Goal: Information Seeking & Learning: Learn about a topic

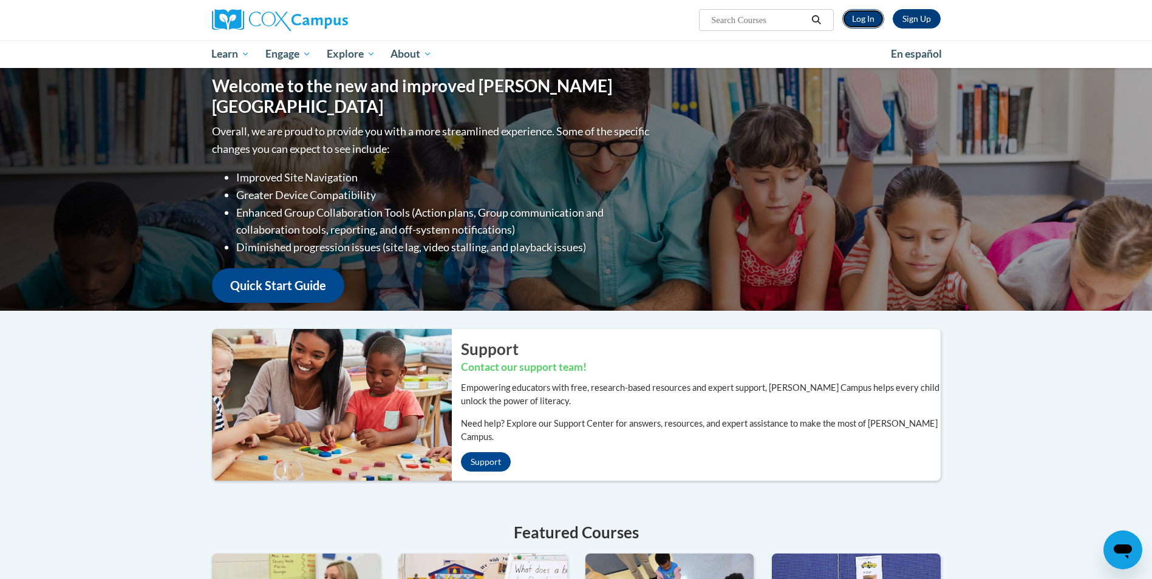
click at [865, 19] on link "Log In" at bounding box center [864, 18] width 42 height 19
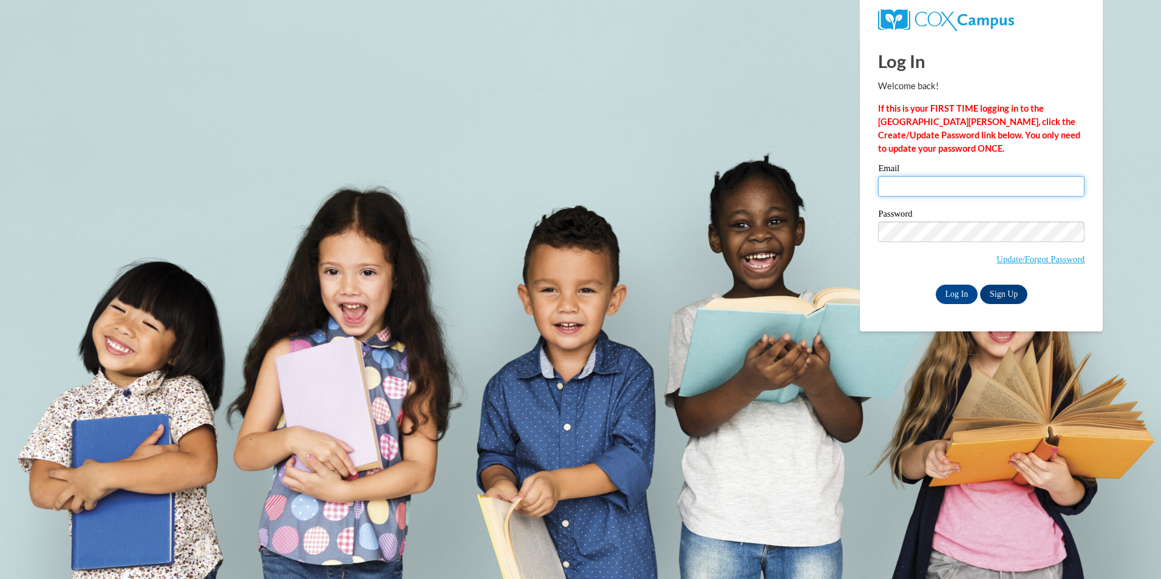
click at [908, 186] on input "Email" at bounding box center [981, 186] width 207 height 21
type input "shellybell7711@gmail.com"
click at [966, 285] on input "Log In" at bounding box center [957, 294] width 43 height 19
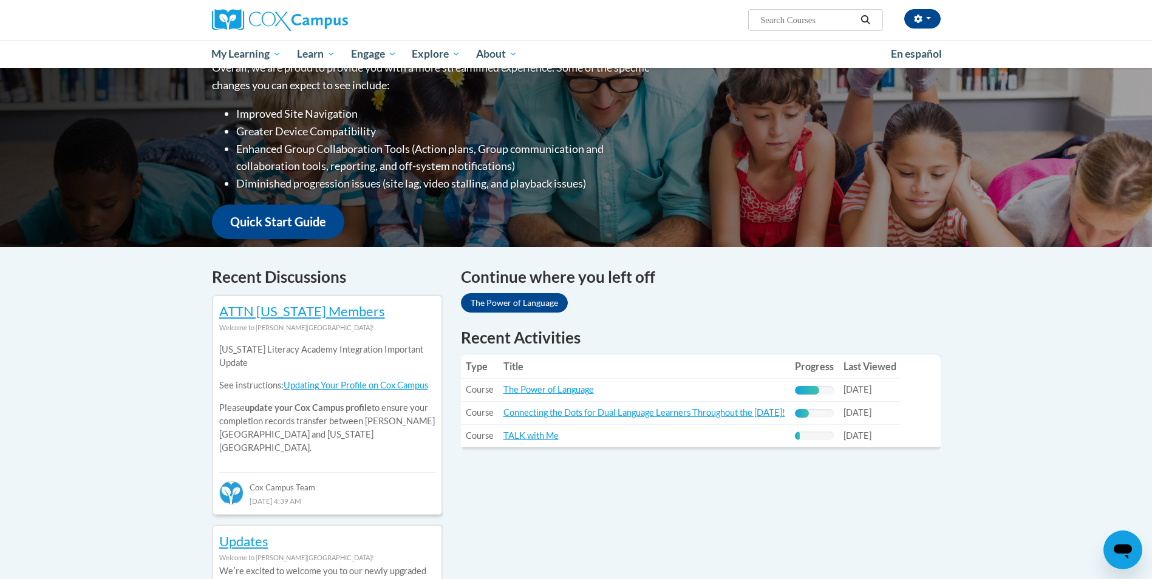
scroll to position [182, 0]
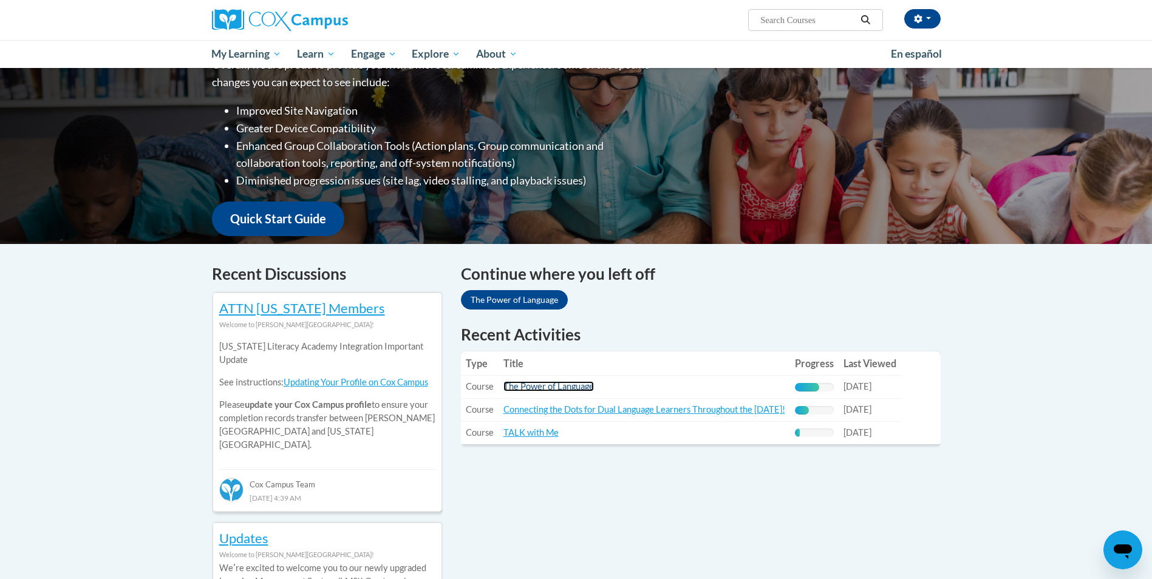
click at [541, 389] on link "The Power of Language" at bounding box center [549, 386] width 91 height 10
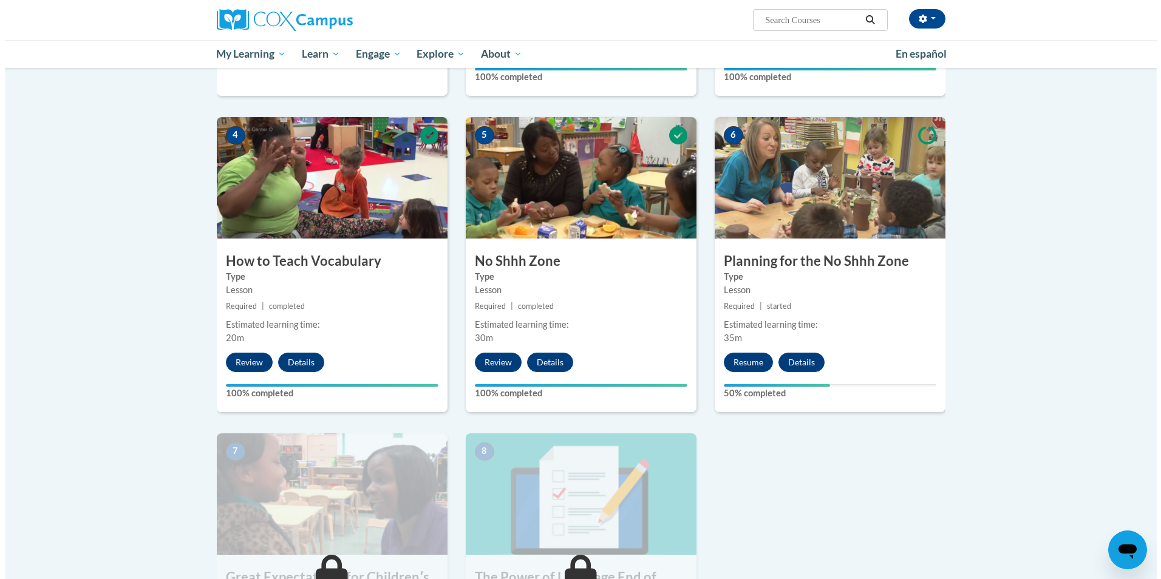
scroll to position [668, 0]
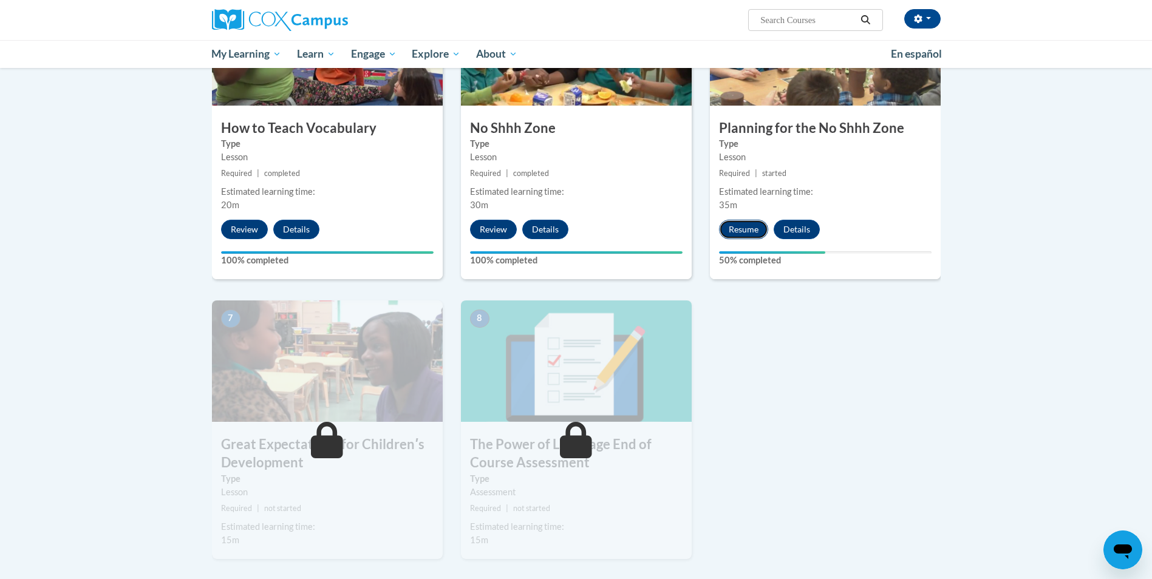
click at [737, 231] on button "Resume" at bounding box center [743, 229] width 49 height 19
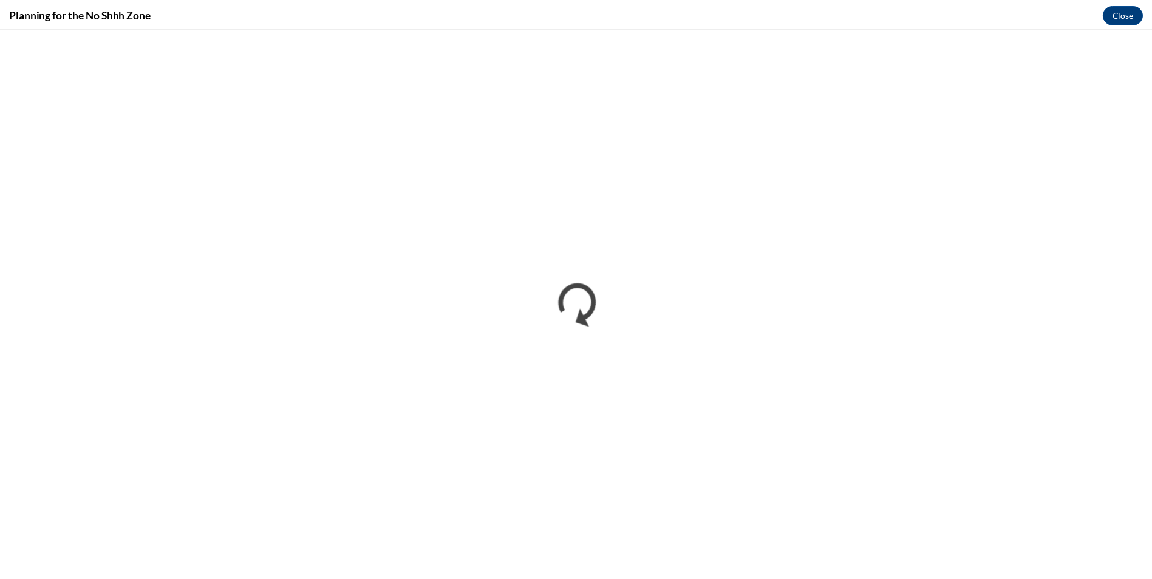
scroll to position [0, 0]
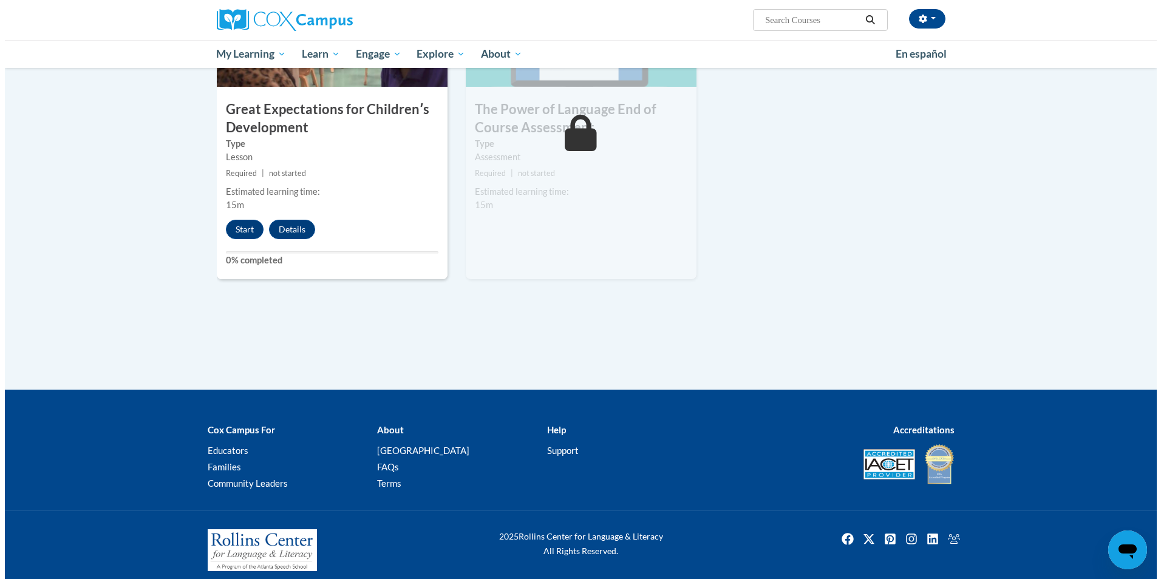
scroll to position [1014, 0]
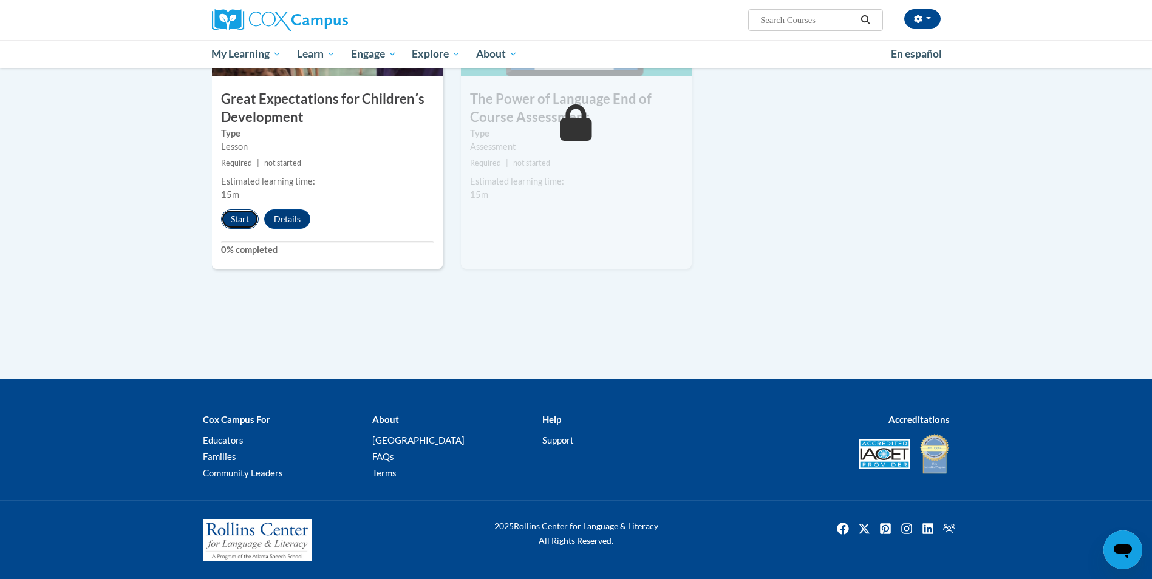
click at [227, 217] on button "Start" at bounding box center [240, 219] width 38 height 19
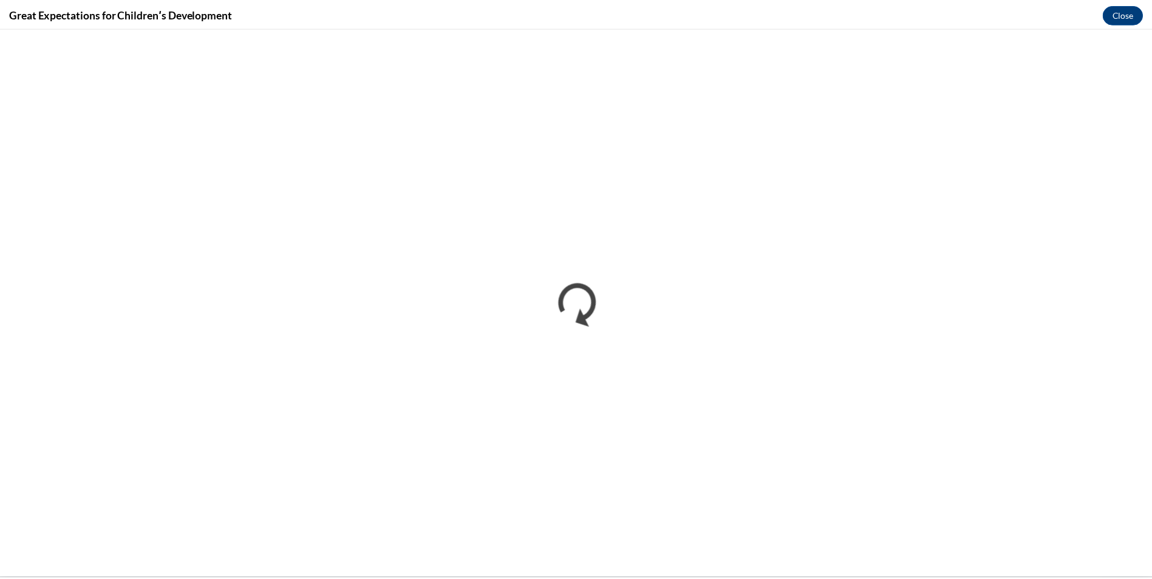
scroll to position [0, 0]
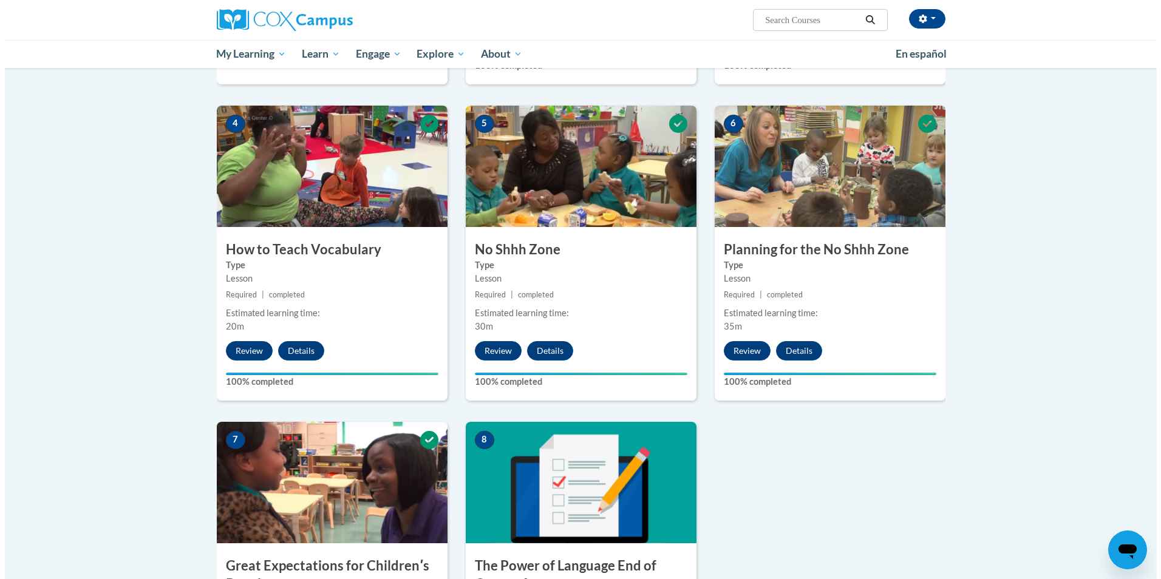
scroll to position [790, 0]
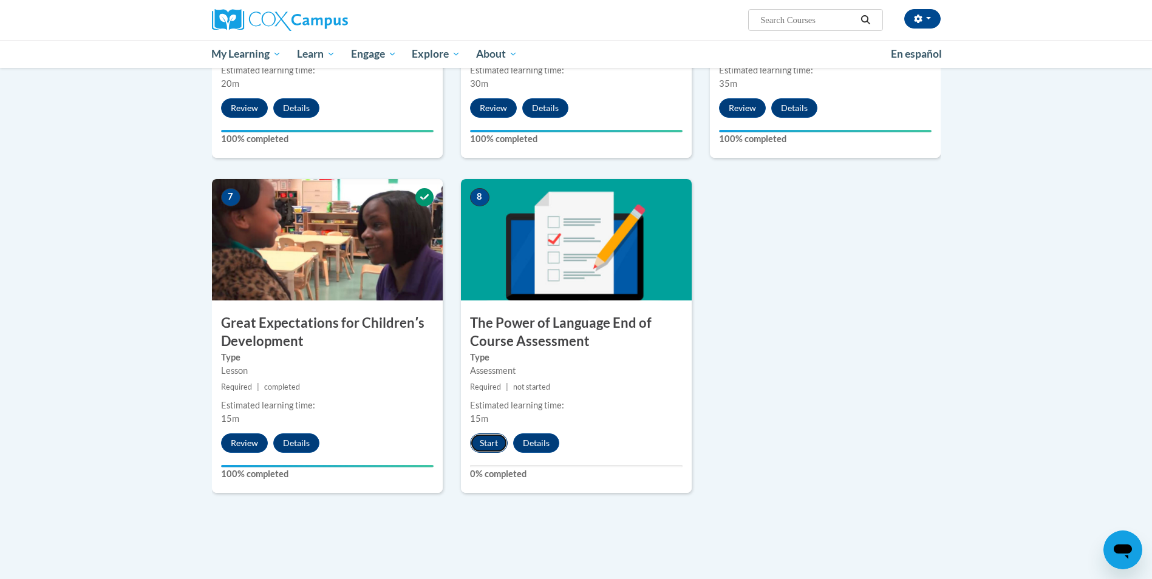
click at [486, 451] on button "Start" at bounding box center [489, 443] width 38 height 19
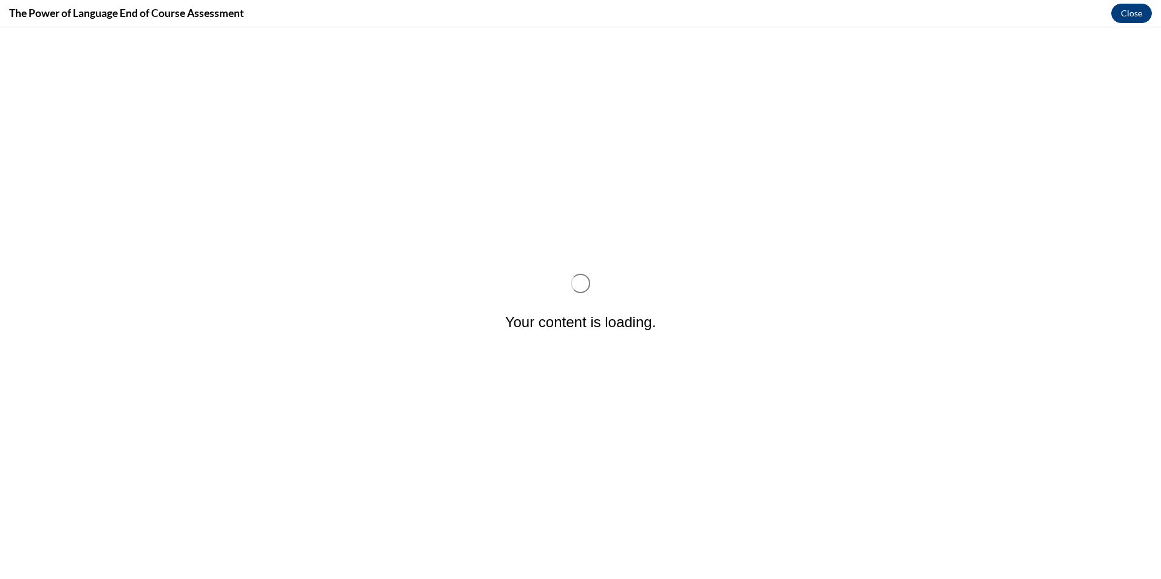
scroll to position [0, 0]
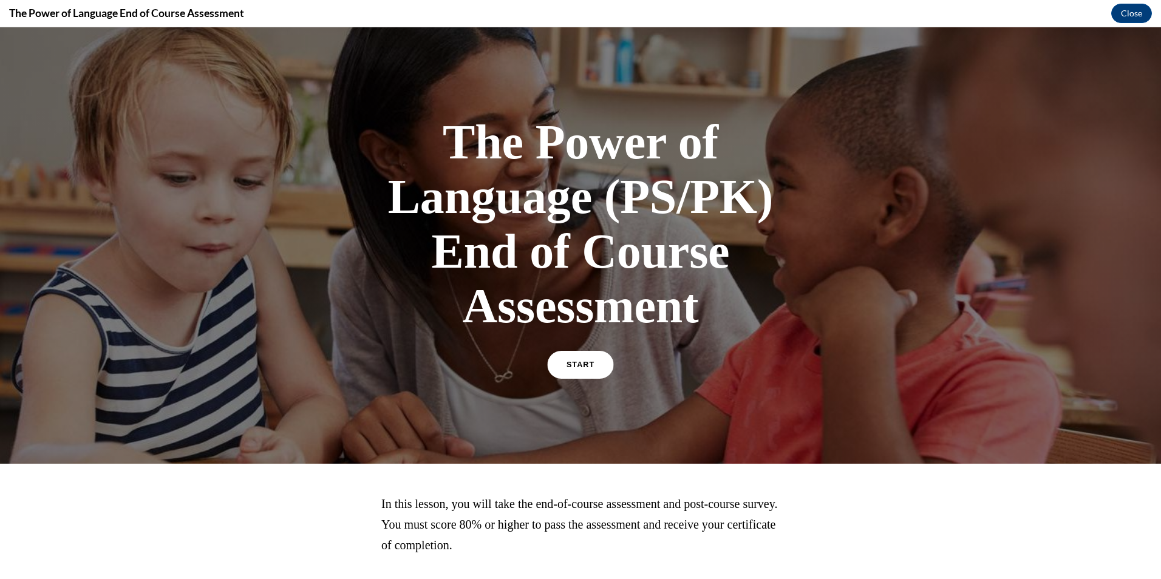
click at [574, 361] on span "START" at bounding box center [581, 365] width 28 height 9
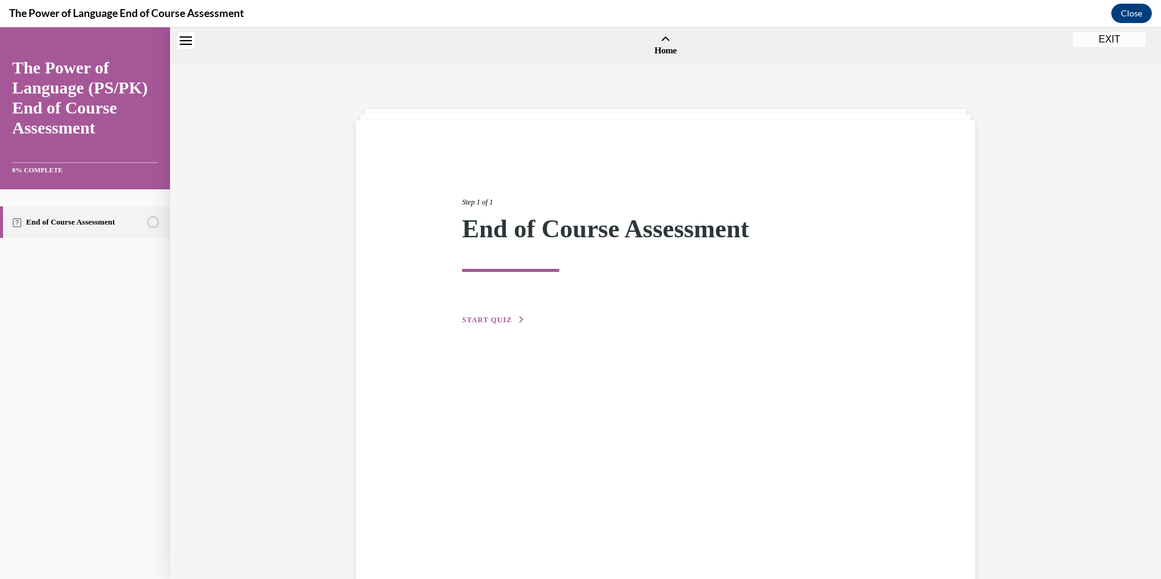
scroll to position [38, 0]
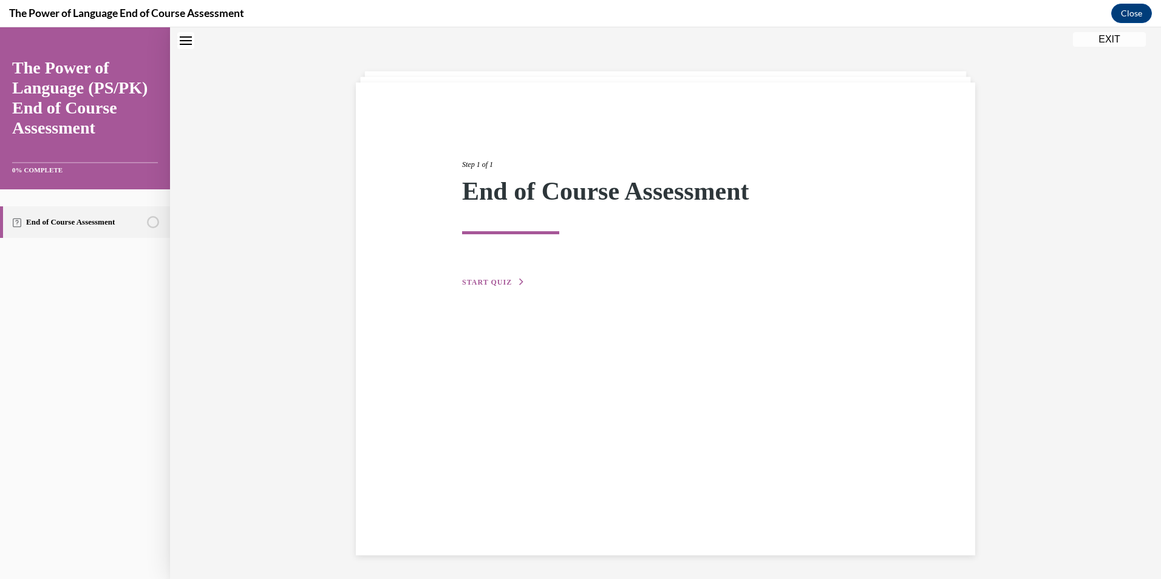
click at [492, 288] on div "Step 1 of 1 End of Course Assessment START QUIZ" at bounding box center [665, 210] width 425 height 158
click at [494, 275] on div "Step 1 of 1 End of Course Assessment START QUIZ" at bounding box center [665, 210] width 425 height 158
click at [496, 291] on div "Step 1 of 1 End of Course Assessment START QUIZ" at bounding box center [666, 319] width 620 height 473
click at [496, 282] on span "START QUIZ" at bounding box center [487, 282] width 50 height 9
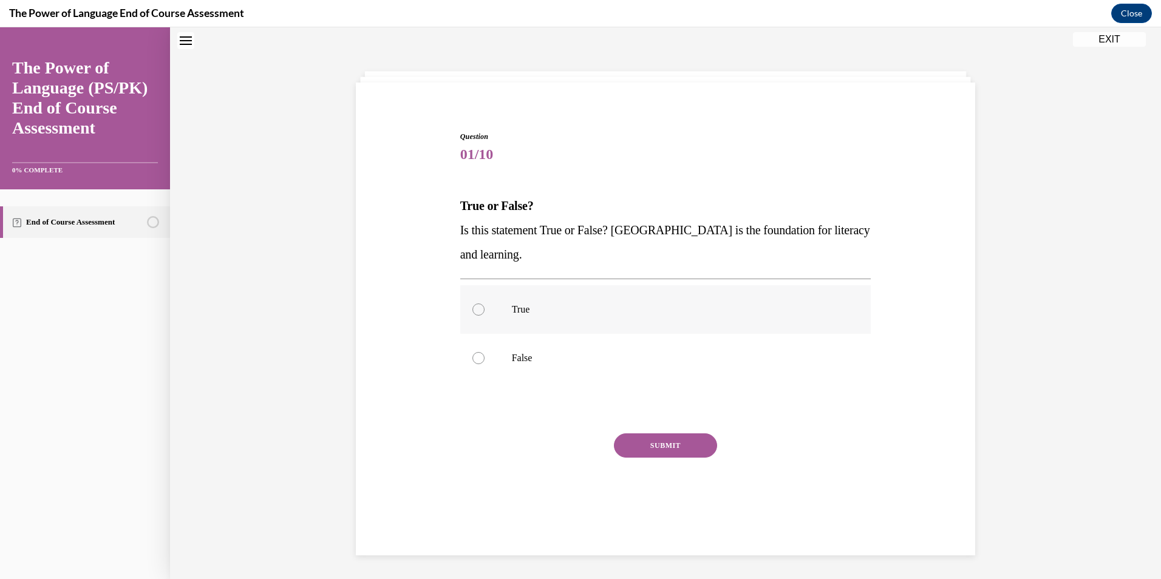
click at [596, 292] on label "True" at bounding box center [665, 309] width 411 height 49
click at [485, 304] on input "True" at bounding box center [479, 310] width 12 height 12
radio input "true"
click at [663, 451] on button "SUBMIT" at bounding box center [665, 446] width 103 height 24
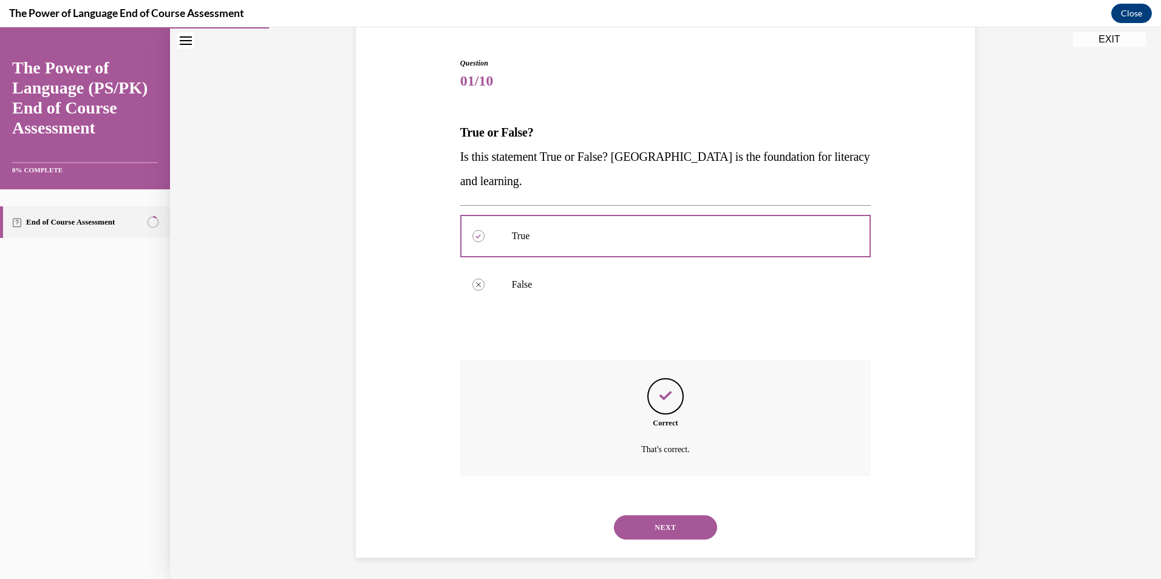
scroll to position [114, 0]
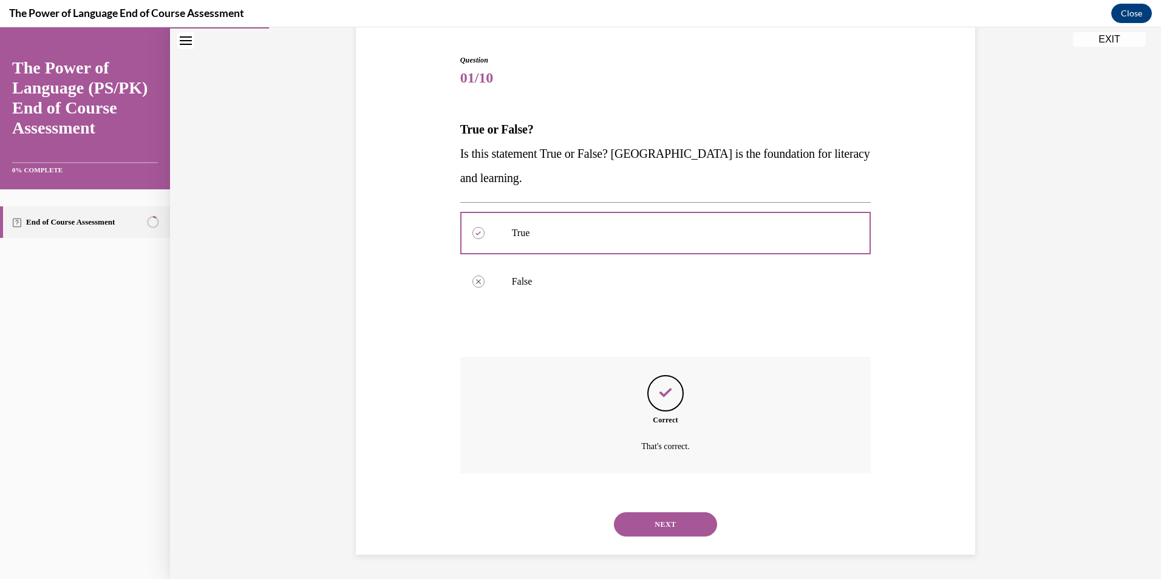
click at [709, 522] on button "NEXT" at bounding box center [665, 525] width 103 height 24
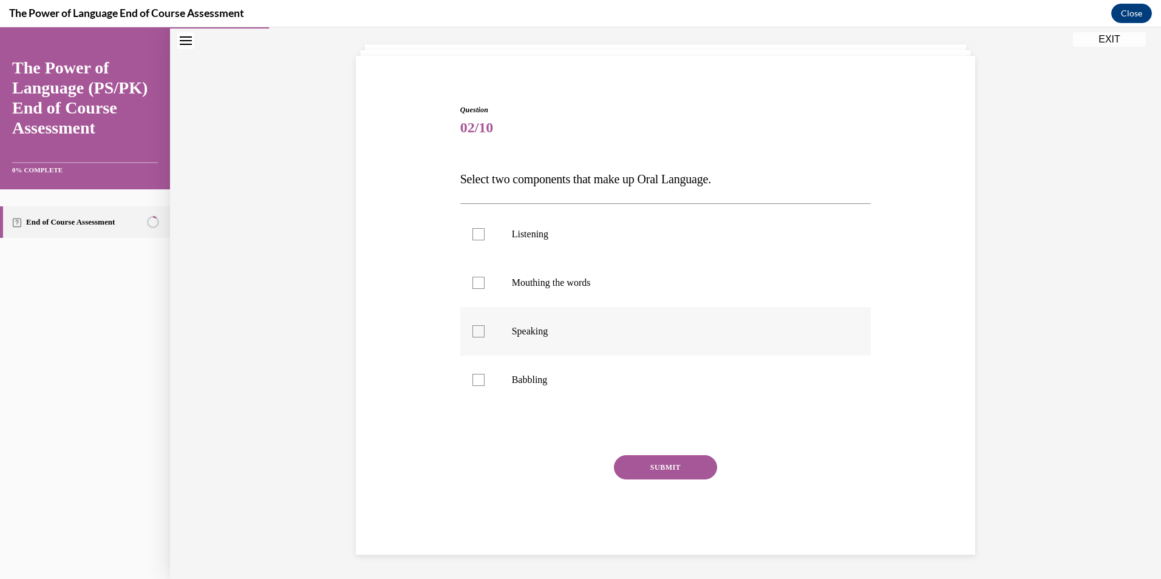
click at [589, 338] on label "Speaking" at bounding box center [665, 331] width 411 height 49
click at [485, 338] on input "Speaking" at bounding box center [479, 332] width 12 height 12
checkbox input "true"
click at [581, 375] on p "Babbling" at bounding box center [676, 380] width 329 height 12
click at [485, 375] on input "Babbling" at bounding box center [479, 380] width 12 height 12
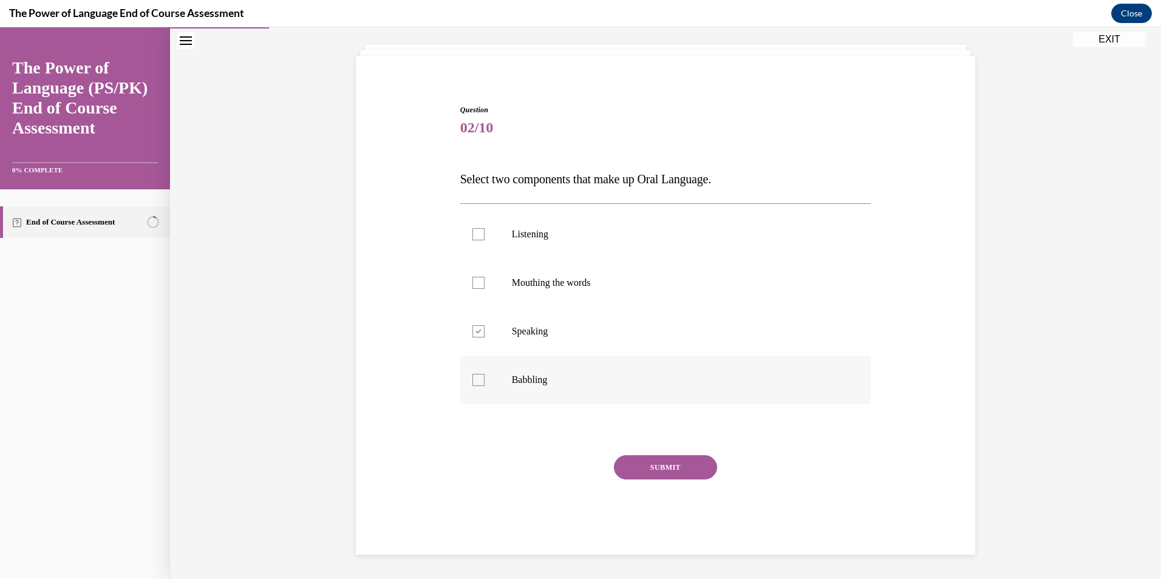
checkbox input "true"
click at [654, 480] on div "SUBMIT" at bounding box center [665, 486] width 411 height 61
click at [654, 479] on button "SUBMIT" at bounding box center [665, 468] width 103 height 24
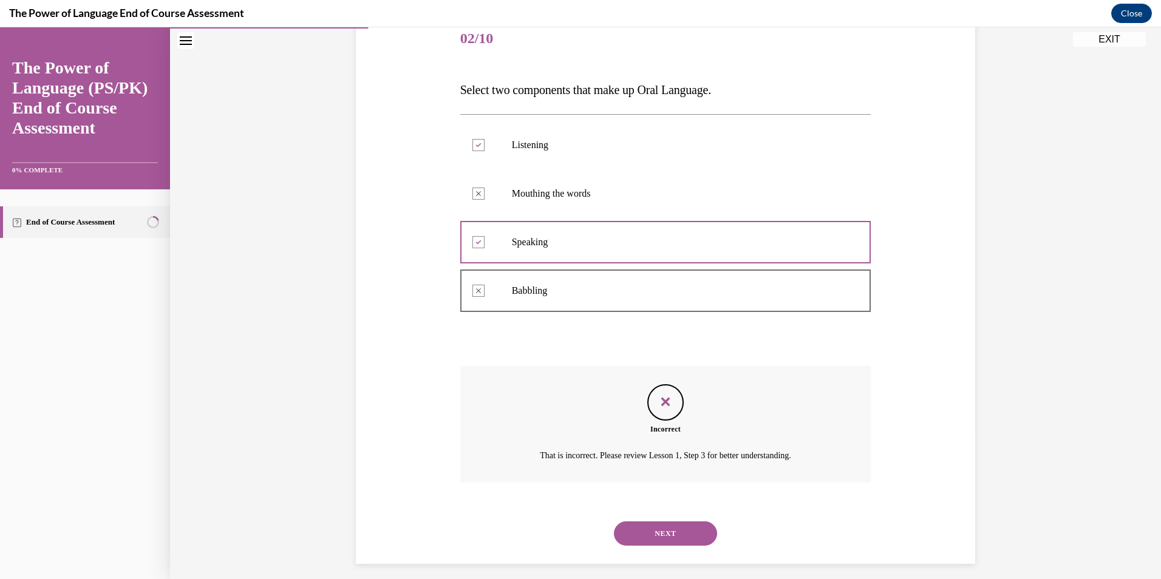
scroll to position [163, 0]
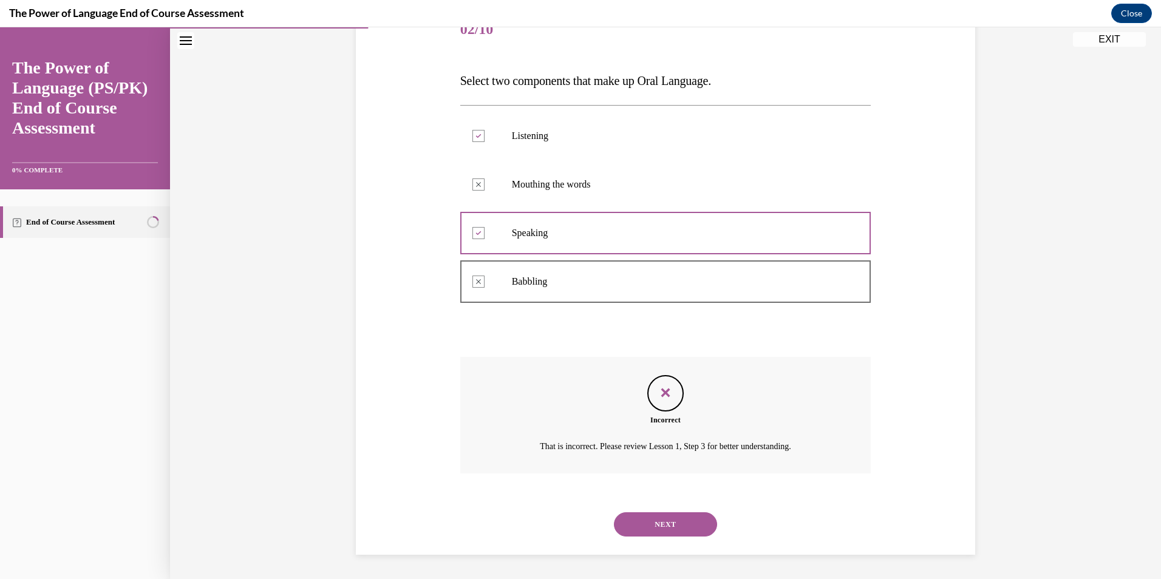
click at [668, 515] on button "NEXT" at bounding box center [665, 525] width 103 height 24
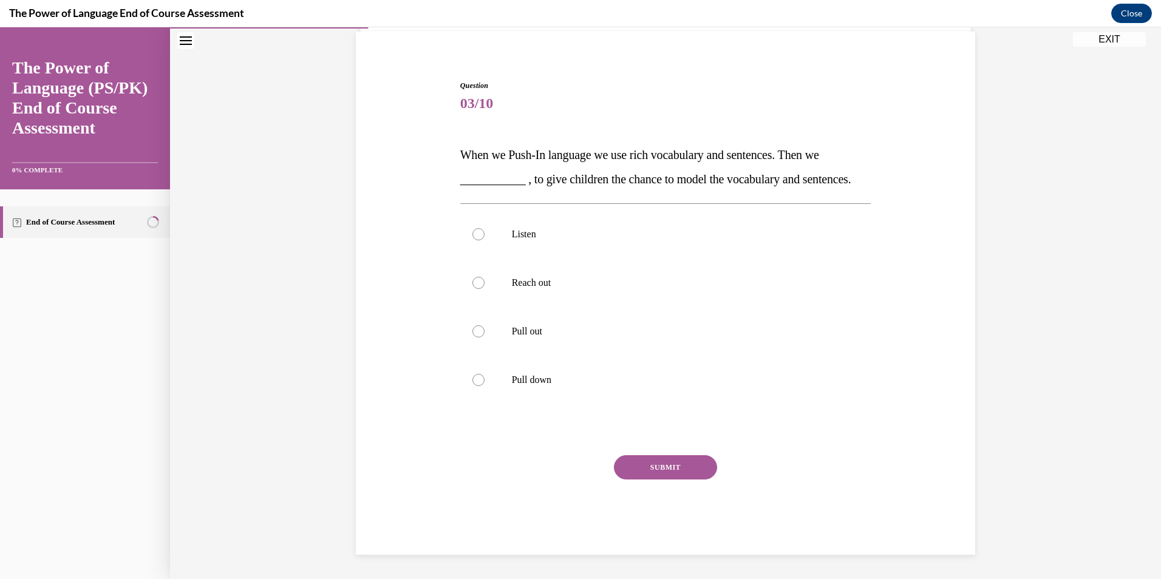
scroll to position [113, 0]
click at [535, 228] on p "Listen" at bounding box center [676, 234] width 329 height 12
click at [485, 228] on input "Listen" at bounding box center [479, 234] width 12 height 12
radio input "true"
click at [644, 437] on div at bounding box center [665, 430] width 411 height 15
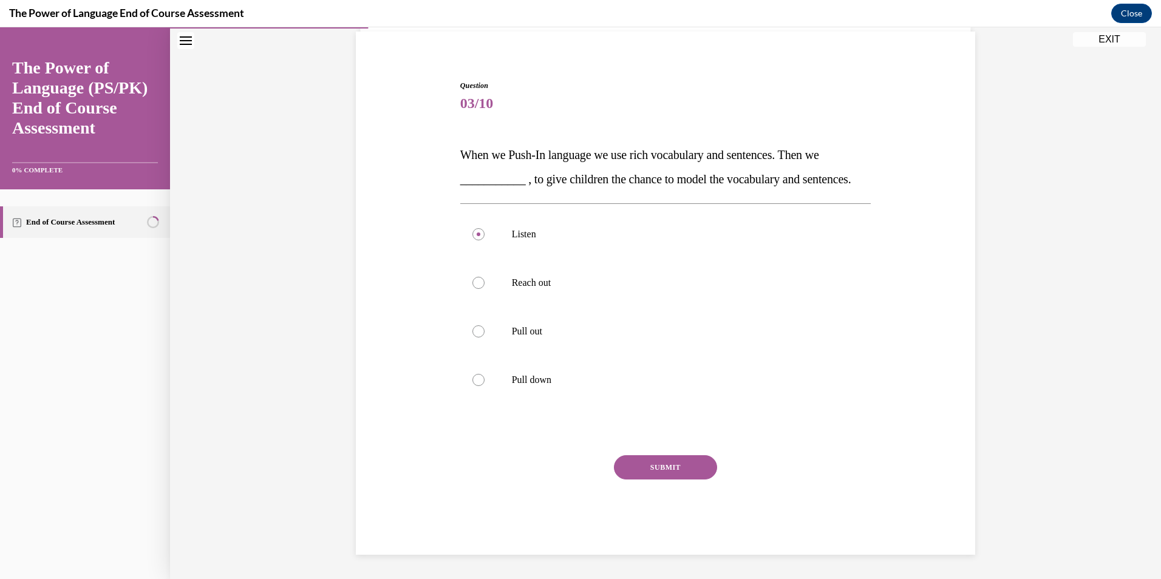
click at [652, 462] on button "SUBMIT" at bounding box center [665, 468] width 103 height 24
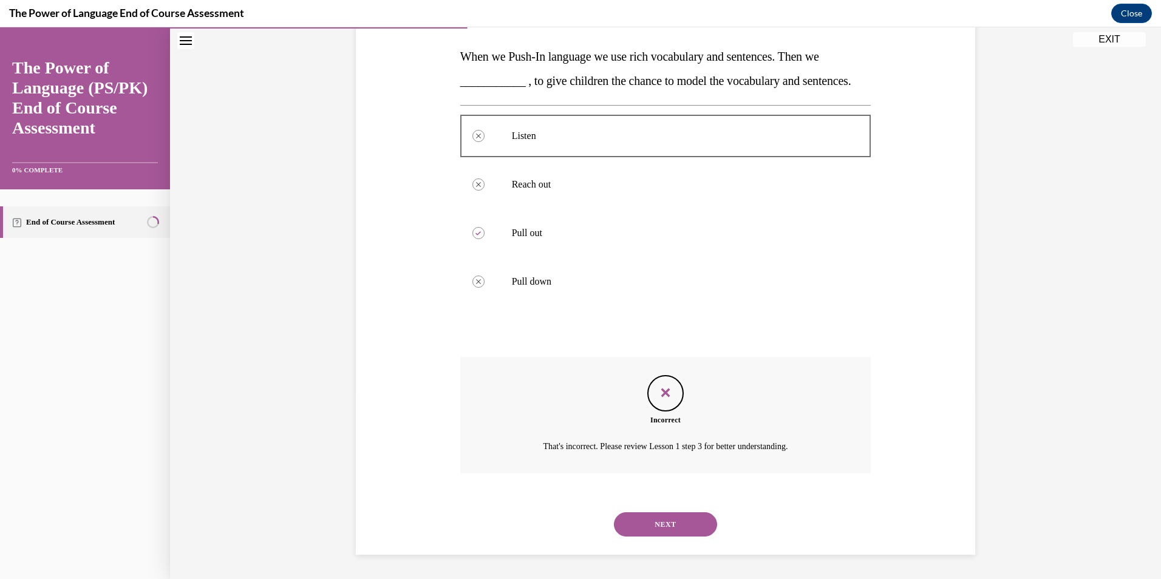
scroll to position [211, 0]
click at [689, 545] on div "NEXT" at bounding box center [665, 525] width 411 height 49
click at [689, 507] on div "NEXT" at bounding box center [665, 525] width 411 height 49
click at [698, 524] on button "NEXT" at bounding box center [665, 525] width 103 height 24
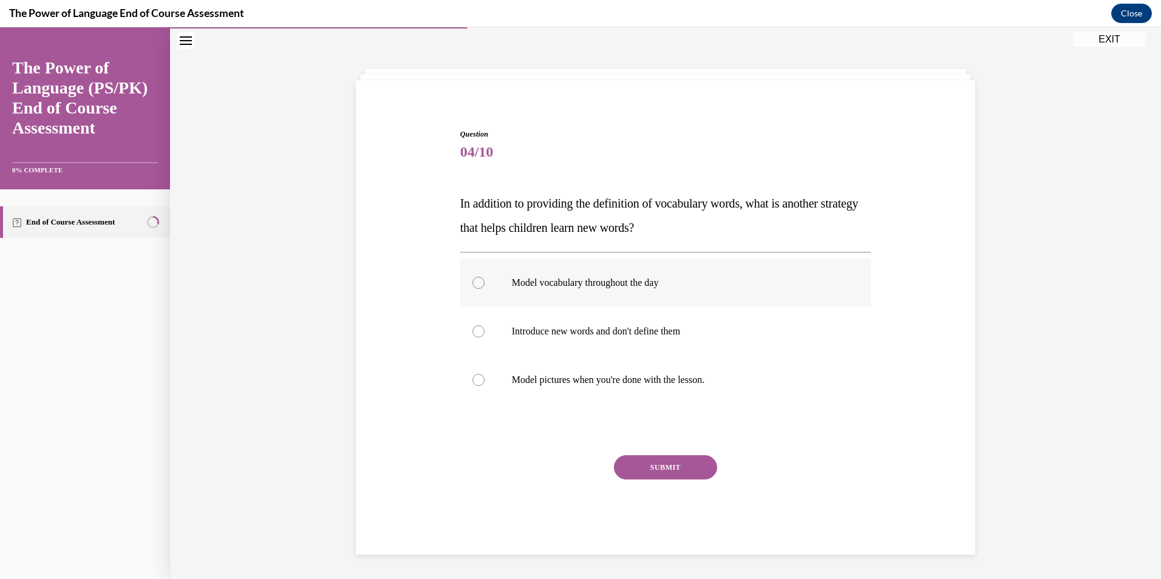
click at [705, 282] on p "Model vocabulary throughout the day" at bounding box center [676, 283] width 329 height 12
click at [485, 282] on input "Model vocabulary throughout the day" at bounding box center [479, 283] width 12 height 12
radio input "true"
click at [631, 371] on label "Model pictures when you're done with the lesson." at bounding box center [665, 380] width 411 height 49
click at [485, 374] on input "Model pictures when you're done with the lesson." at bounding box center [479, 380] width 12 height 12
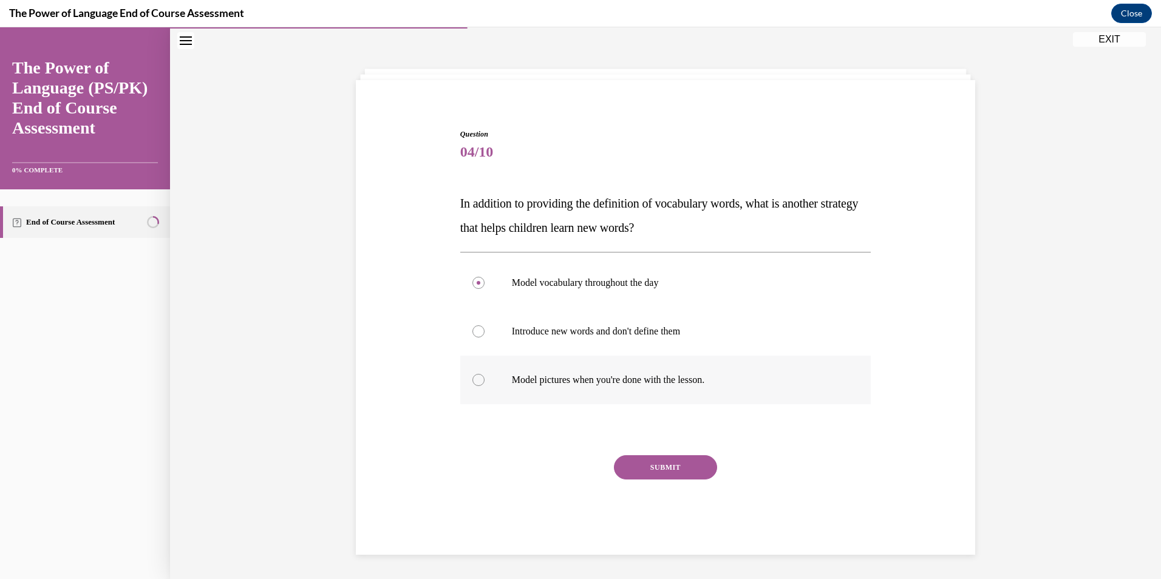
radio input "true"
click at [640, 464] on button "SUBMIT" at bounding box center [665, 468] width 103 height 24
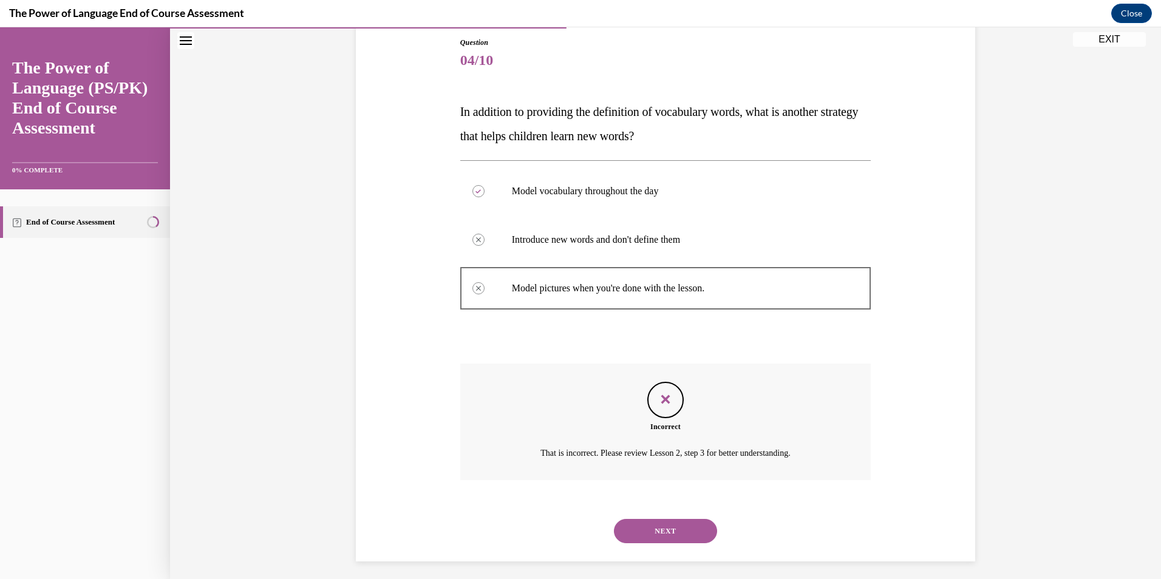
scroll to position [138, 0]
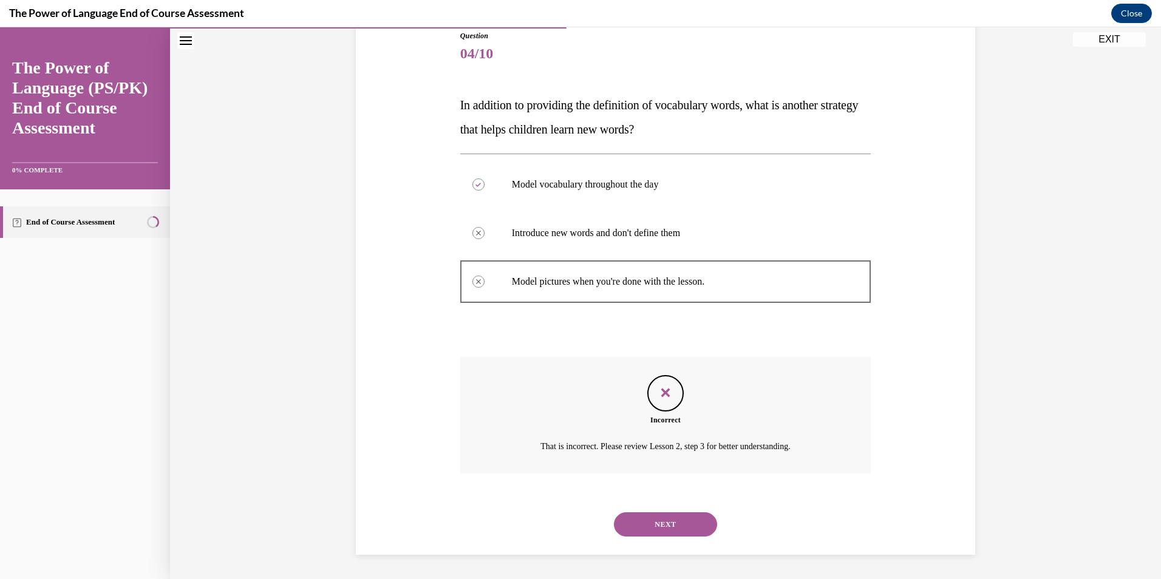
click at [677, 518] on button "NEXT" at bounding box center [665, 525] width 103 height 24
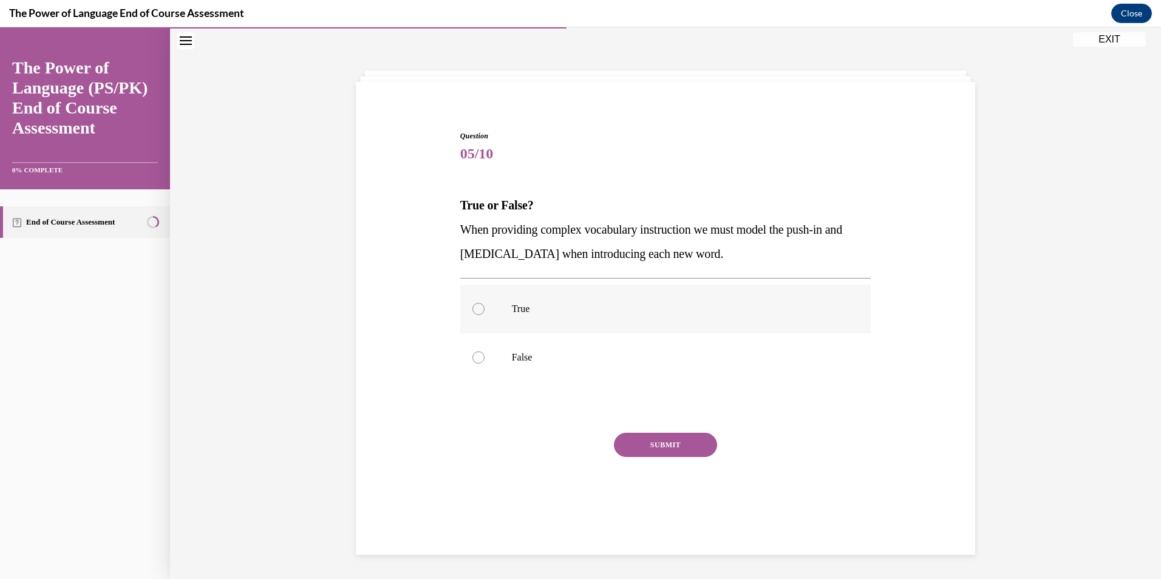
click at [596, 293] on label "True" at bounding box center [665, 309] width 411 height 49
click at [485, 303] on input "True" at bounding box center [479, 309] width 12 height 12
radio input "true"
click at [653, 456] on button "SUBMIT" at bounding box center [665, 445] width 103 height 24
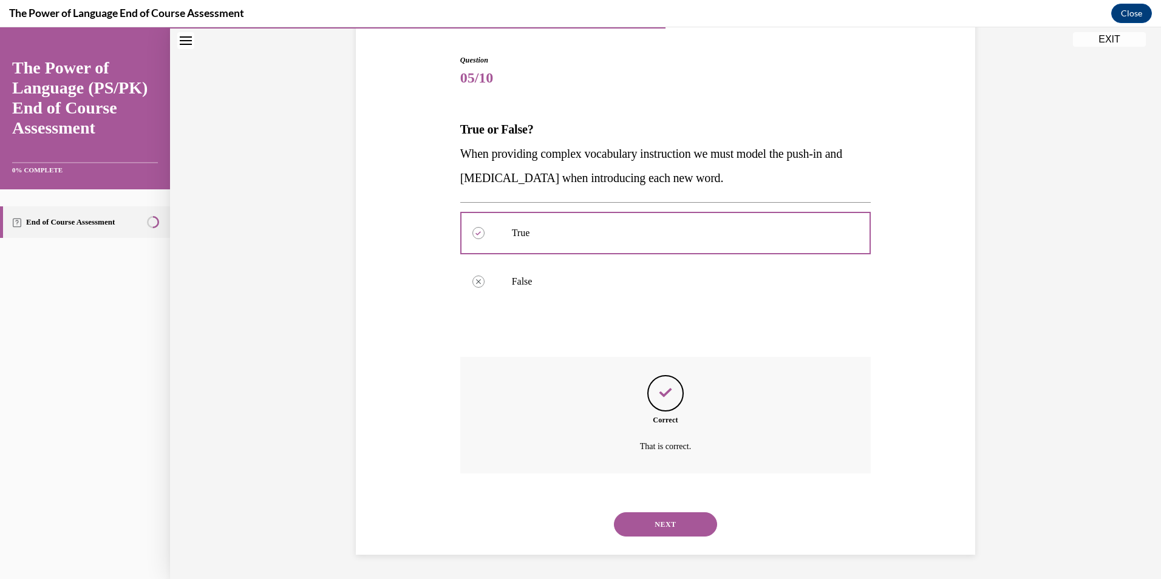
click at [664, 530] on button "NEXT" at bounding box center [665, 525] width 103 height 24
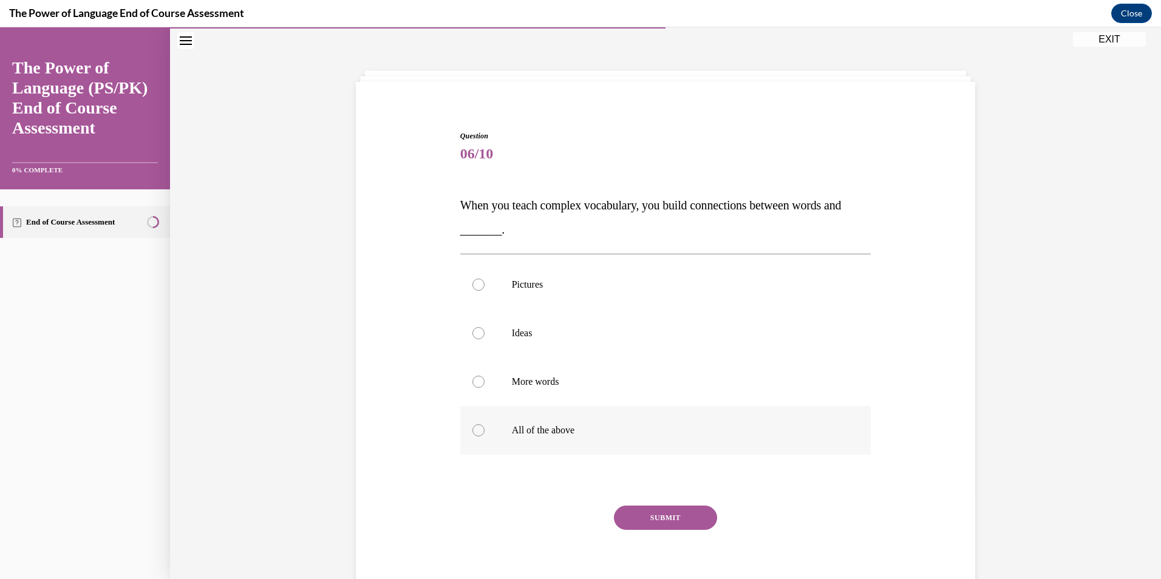
click at [562, 429] on p "All of the above" at bounding box center [676, 431] width 329 height 12
click at [485, 429] on input "All of the above" at bounding box center [479, 431] width 12 height 12
radio input "true"
click at [629, 520] on button "SUBMIT" at bounding box center [665, 518] width 103 height 24
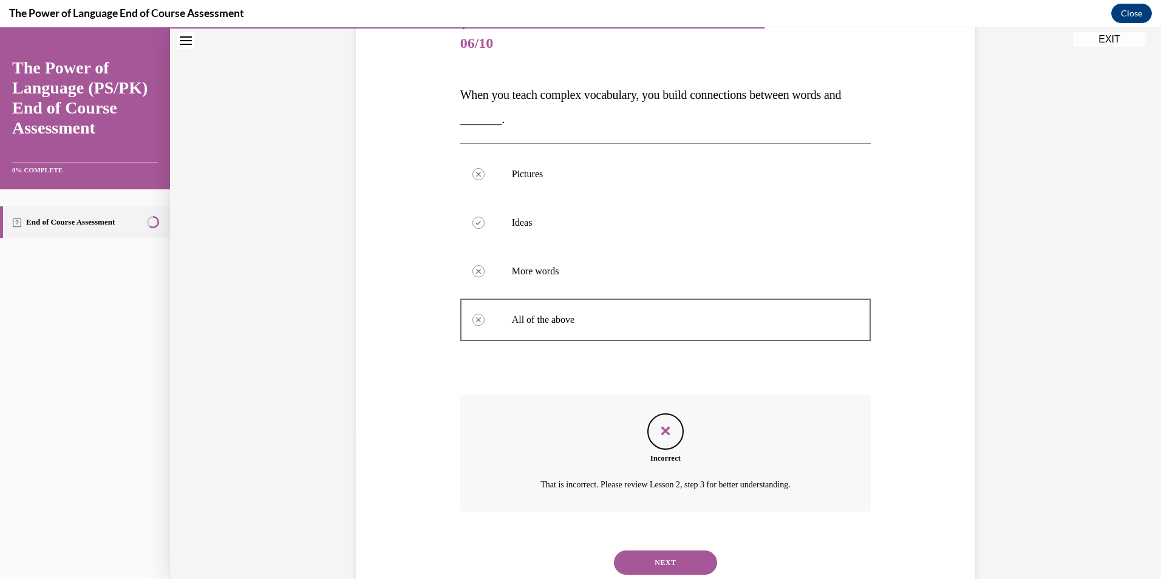
scroll to position [187, 0]
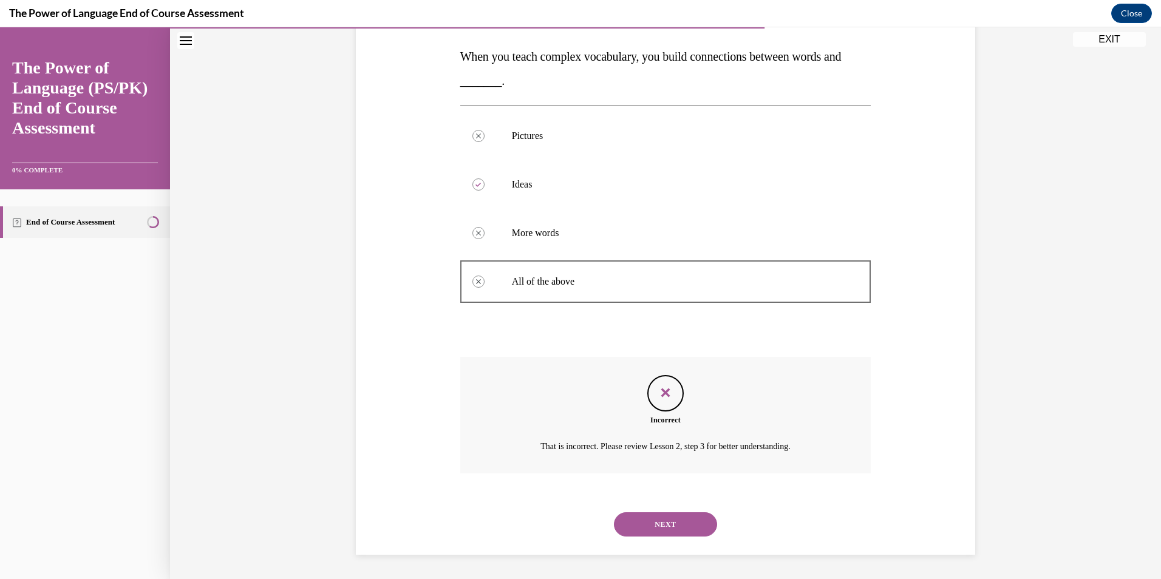
click at [691, 525] on button "NEXT" at bounding box center [665, 525] width 103 height 24
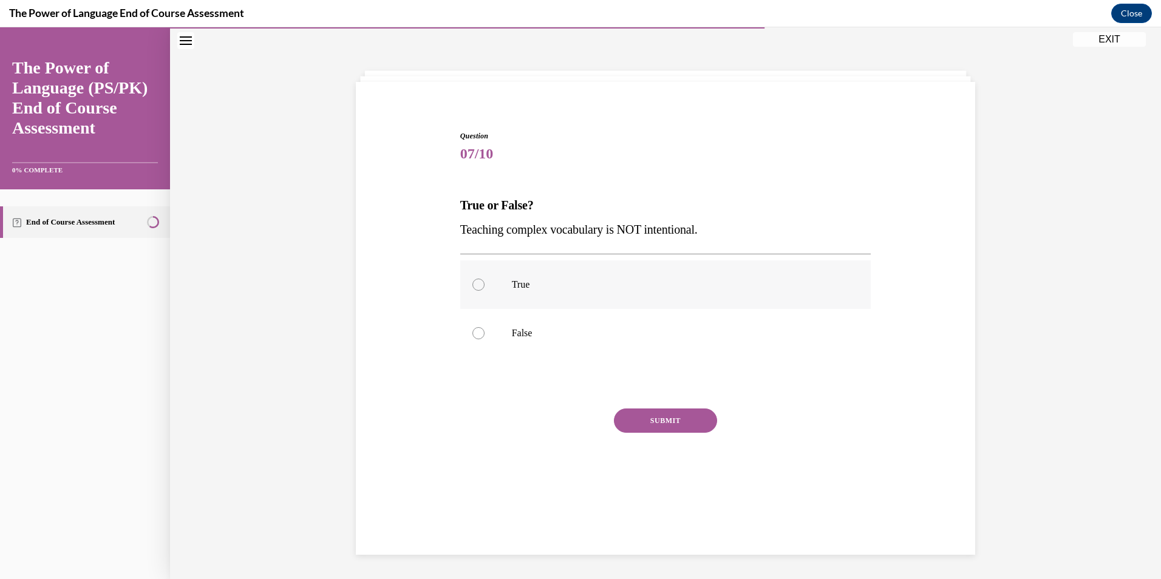
click at [597, 298] on label "True" at bounding box center [665, 285] width 411 height 49
click at [485, 291] on input "True" at bounding box center [479, 285] width 12 height 12
radio input "true"
click at [614, 342] on label "False" at bounding box center [665, 333] width 411 height 49
click at [485, 340] on input "False" at bounding box center [479, 333] width 12 height 12
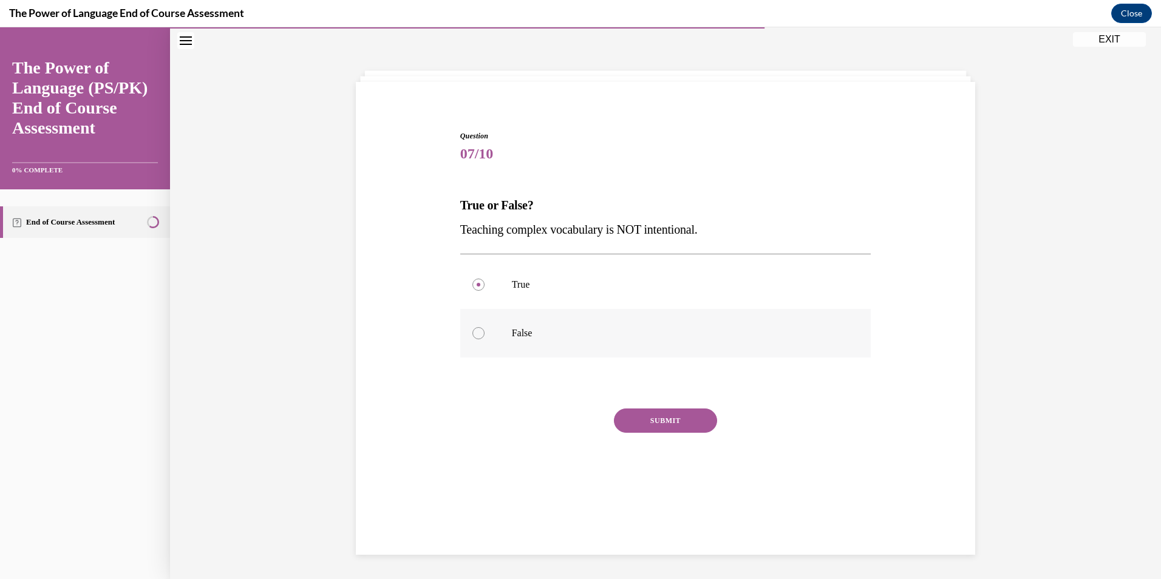
radio input "true"
click at [638, 437] on div "SUBMIT" at bounding box center [665, 439] width 411 height 61
click at [639, 419] on button "SUBMIT" at bounding box center [665, 421] width 103 height 24
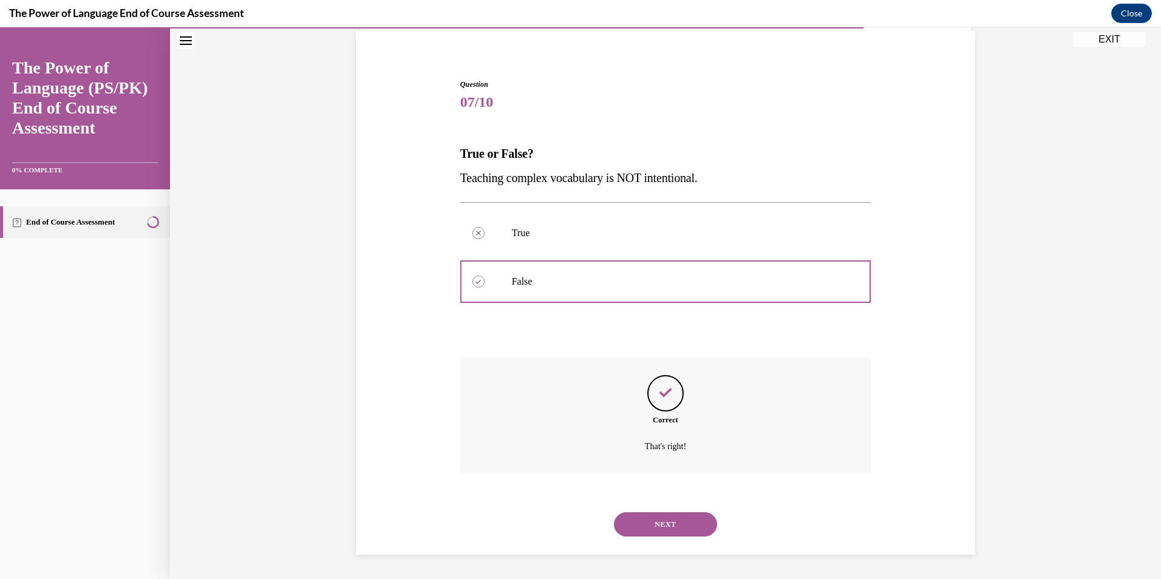
click at [677, 497] on button "SUBMIT" at bounding box center [665, 504] width 103 height 24
click at [677, 515] on button "NEXT" at bounding box center [665, 525] width 103 height 24
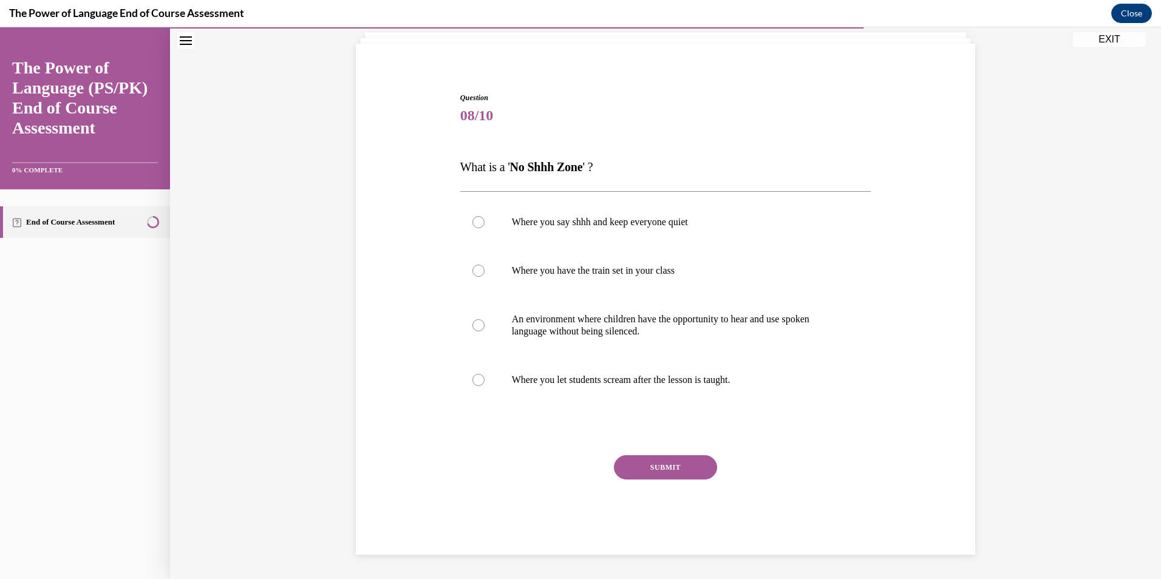
scroll to position [50, 0]
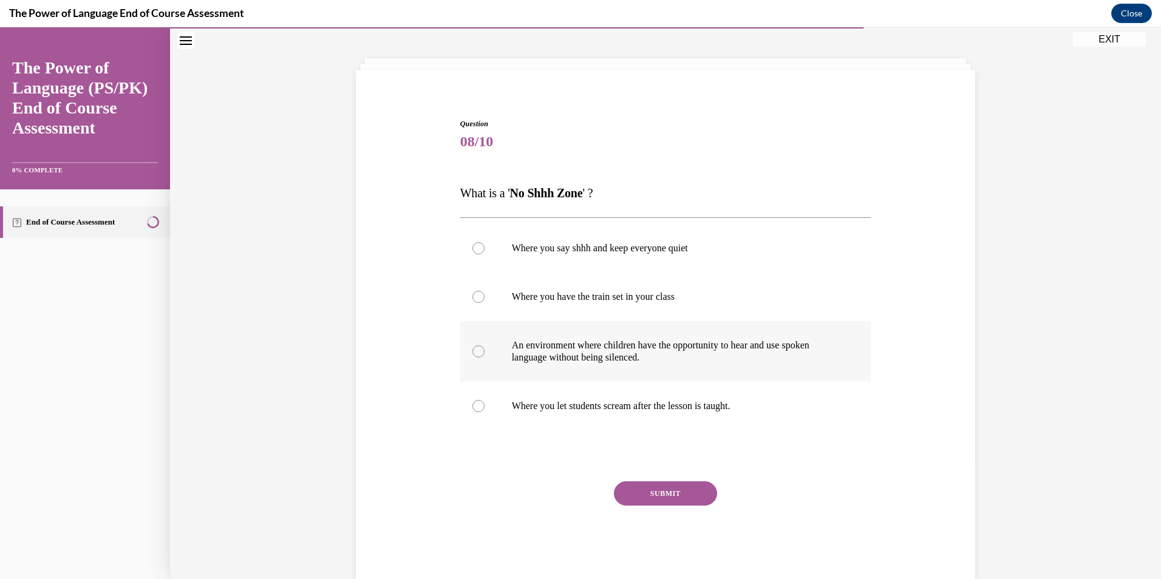
click at [631, 360] on p "An environment where children have the opportunity to hear and use spoken langu…" at bounding box center [676, 352] width 329 height 24
click at [485, 358] on input "An environment where children have the opportunity to hear and use spoken langu…" at bounding box center [479, 352] width 12 height 12
radio input "true"
click at [678, 485] on button "SUBMIT" at bounding box center [665, 494] width 103 height 24
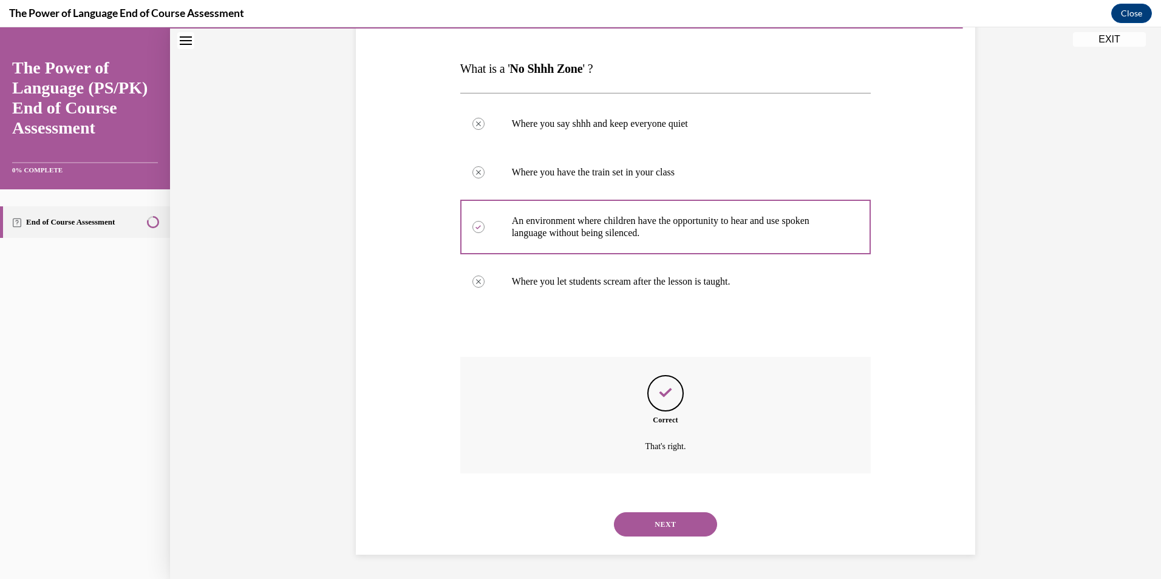
click at [678, 522] on button "NEXT" at bounding box center [665, 525] width 103 height 24
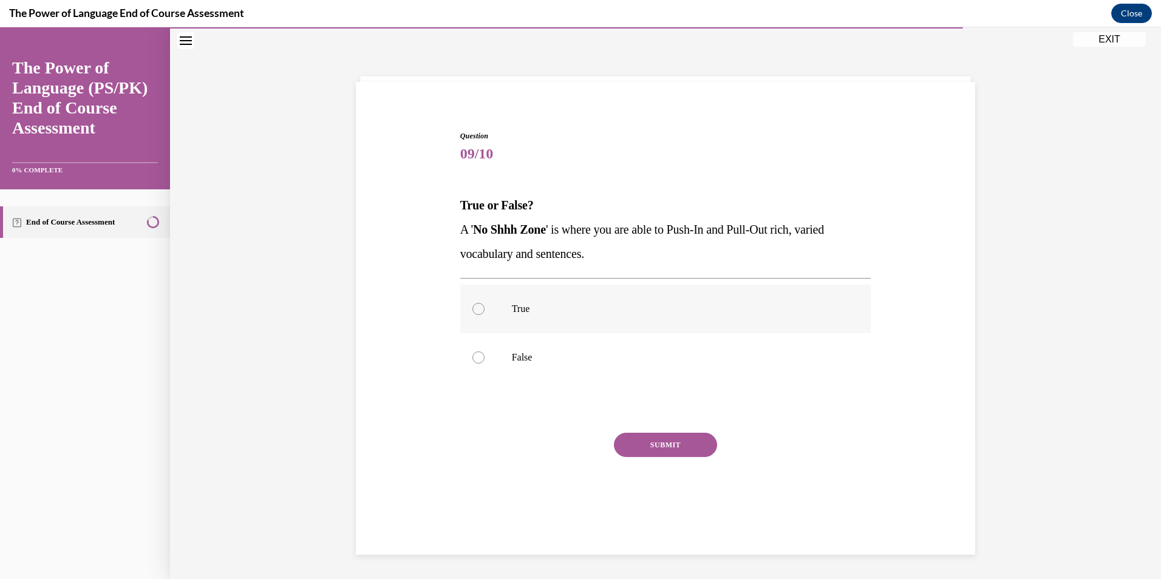
click at [597, 310] on p "True" at bounding box center [676, 309] width 329 height 12
click at [485, 310] on input "True" at bounding box center [479, 309] width 12 height 12
radio input "true"
drag, startPoint x: 665, startPoint y: 470, endPoint x: 654, endPoint y: 444, distance: 27.5
click at [665, 468] on div "SUBMIT" at bounding box center [665, 463] width 411 height 61
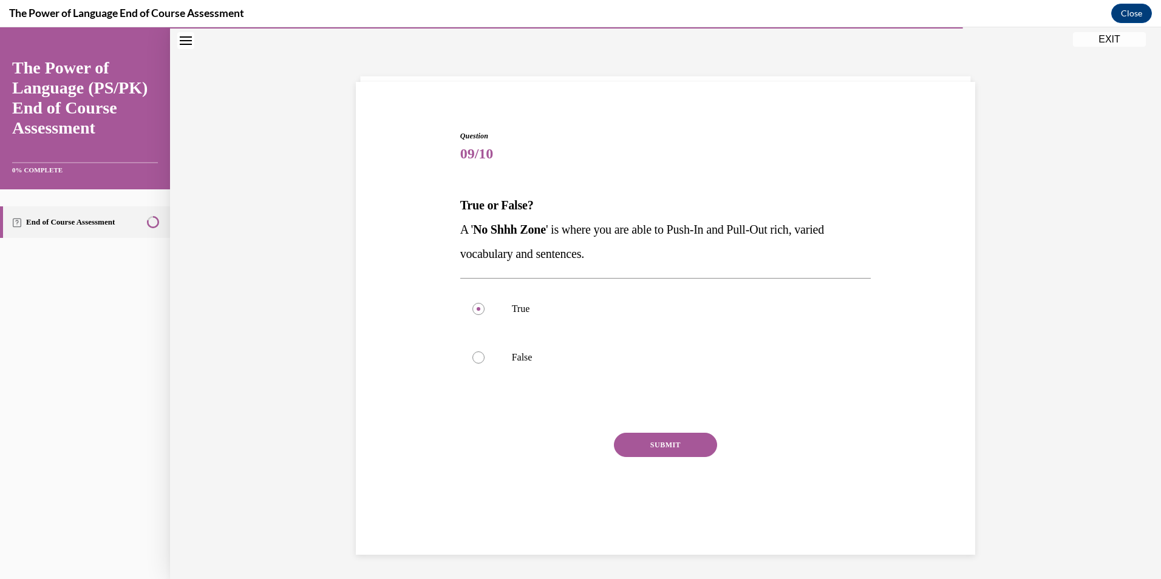
click at [654, 442] on button "SUBMIT" at bounding box center [665, 445] width 103 height 24
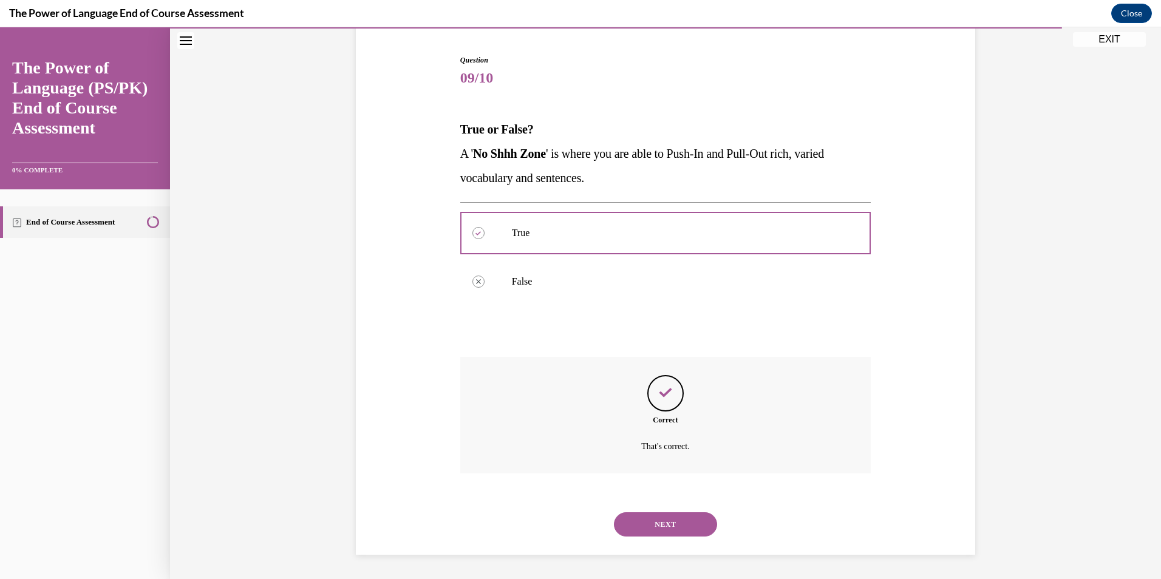
click at [656, 525] on button "NEXT" at bounding box center [665, 525] width 103 height 24
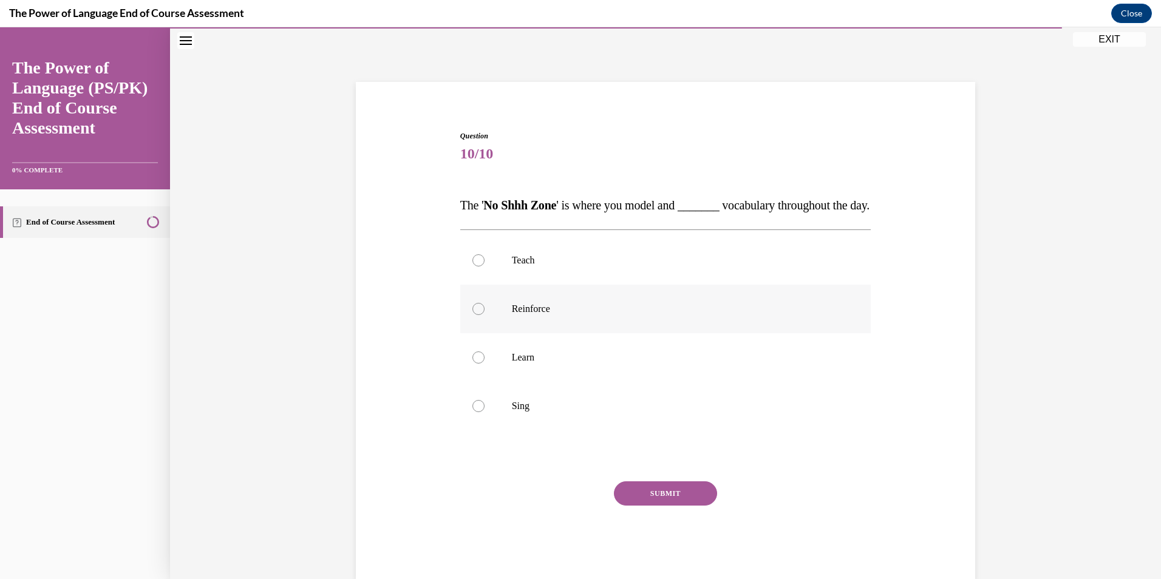
click at [650, 315] on p "Reinforce" at bounding box center [676, 309] width 329 height 12
click at [485, 315] on input "Reinforce" at bounding box center [479, 309] width 12 height 12
radio input "true"
click at [637, 505] on div "Question 10/10 The ' No Shhh Zone ' is where you model and _______ vocabulary t…" at bounding box center [665, 356] width 411 height 451
click at [648, 506] on button "SUBMIT" at bounding box center [665, 494] width 103 height 24
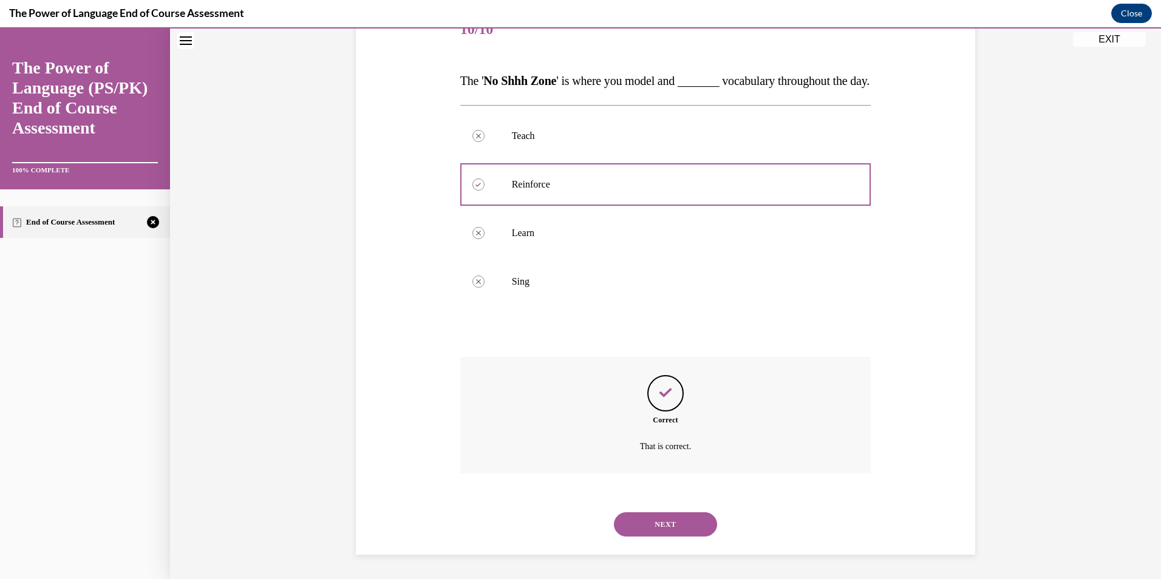
drag, startPoint x: 648, startPoint y: 519, endPoint x: 648, endPoint y: 528, distance: 9.1
click at [648, 519] on button "NEXT" at bounding box center [665, 525] width 103 height 24
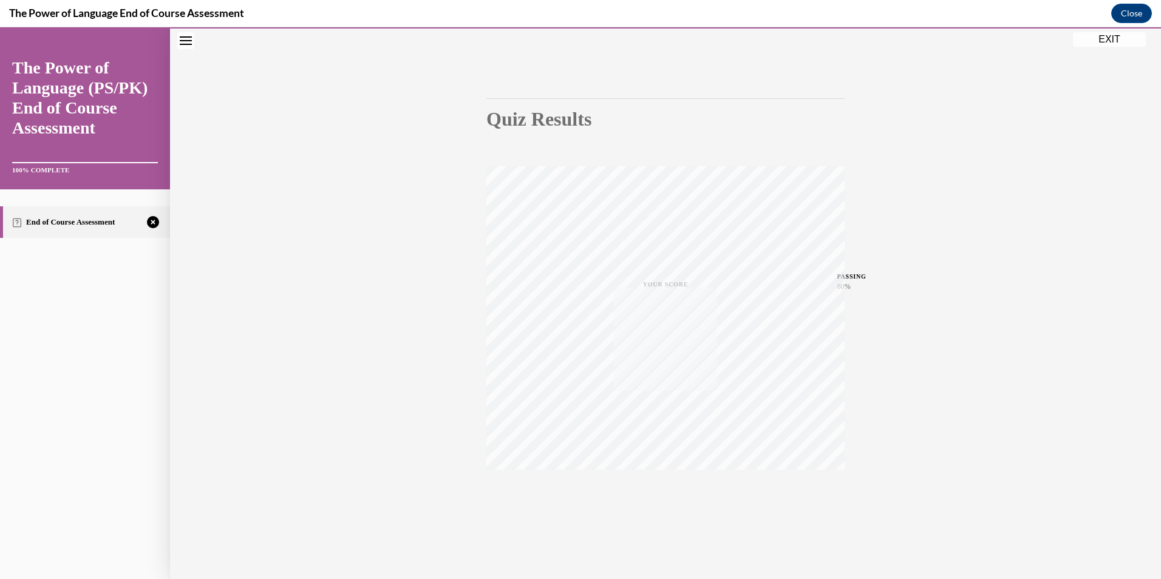
click at [648, 528] on div "Quiz Results PASSING 80% Your score 60% Failed PASSING 80% Your score Your scor…" at bounding box center [665, 287] width 991 height 584
click at [660, 484] on div "TAKE AGAIN" at bounding box center [665, 498] width 43 height 29
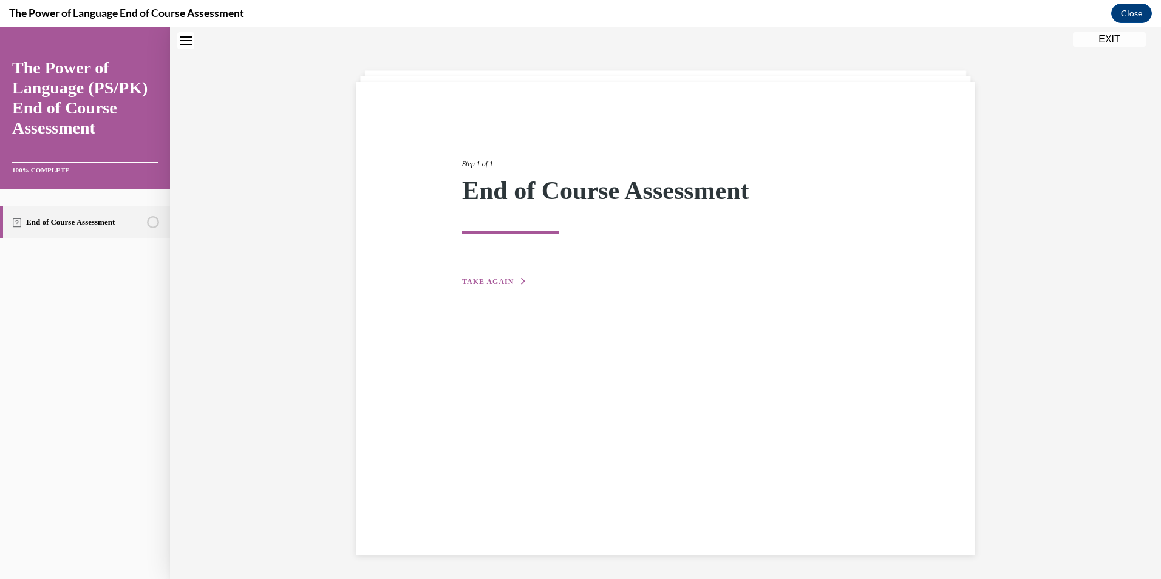
click at [507, 285] on span "TAKE AGAIN" at bounding box center [488, 282] width 52 height 9
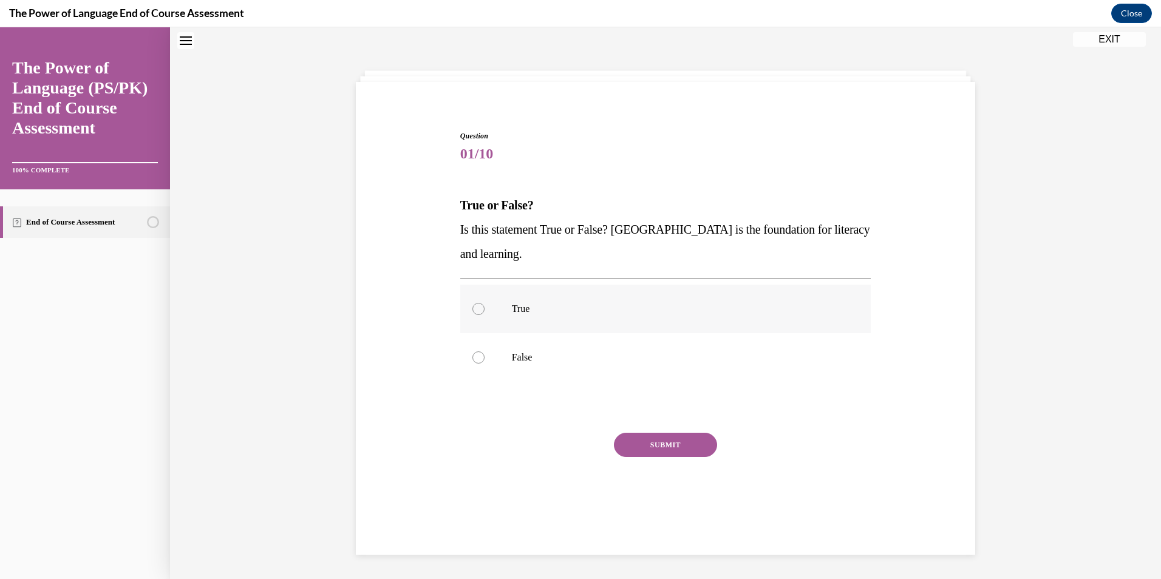
click at [576, 315] on label "True" at bounding box center [665, 309] width 411 height 49
click at [485, 315] on input "True" at bounding box center [479, 309] width 12 height 12
radio input "true"
click at [672, 459] on div "SUBMIT" at bounding box center [665, 463] width 411 height 61
click at [660, 442] on button "SUBMIT" at bounding box center [665, 445] width 103 height 24
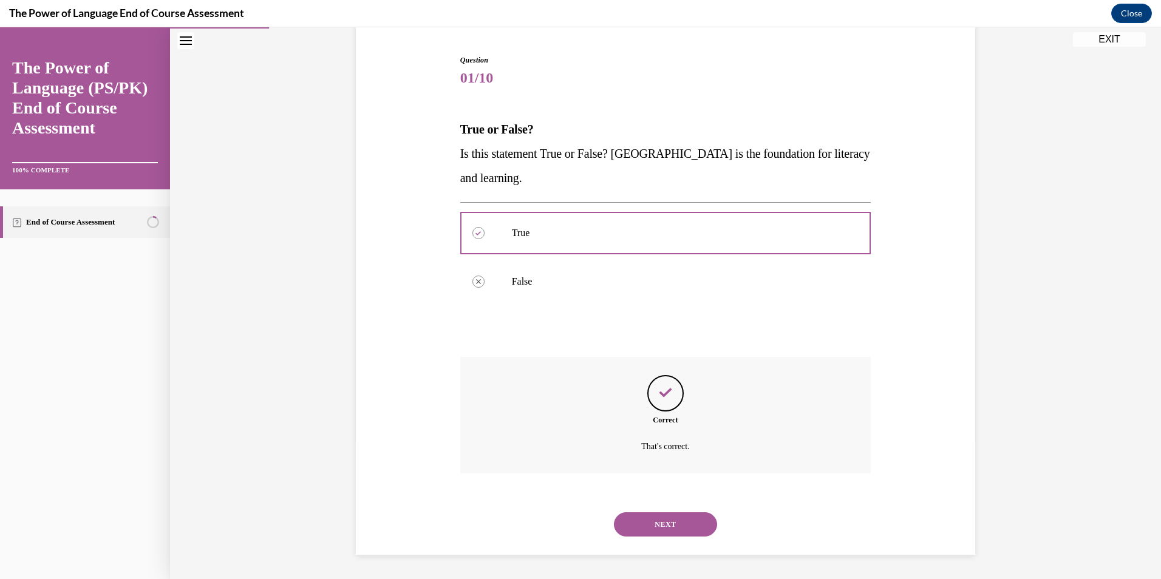
click at [668, 513] on button "NEXT" at bounding box center [665, 525] width 103 height 24
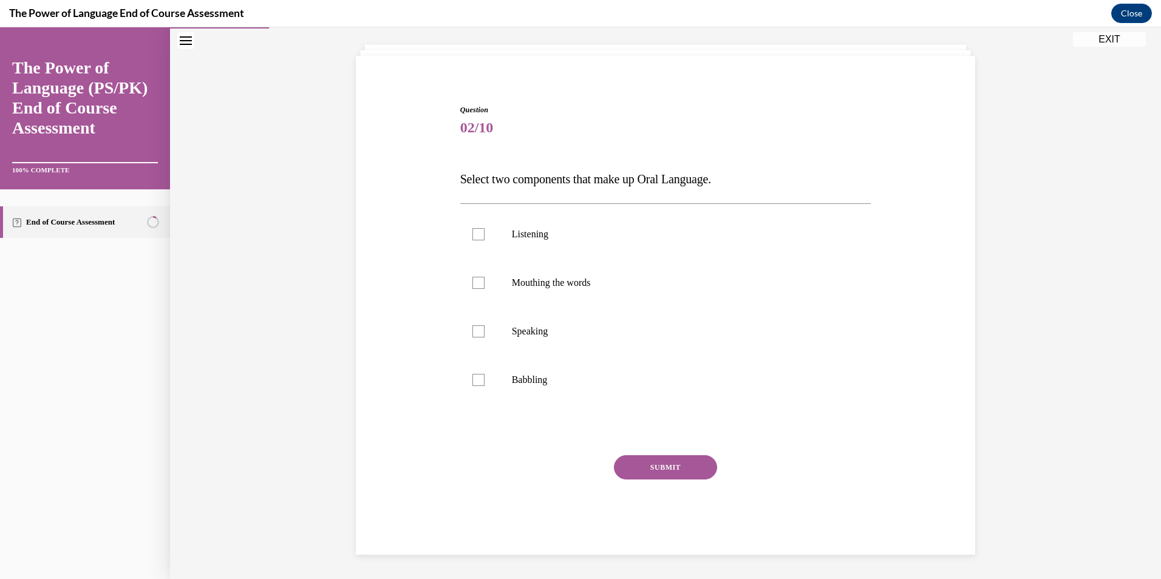
scroll to position [64, 0]
click at [530, 350] on label "Speaking" at bounding box center [665, 331] width 411 height 49
click at [485, 338] on input "Speaking" at bounding box center [479, 332] width 12 height 12
checkbox input "true"
click at [575, 224] on label "Listening" at bounding box center [665, 234] width 411 height 49
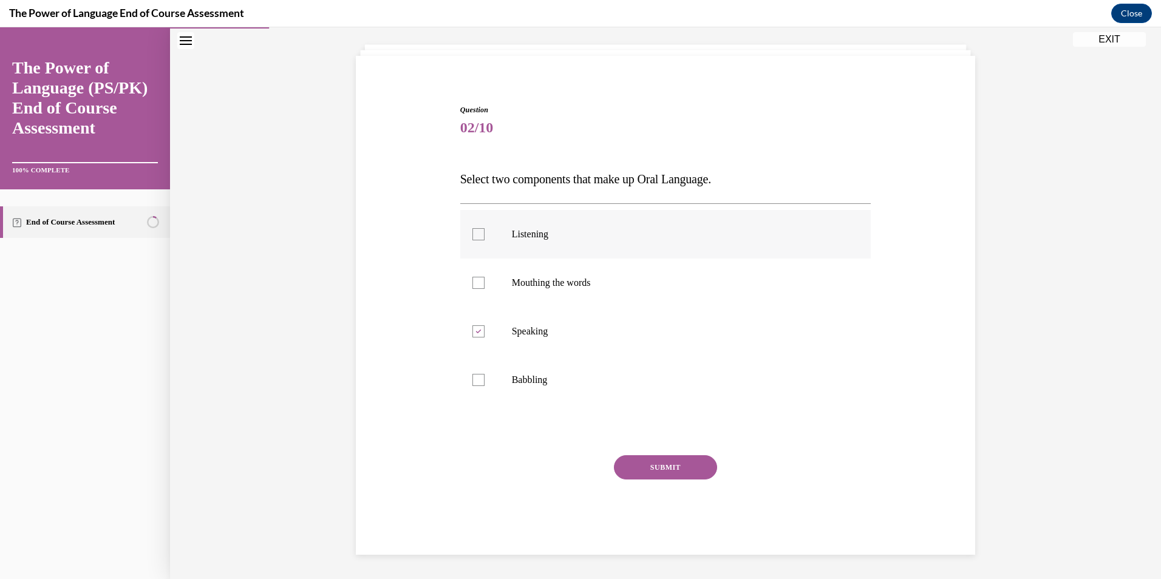
click at [485, 228] on input "Listening" at bounding box center [479, 234] width 12 height 12
checkbox input "true"
click at [640, 476] on button "SUBMIT" at bounding box center [665, 468] width 103 height 24
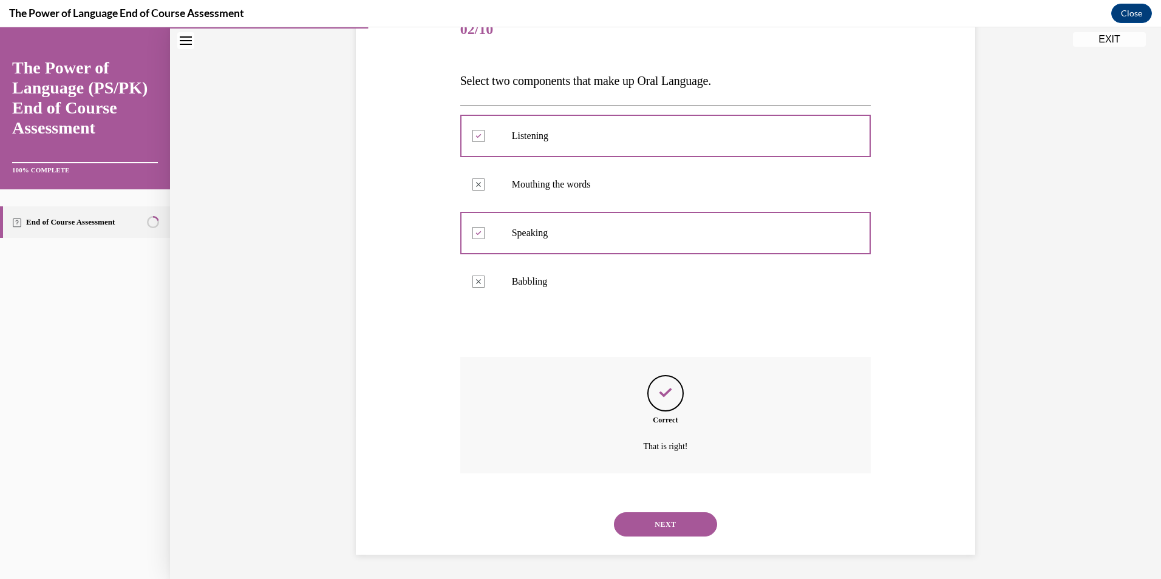
click at [628, 525] on button "NEXT" at bounding box center [665, 525] width 103 height 24
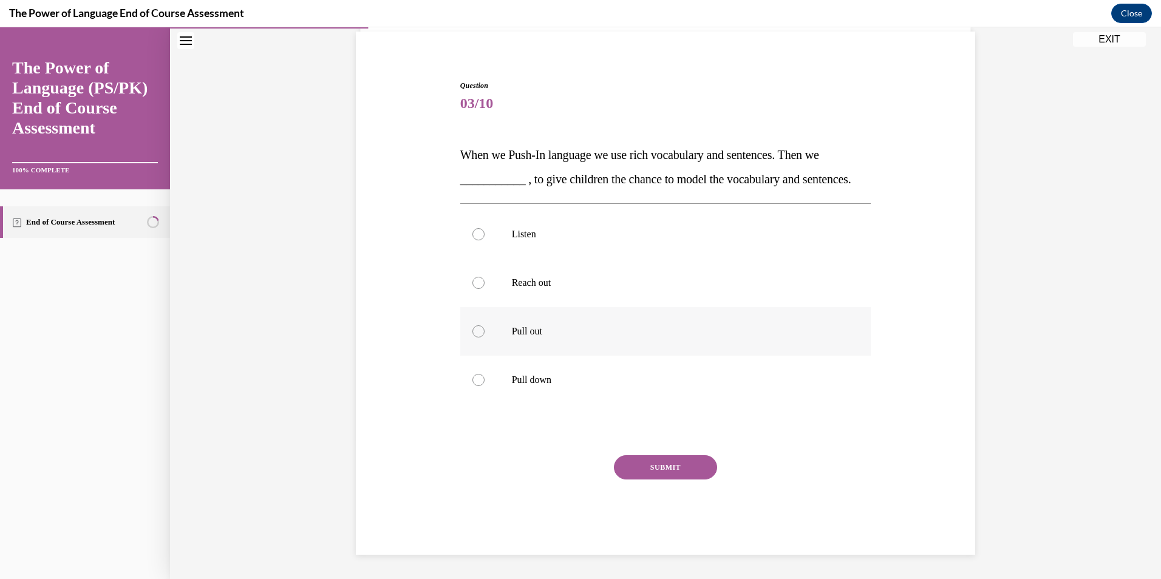
click at [507, 352] on label "Pull out" at bounding box center [665, 331] width 411 height 49
click at [485, 338] on input "Pull out" at bounding box center [479, 332] width 12 height 12
radio input "true"
click at [629, 467] on button "SUBMIT" at bounding box center [665, 468] width 103 height 24
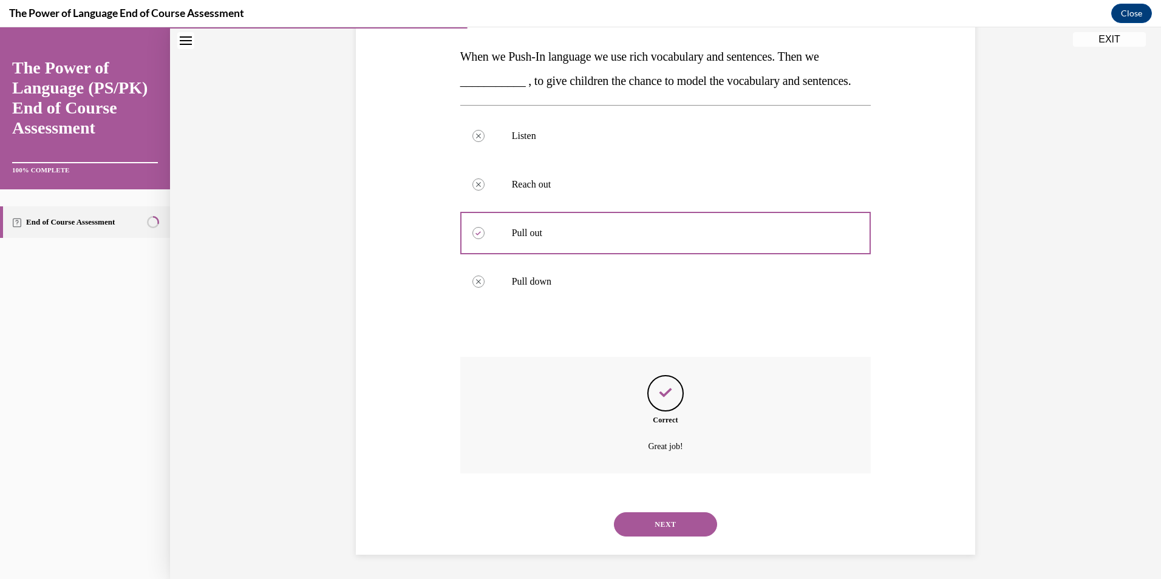
click at [649, 522] on button "NEXT" at bounding box center [665, 525] width 103 height 24
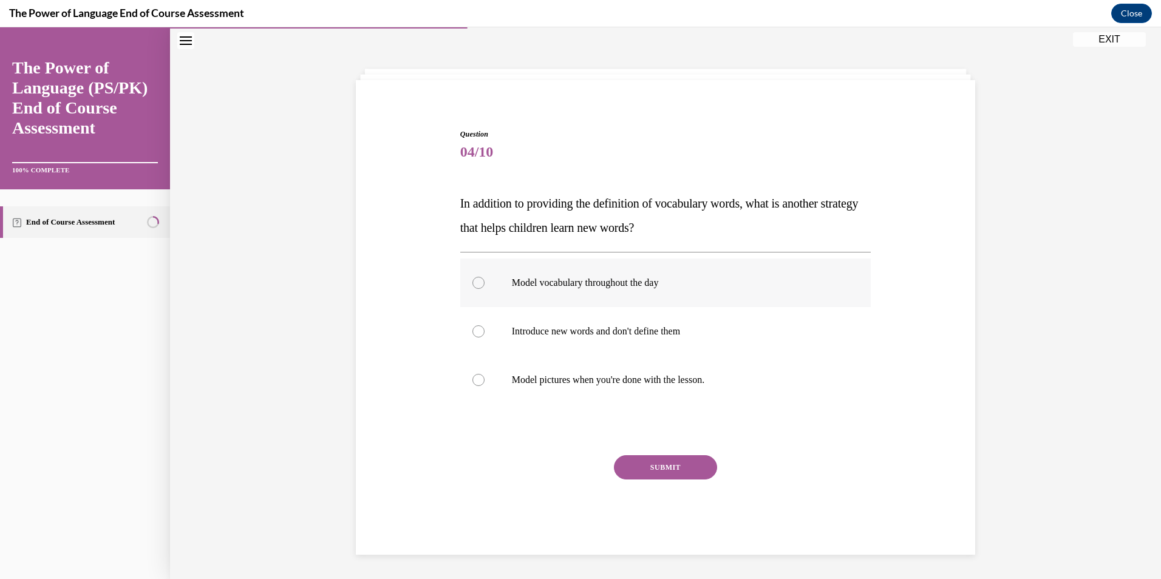
click at [573, 301] on label "Model vocabulary throughout the day" at bounding box center [665, 283] width 411 height 49
click at [485, 289] on input "Model vocabulary throughout the day" at bounding box center [479, 283] width 12 height 12
radio input "true"
click at [672, 479] on button "SUBMIT" at bounding box center [665, 468] width 103 height 24
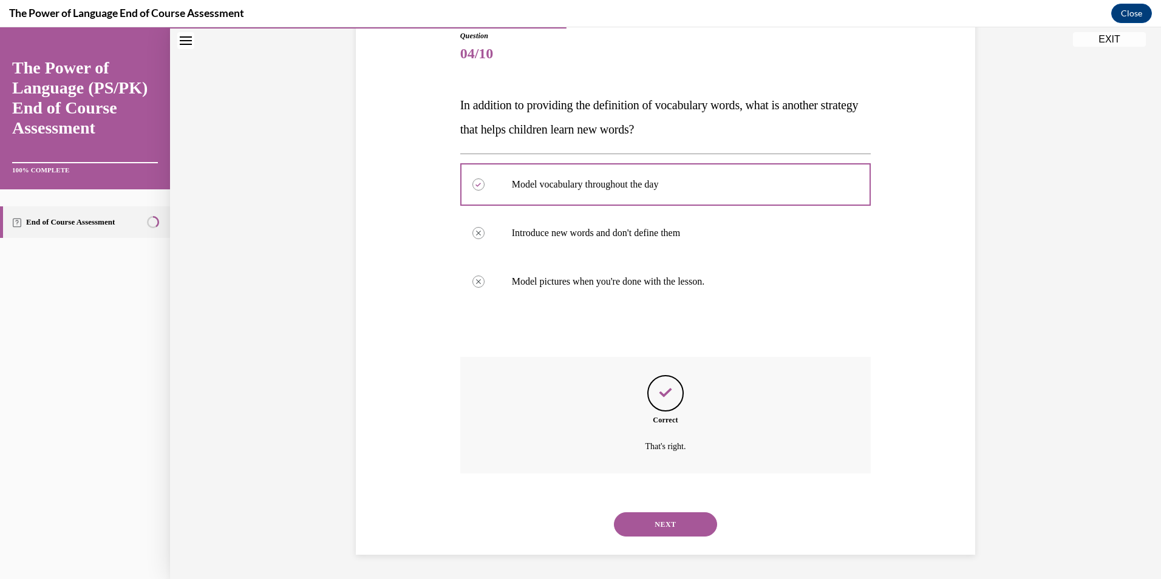
click at [669, 531] on button "NEXT" at bounding box center [665, 525] width 103 height 24
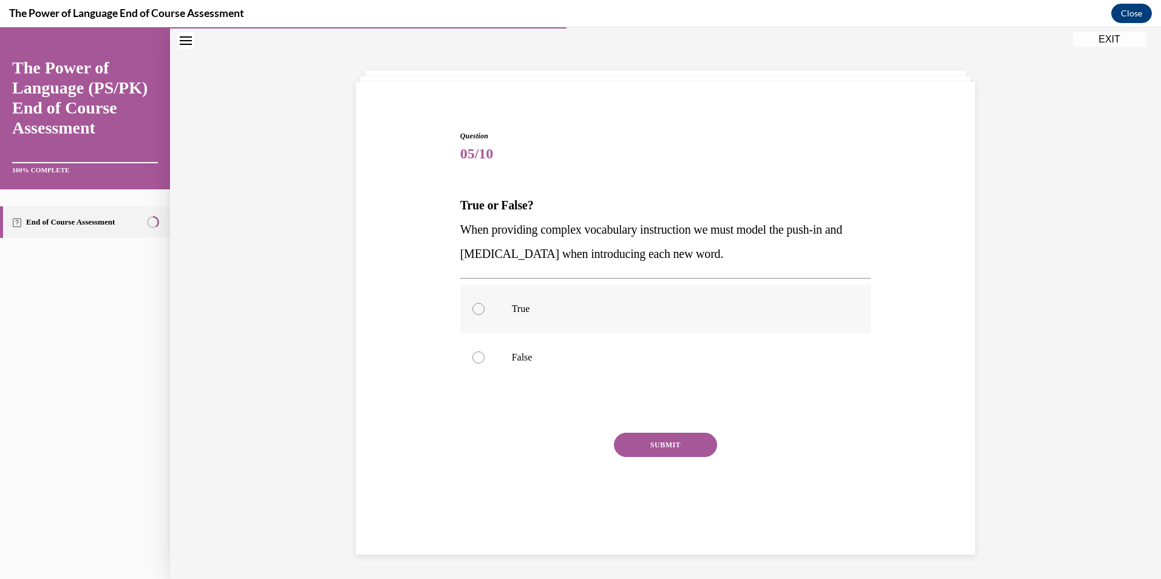
click at [585, 305] on p "True" at bounding box center [676, 309] width 329 height 12
click at [485, 305] on input "True" at bounding box center [479, 309] width 12 height 12
radio input "true"
click at [640, 425] on div "Question 05/10 True or False? When providing complex vocabulary instruction we …" at bounding box center [665, 332] width 411 height 402
click at [644, 443] on button "SUBMIT" at bounding box center [665, 445] width 103 height 24
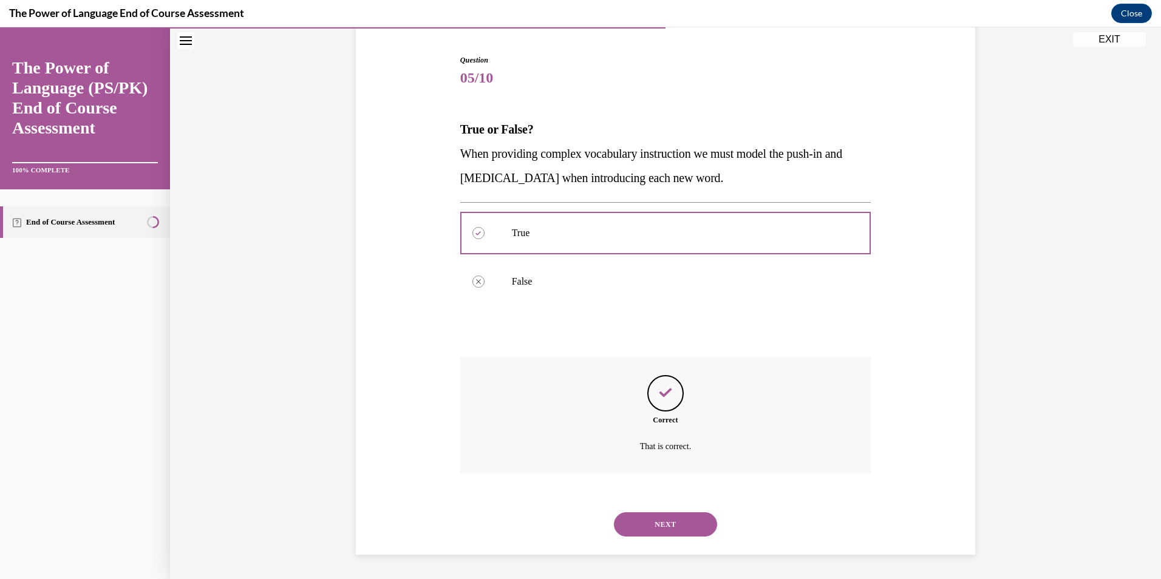
click at [662, 523] on button "NEXT" at bounding box center [665, 525] width 103 height 24
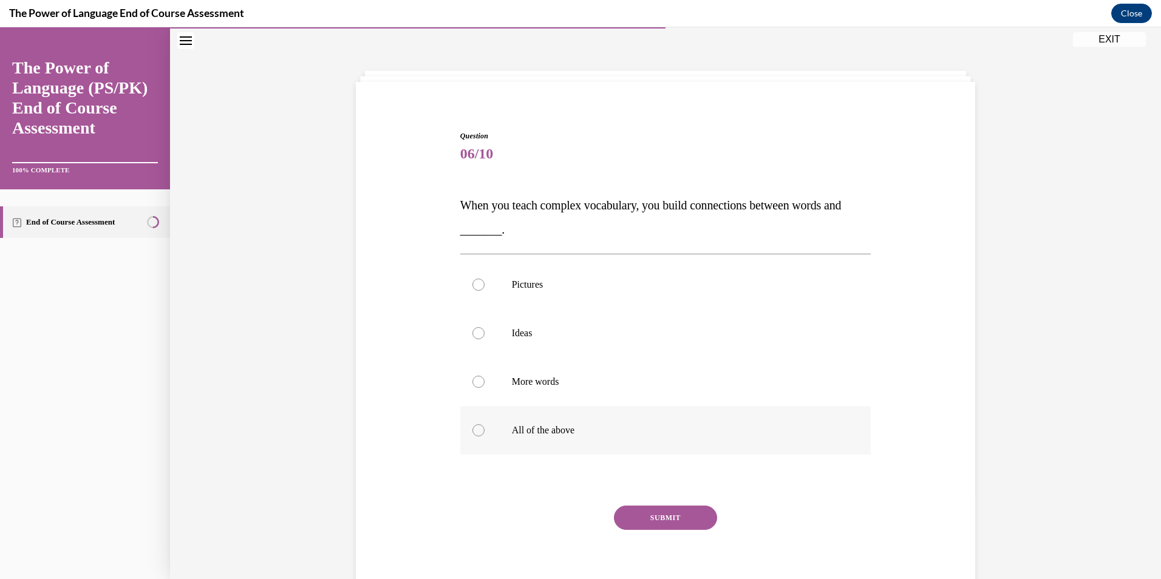
click at [553, 419] on label "All of the above" at bounding box center [665, 430] width 411 height 49
click at [485, 425] on input "All of the above" at bounding box center [479, 431] width 12 height 12
radio input "true"
click at [677, 540] on div "SUBMIT" at bounding box center [665, 536] width 411 height 61
click at [551, 326] on label "Ideas" at bounding box center [665, 333] width 411 height 49
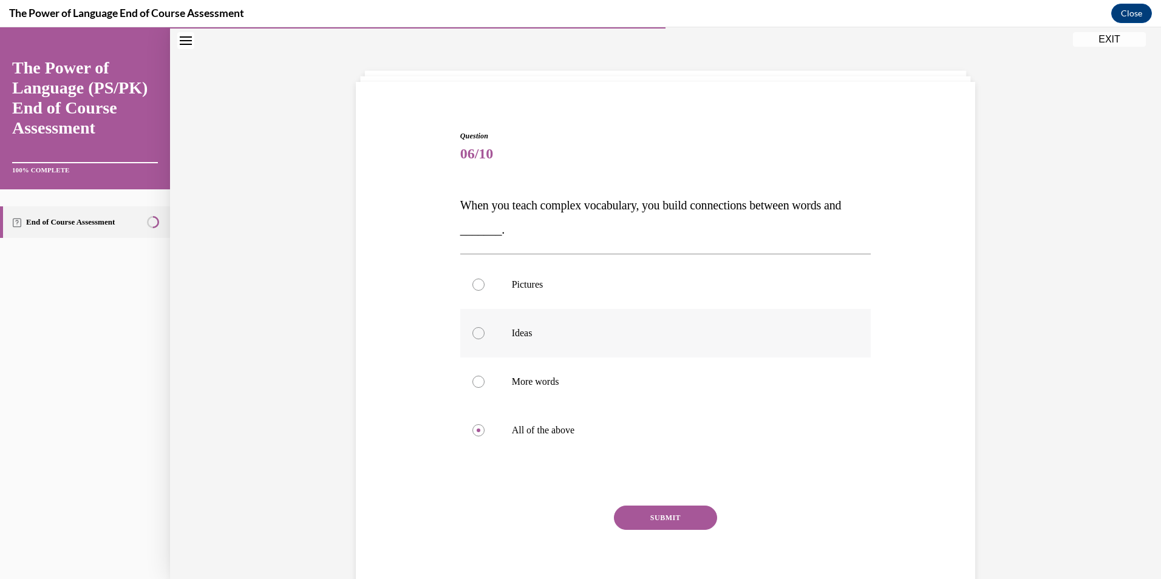
click at [485, 327] on input "Ideas" at bounding box center [479, 333] width 12 height 12
radio input "true"
click at [625, 506] on button "SUBMIT" at bounding box center [665, 518] width 103 height 24
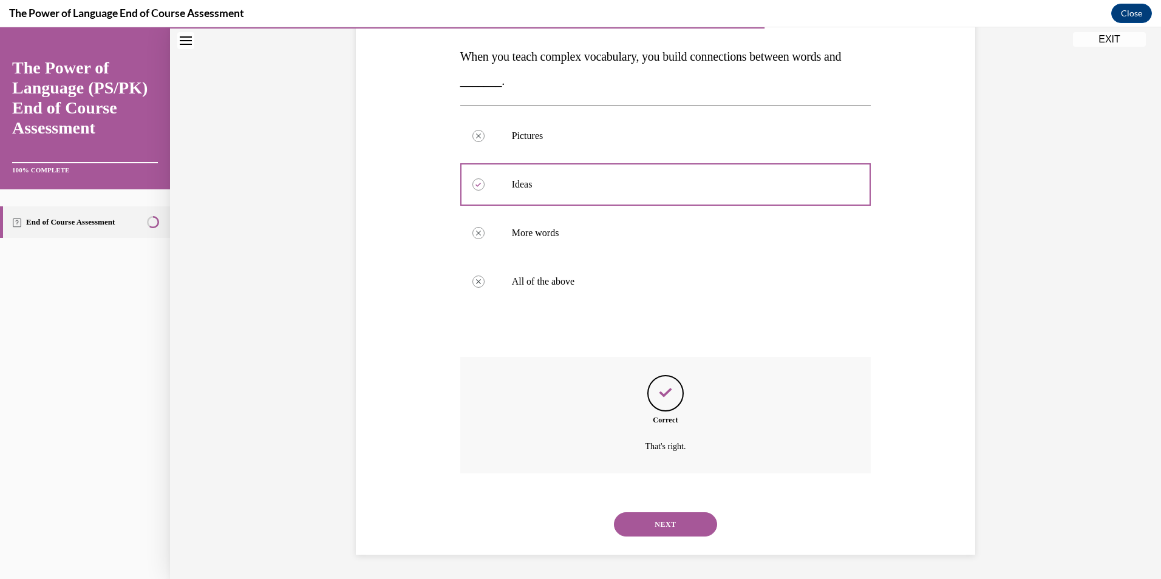
click at [646, 519] on button "NEXT" at bounding box center [665, 525] width 103 height 24
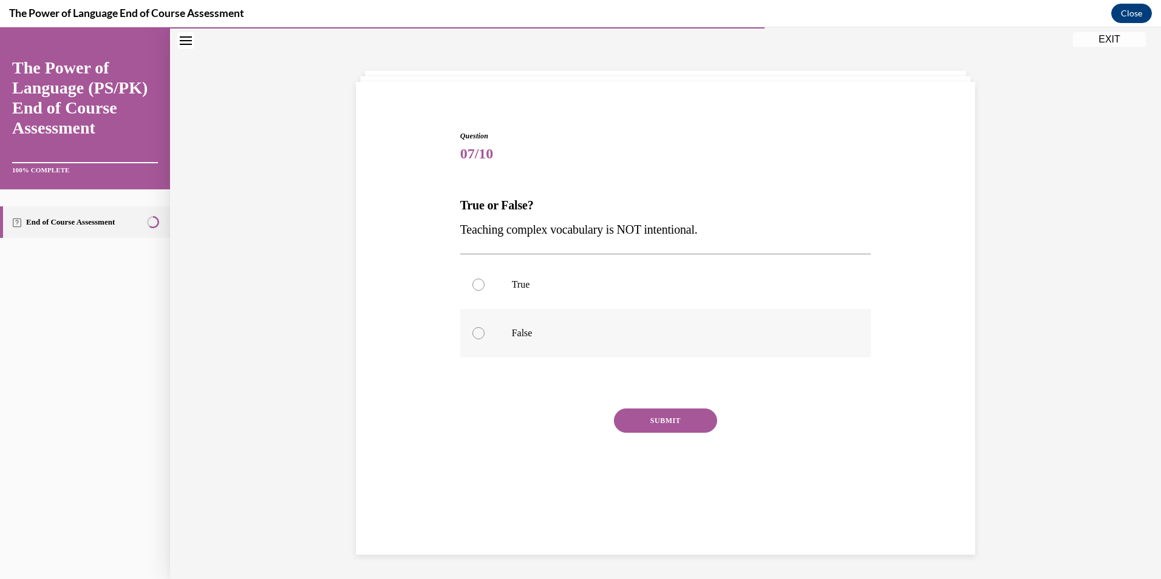
click at [579, 338] on p "False" at bounding box center [676, 333] width 329 height 12
click at [485, 338] on input "False" at bounding box center [479, 333] width 12 height 12
radio input "true"
click at [687, 447] on div "SUBMIT" at bounding box center [665, 439] width 411 height 61
click at [689, 436] on div "SUBMIT" at bounding box center [665, 439] width 411 height 61
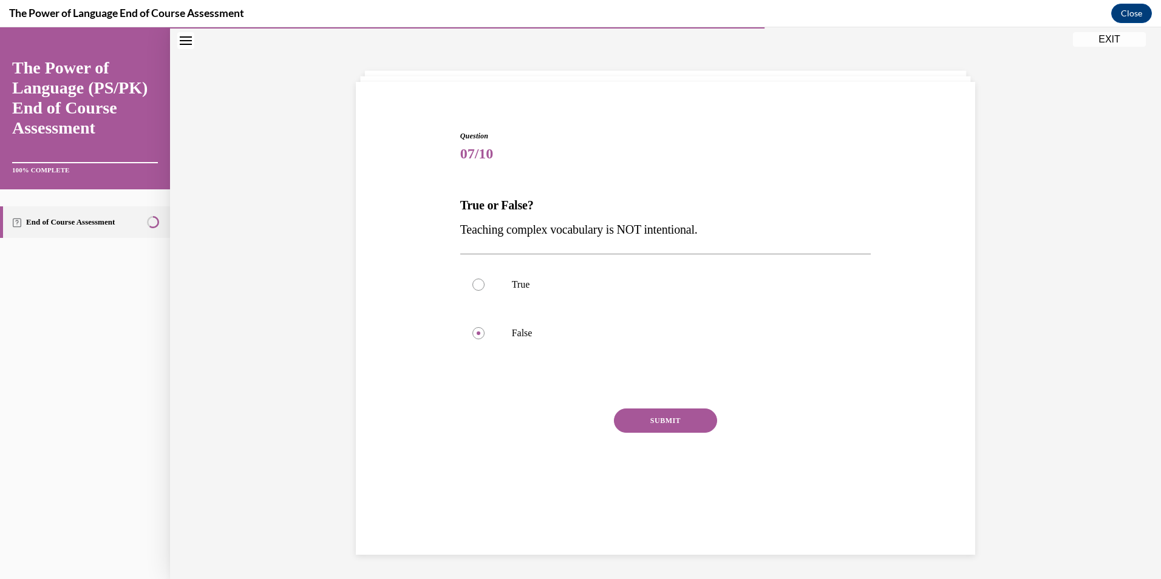
click at [689, 425] on button "SUBMIT" at bounding box center [665, 421] width 103 height 24
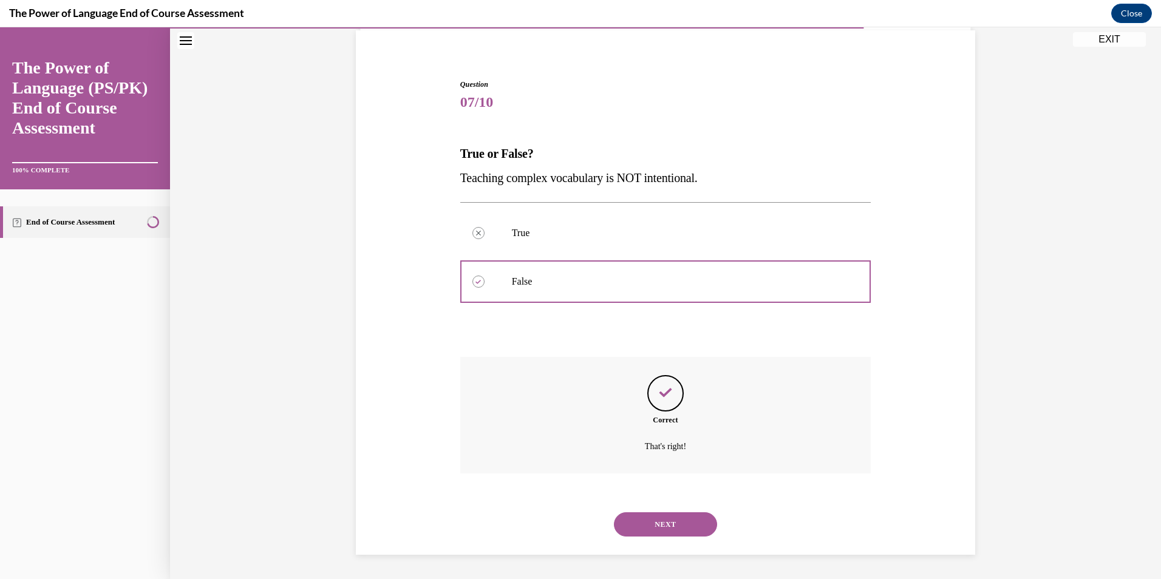
click at [678, 537] on button "NEXT" at bounding box center [665, 525] width 103 height 24
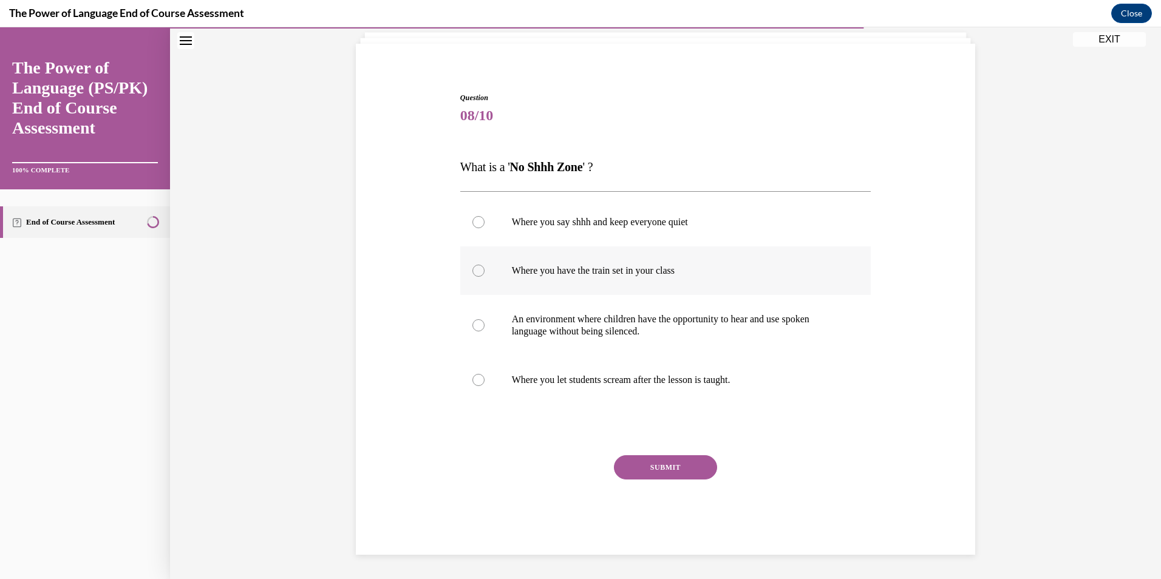
scroll to position [50, 0]
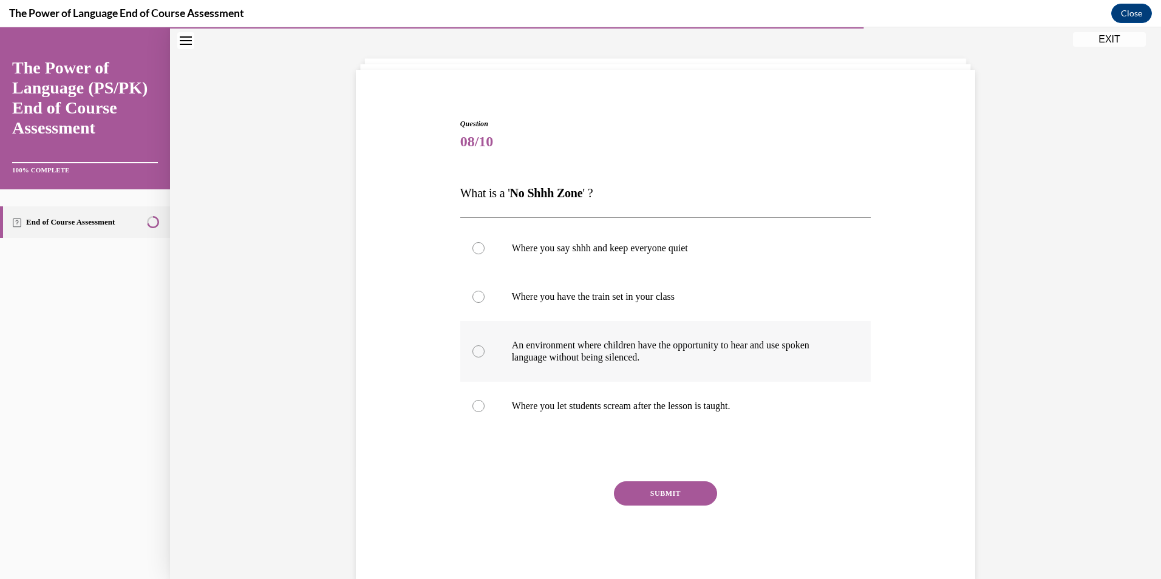
click at [625, 354] on p "An environment where children have the opportunity to hear and use spoken langu…" at bounding box center [676, 352] width 329 height 24
click at [485, 354] on input "An environment where children have the opportunity to hear and use spoken langu…" at bounding box center [479, 352] width 12 height 12
radio input "true"
click at [660, 479] on div "Question 08/10 What is a ' No Shhh Zone ' ? Where you say shhh and keep everyon…" at bounding box center [665, 349] width 411 height 463
click at [661, 495] on button "SUBMIT" at bounding box center [665, 494] width 103 height 24
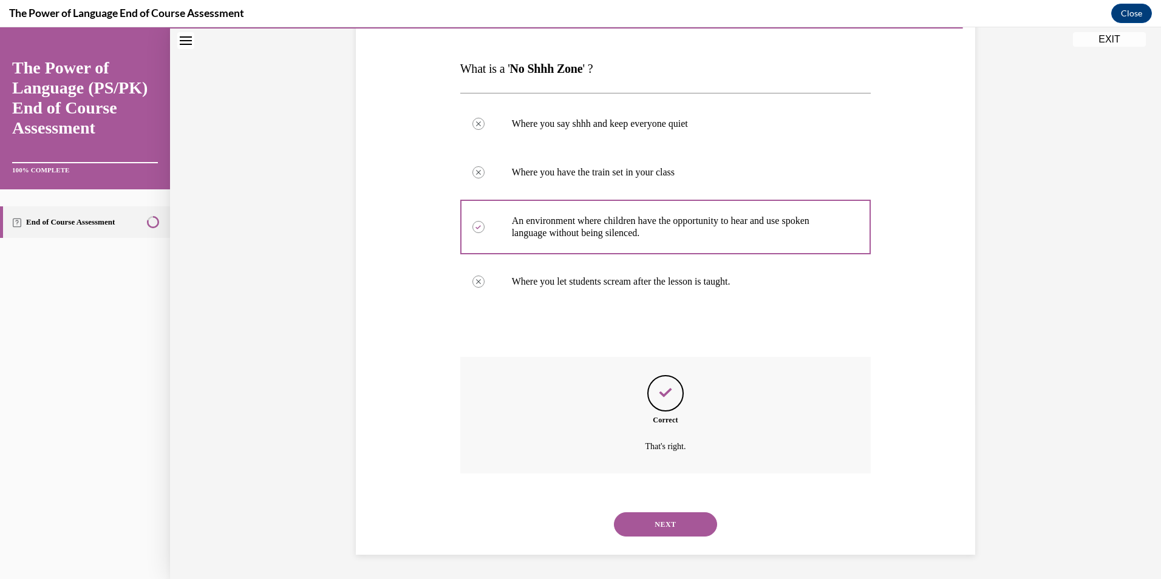
click at [654, 525] on button "NEXT" at bounding box center [665, 525] width 103 height 24
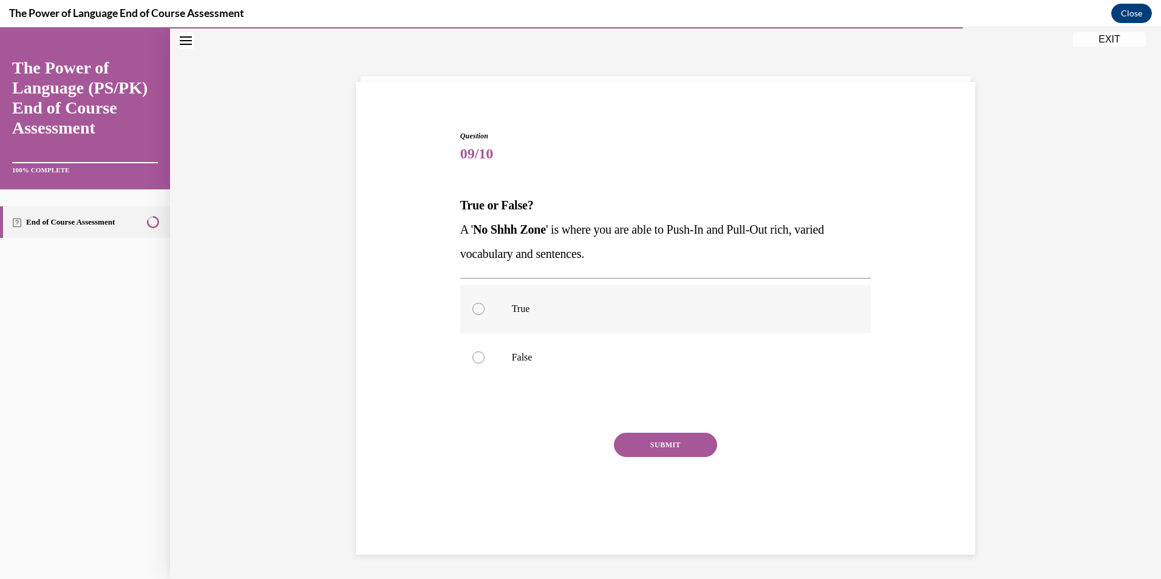
click at [593, 312] on p "True" at bounding box center [676, 309] width 329 height 12
click at [485, 312] on input "True" at bounding box center [479, 309] width 12 height 12
radio input "true"
click at [665, 435] on button "SUBMIT" at bounding box center [665, 445] width 103 height 24
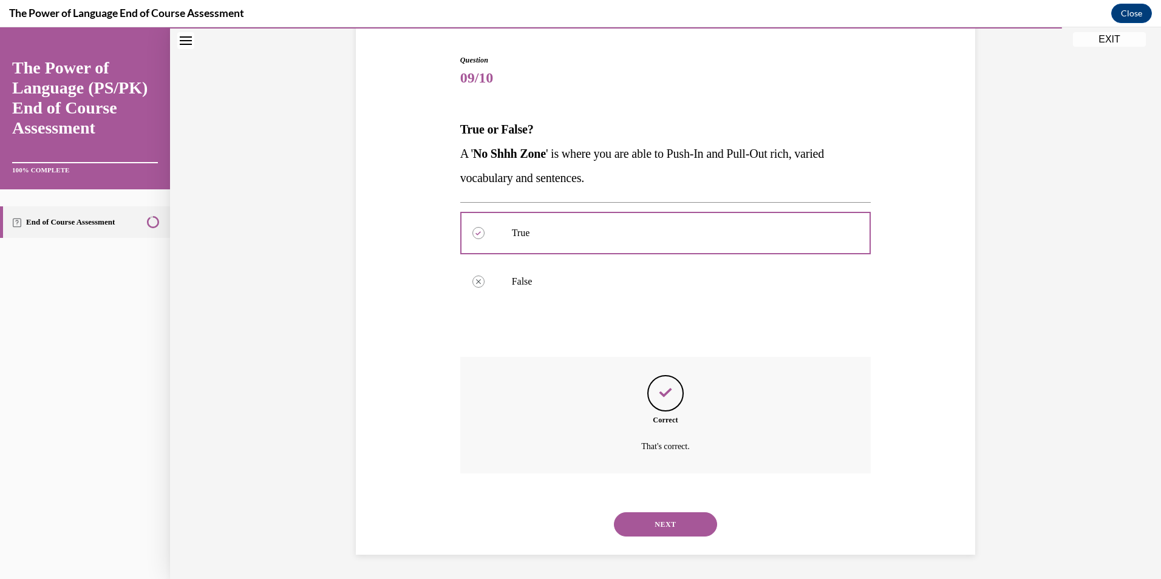
click at [663, 528] on button "NEXT" at bounding box center [665, 525] width 103 height 24
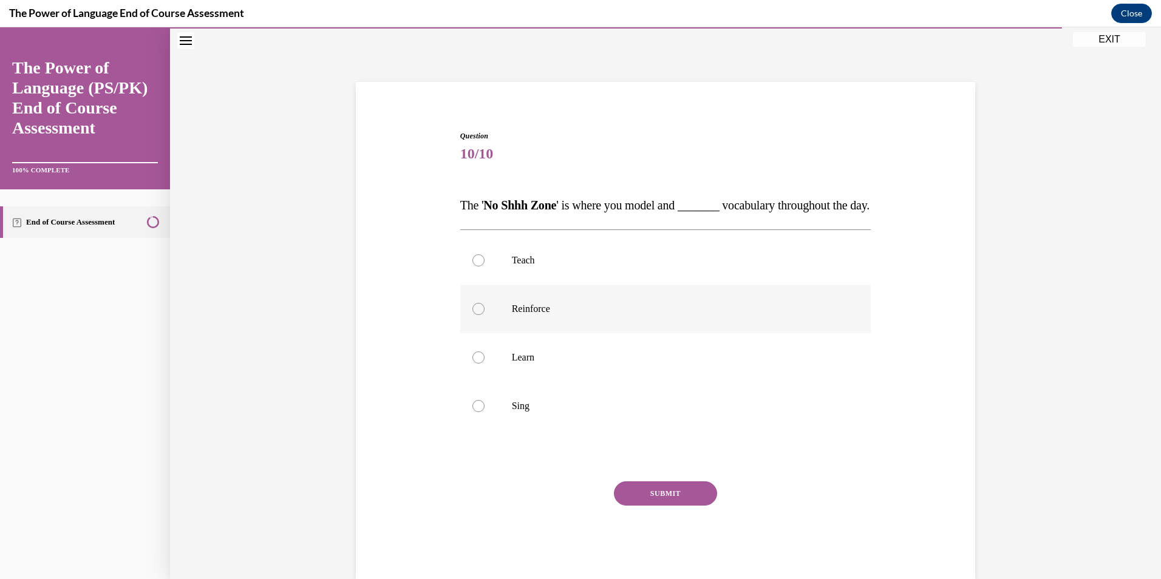
click at [562, 315] on label "Reinforce" at bounding box center [665, 309] width 411 height 49
click at [485, 315] on input "Reinforce" at bounding box center [479, 309] width 12 height 12
radio input "true"
click at [697, 506] on button "SUBMIT" at bounding box center [665, 494] width 103 height 24
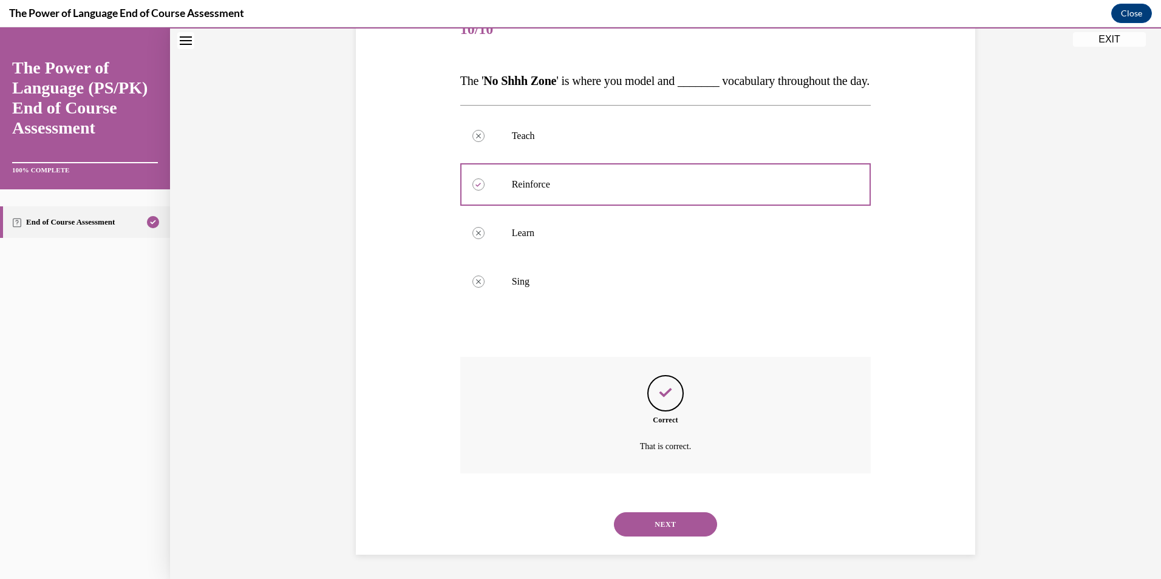
click at [665, 520] on button "NEXT" at bounding box center [665, 525] width 103 height 24
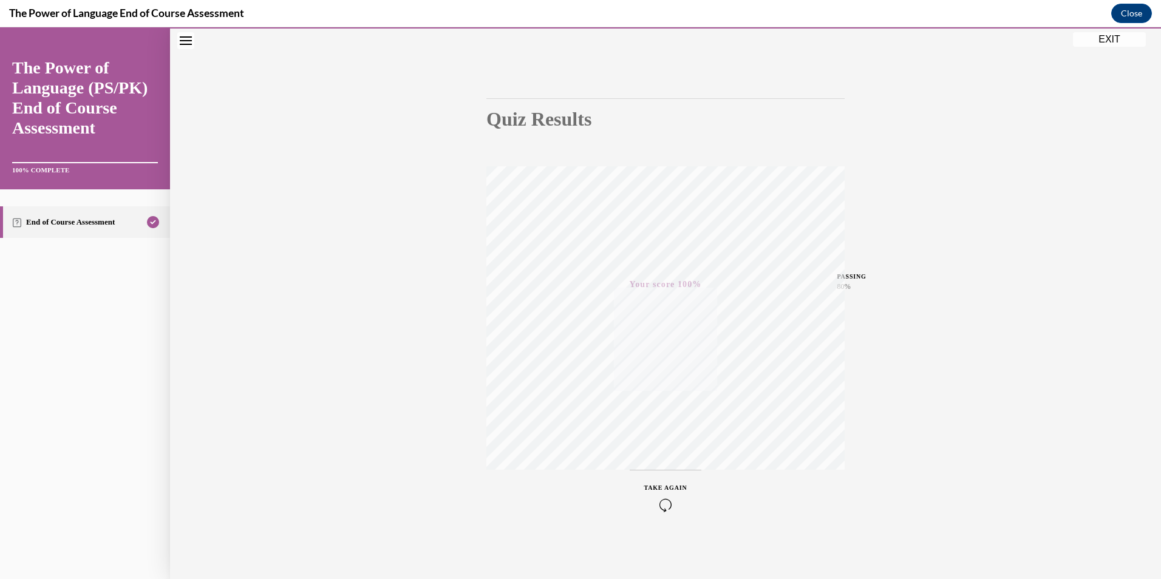
click at [1118, 32] on button "EXIT" at bounding box center [1109, 39] width 73 height 15
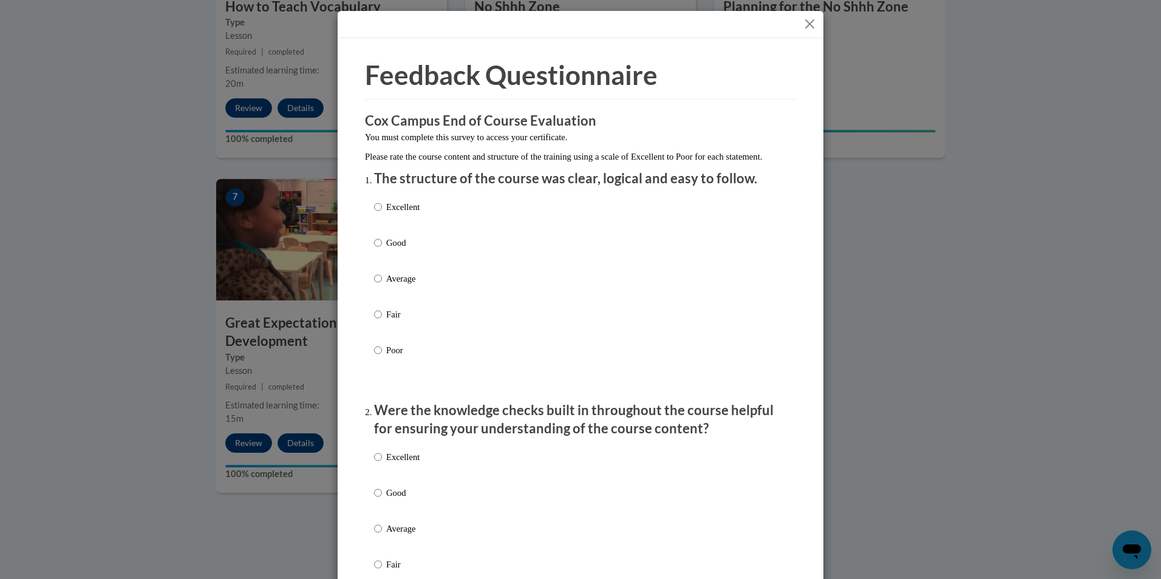
click at [412, 214] on p "Excellent" at bounding box center [402, 206] width 33 height 13
click at [382, 214] on input "Excellent" at bounding box center [378, 206] width 8 height 13
radio input "true"
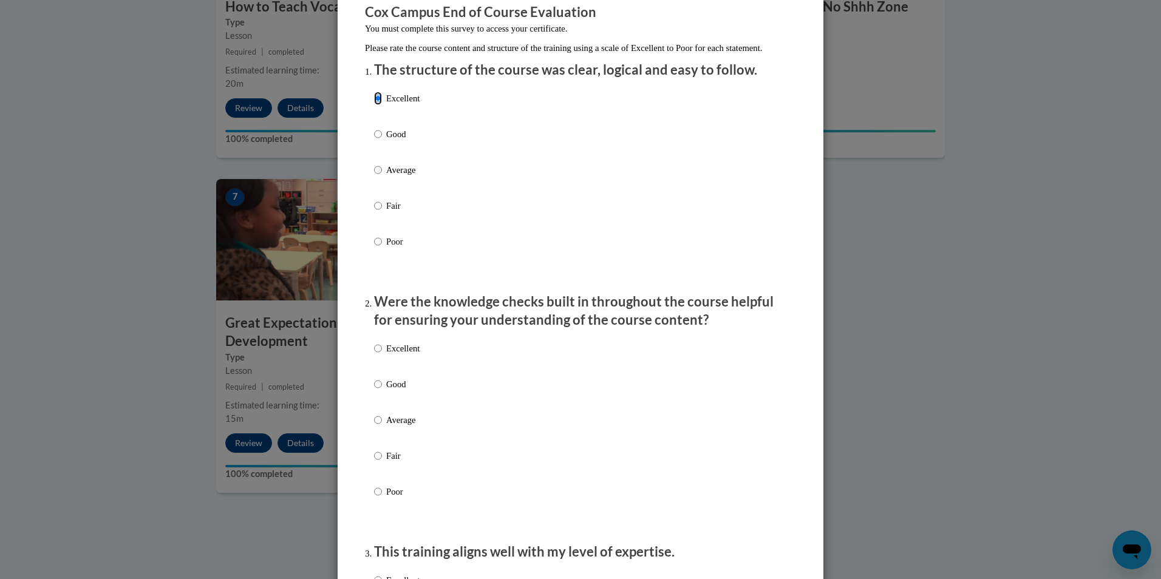
scroll to position [121, 0]
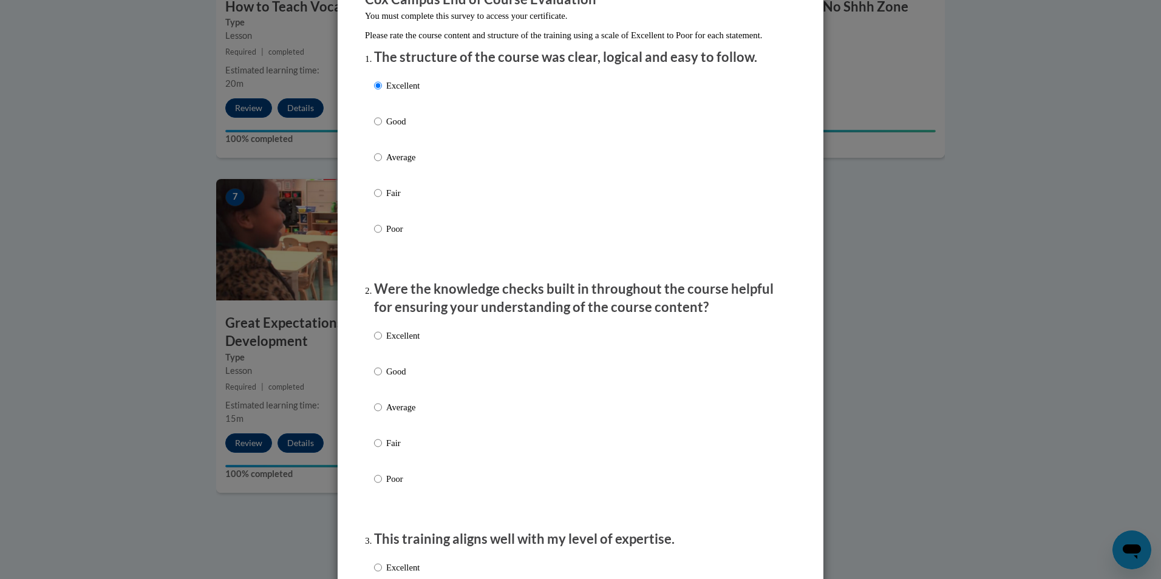
click at [374, 333] on li "Were the knowledge checks built in throughout the course helpful for ensuring y…" at bounding box center [580, 401] width 413 height 242
click at [374, 343] on input "Excellent" at bounding box center [378, 335] width 8 height 13
radio input "true"
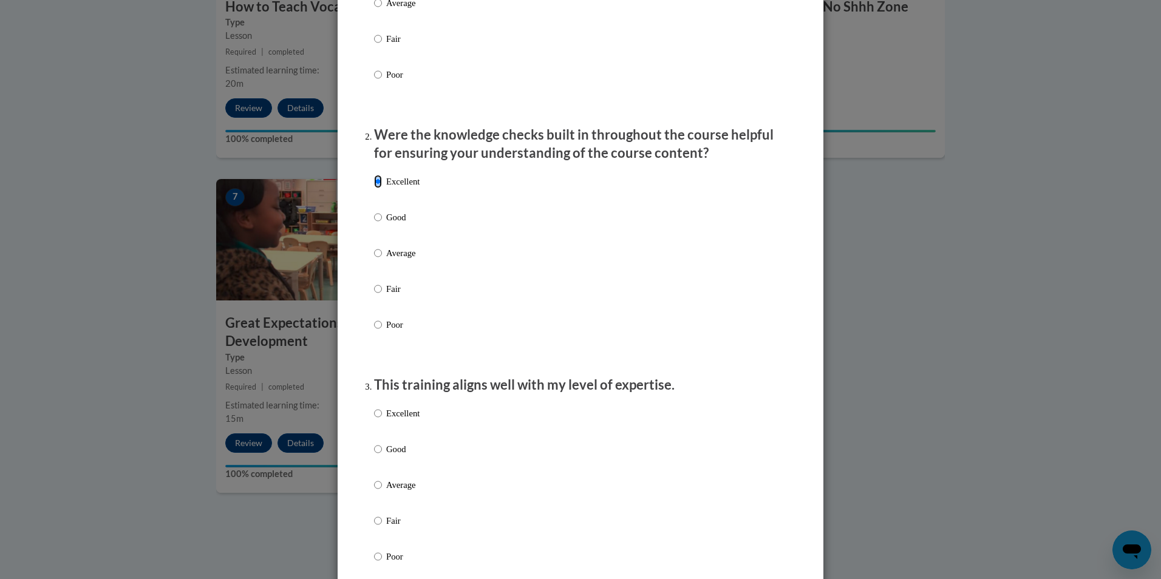
scroll to position [425, 0]
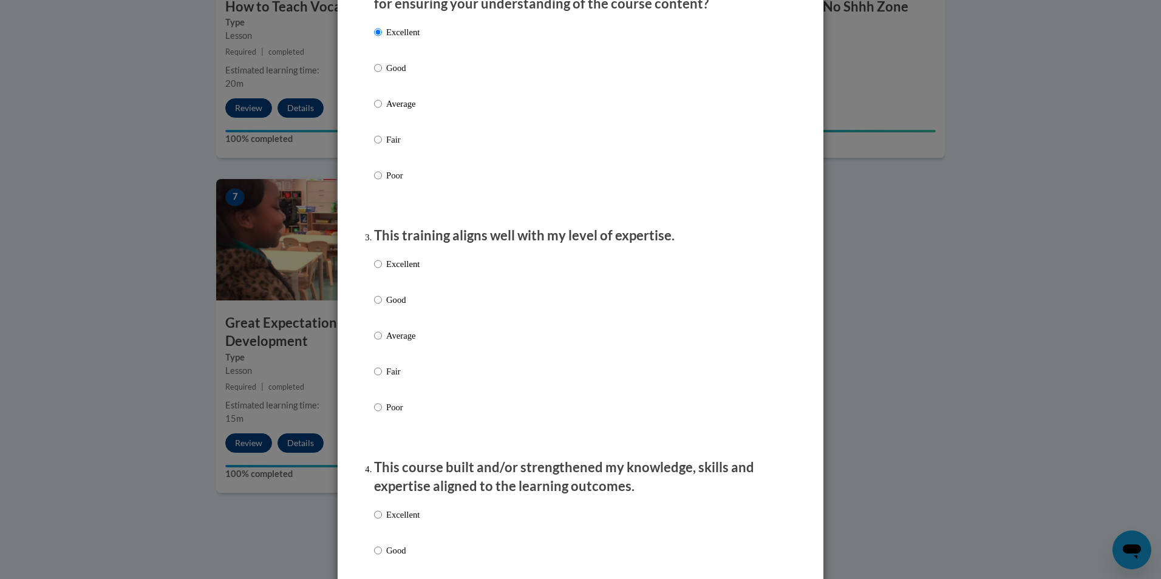
click at [400, 271] on p "Excellent" at bounding box center [402, 264] width 33 height 13
click at [382, 271] on input "Excellent" at bounding box center [378, 264] width 8 height 13
radio input "true"
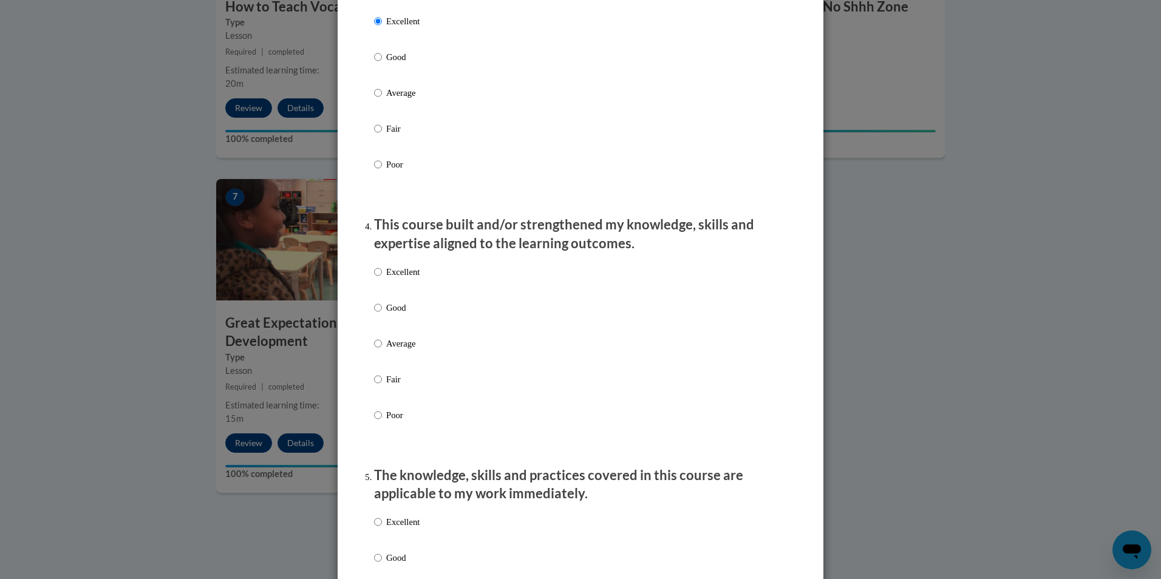
click at [406, 275] on div "Excellent Good Average Fair Poor" at bounding box center [397, 353] width 46 height 188
click at [404, 275] on div "Excellent Good Average Fair Poor" at bounding box center [397, 353] width 46 height 188
click at [402, 278] on p "Excellent" at bounding box center [402, 271] width 33 height 13
click at [382, 278] on input "Excellent" at bounding box center [378, 271] width 8 height 13
radio input "true"
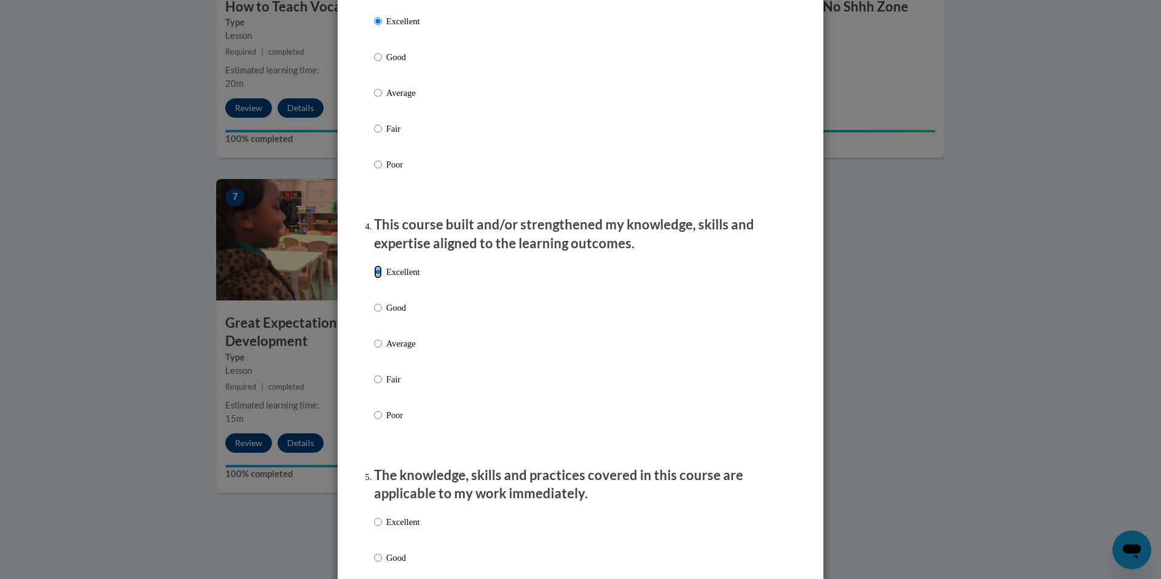
scroll to position [972, 0]
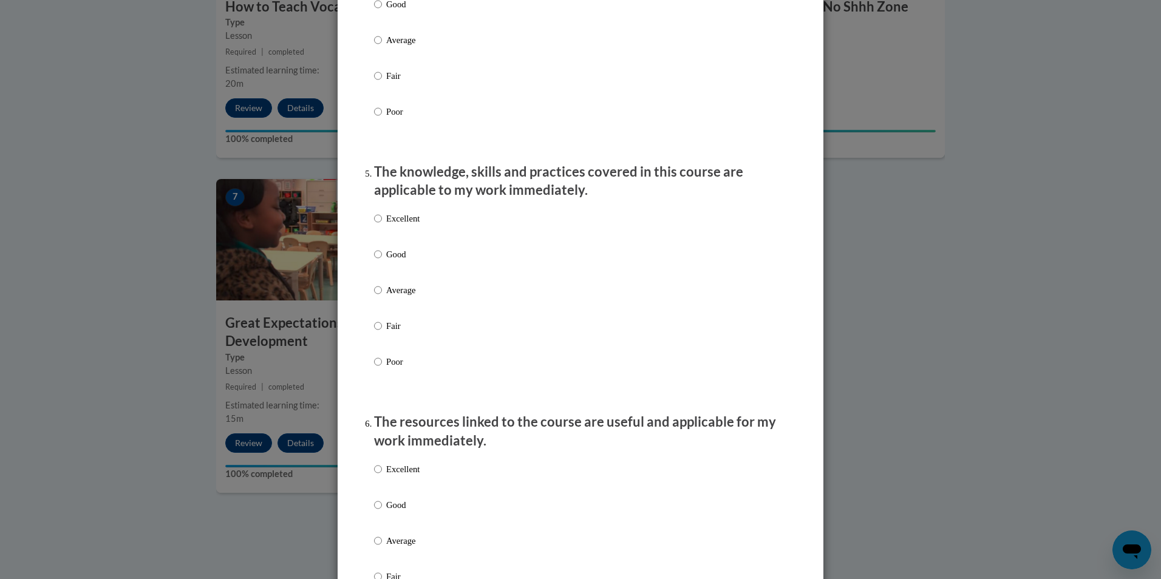
click at [386, 225] on p "Excellent" at bounding box center [402, 218] width 33 height 13
click at [382, 225] on input "Excellent" at bounding box center [378, 218] width 8 height 13
radio input "true"
click at [374, 451] on p "The resources linked to the course are useful and applicable for my work immedi…" at bounding box center [580, 432] width 413 height 38
click at [377, 476] on input "Excellent" at bounding box center [378, 469] width 8 height 13
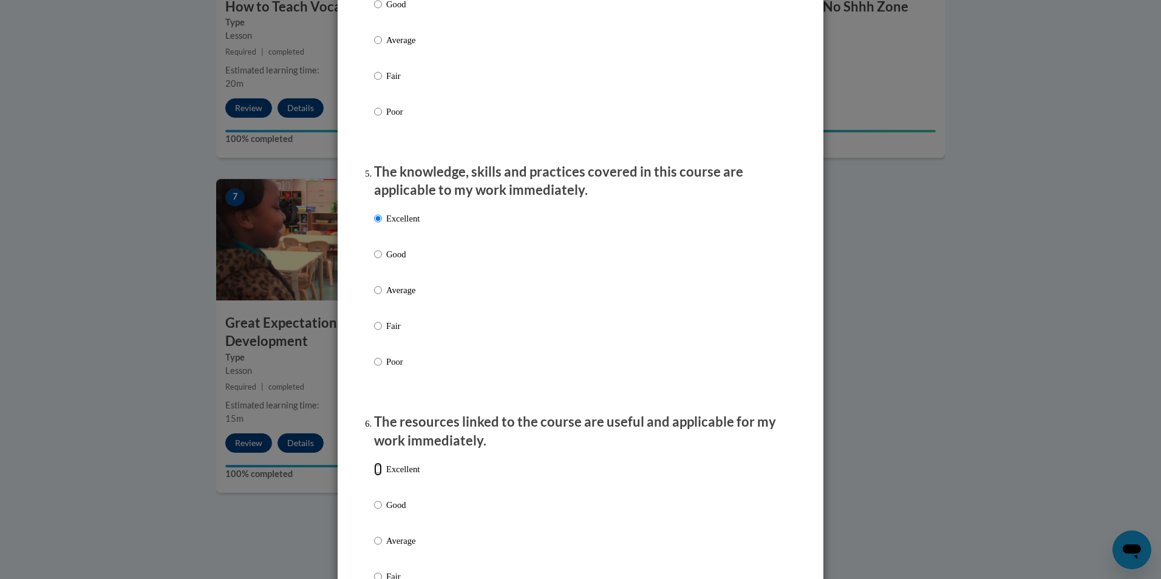
radio input "true"
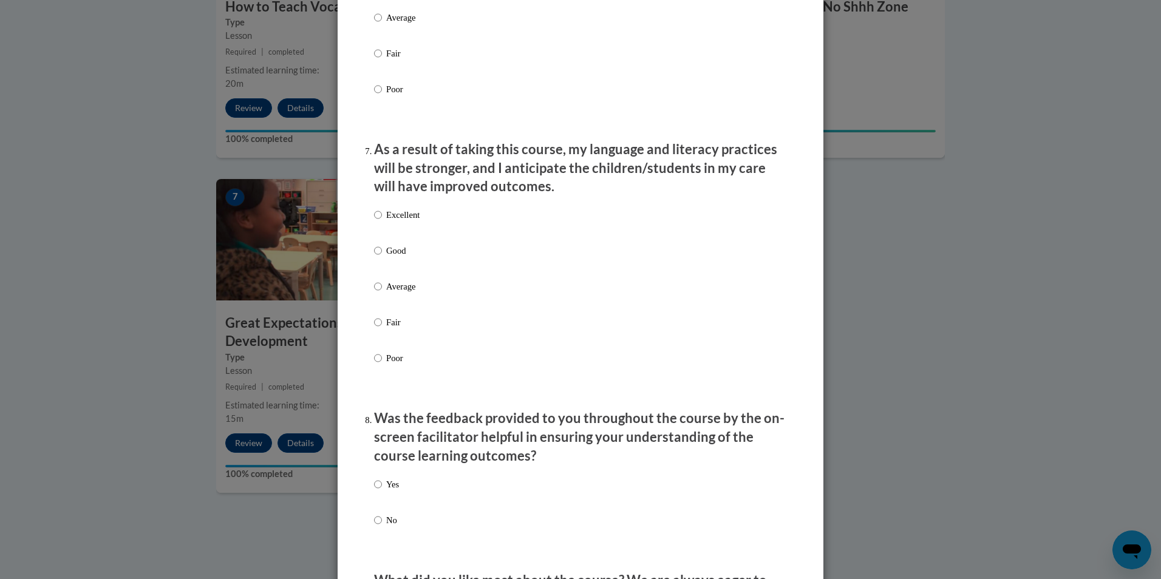
scroll to position [1519, 0]
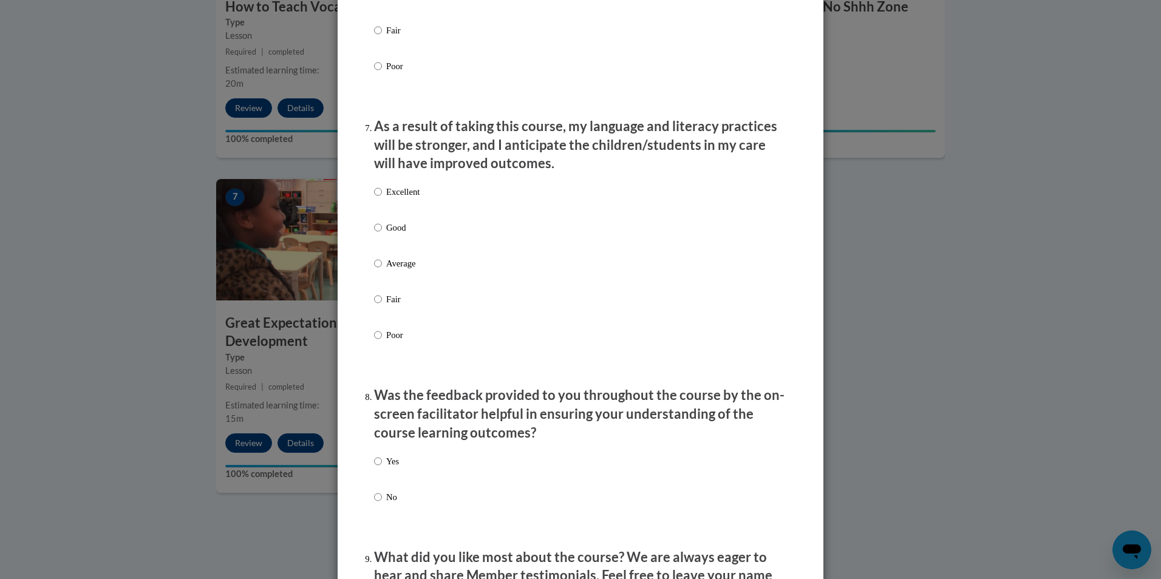
click at [391, 199] on p "Excellent" at bounding box center [402, 191] width 33 height 13
click at [382, 199] on input "Excellent" at bounding box center [378, 191] width 8 height 13
radio input "true"
click at [378, 462] on div "Yes No" at bounding box center [386, 489] width 25 height 81
click at [381, 463] on label "Yes" at bounding box center [386, 471] width 25 height 33
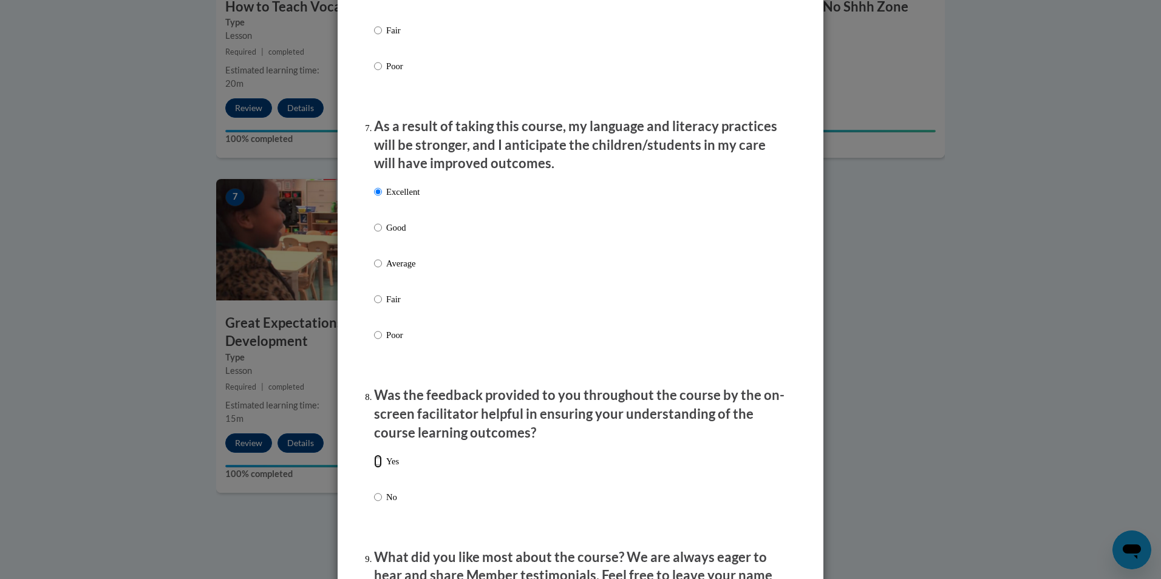
click at [381, 463] on input "Yes" at bounding box center [378, 461] width 8 height 13
radio input "true"
click at [390, 482] on label "Yes" at bounding box center [386, 471] width 25 height 33
click at [382, 468] on input "Yes" at bounding box center [378, 461] width 8 height 13
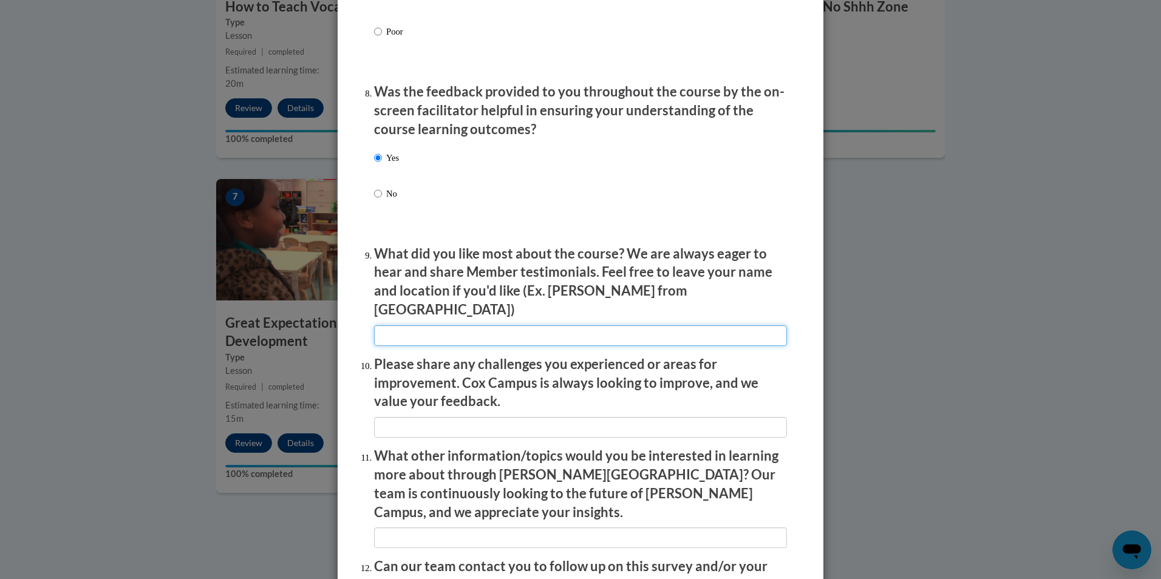
click at [453, 326] on input "textbox" at bounding box center [580, 336] width 413 height 21
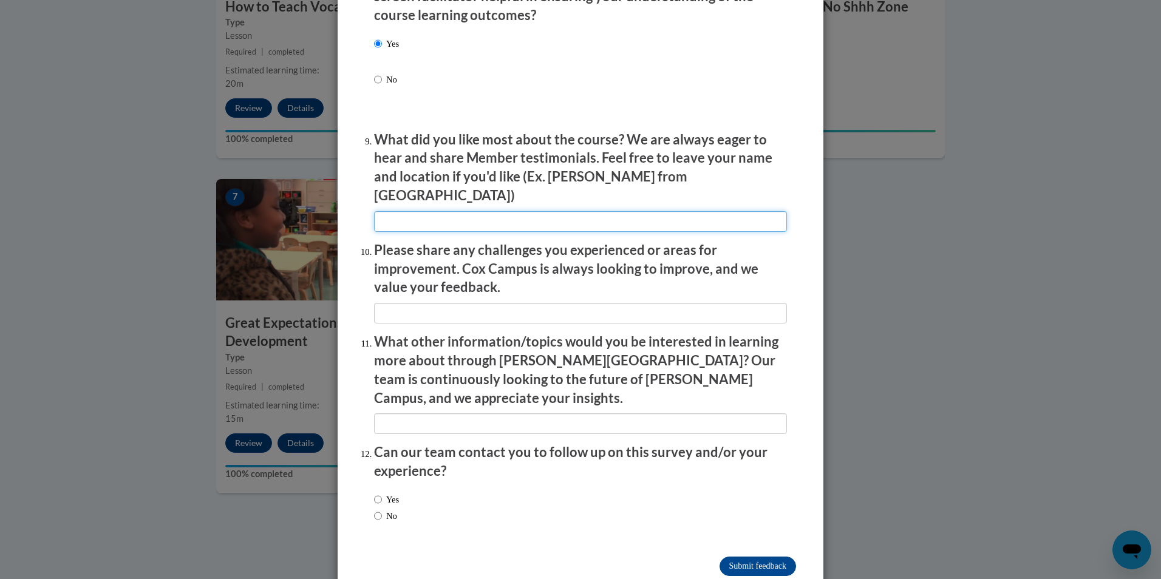
scroll to position [1944, 0]
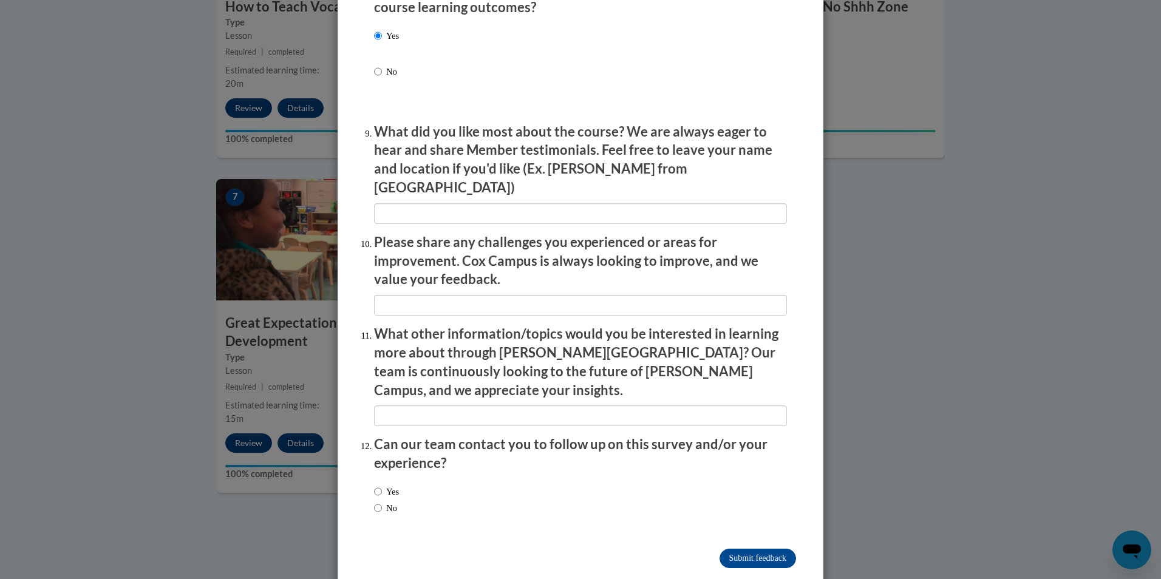
click at [554, 436] on p "Can our team contact you to follow up on this survey and/or your experience?" at bounding box center [580, 455] width 413 height 38
click at [432, 480] on div "Yes No" at bounding box center [580, 502] width 413 height 46
click at [374, 502] on input "No" at bounding box center [378, 508] width 8 height 13
radio input "true"
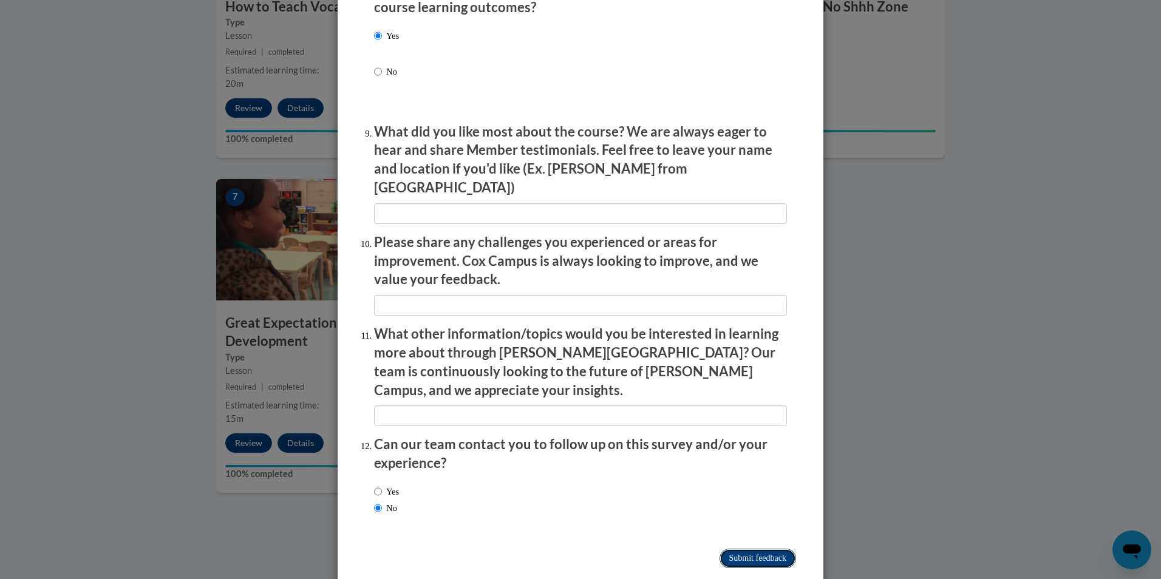
click at [766, 549] on input "Submit feedback" at bounding box center [758, 558] width 77 height 19
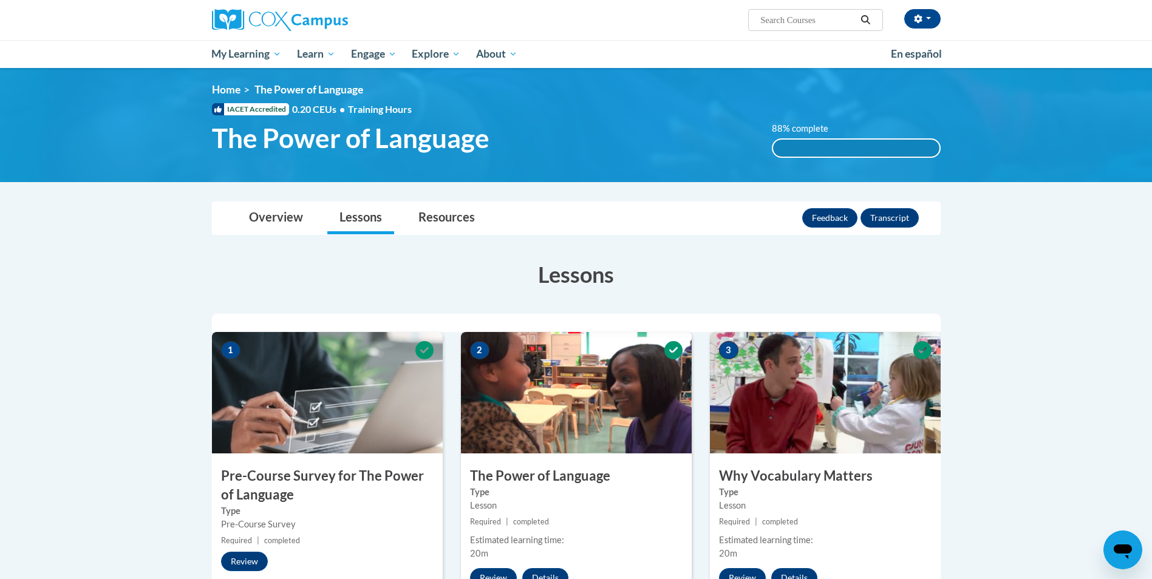
scroll to position [0, 0]
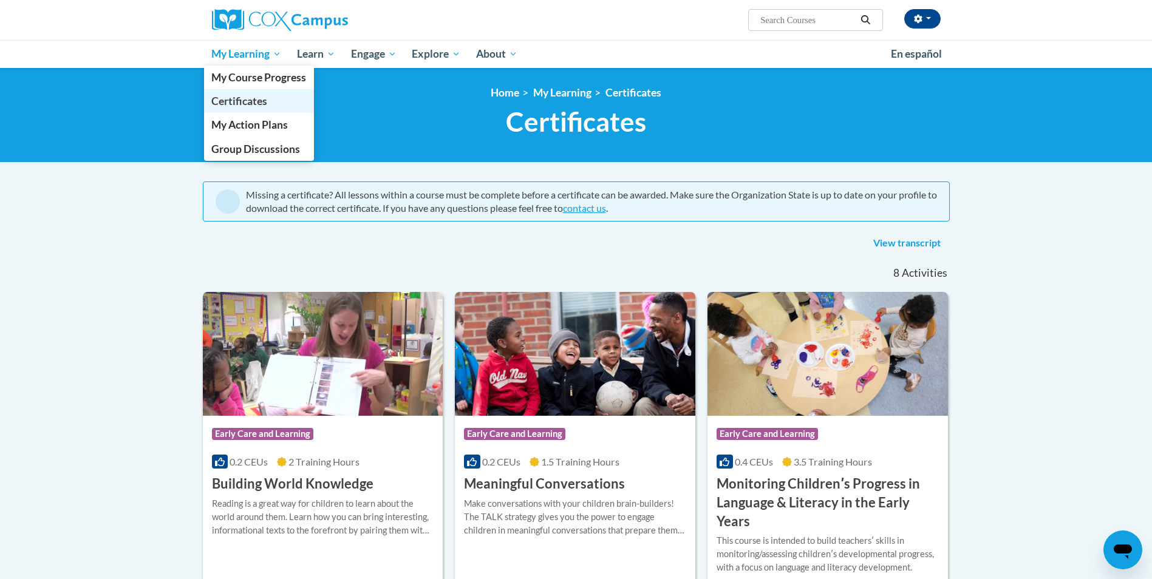
click at [245, 92] on link "Certificates" at bounding box center [259, 101] width 111 height 24
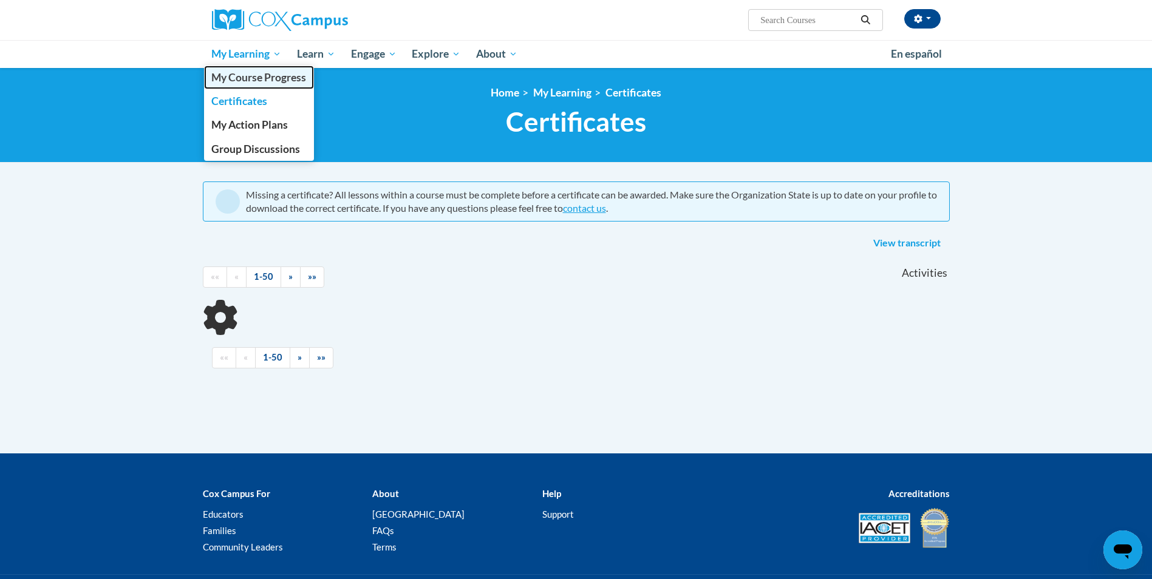
click at [247, 74] on span "My Course Progress" at bounding box center [258, 77] width 95 height 13
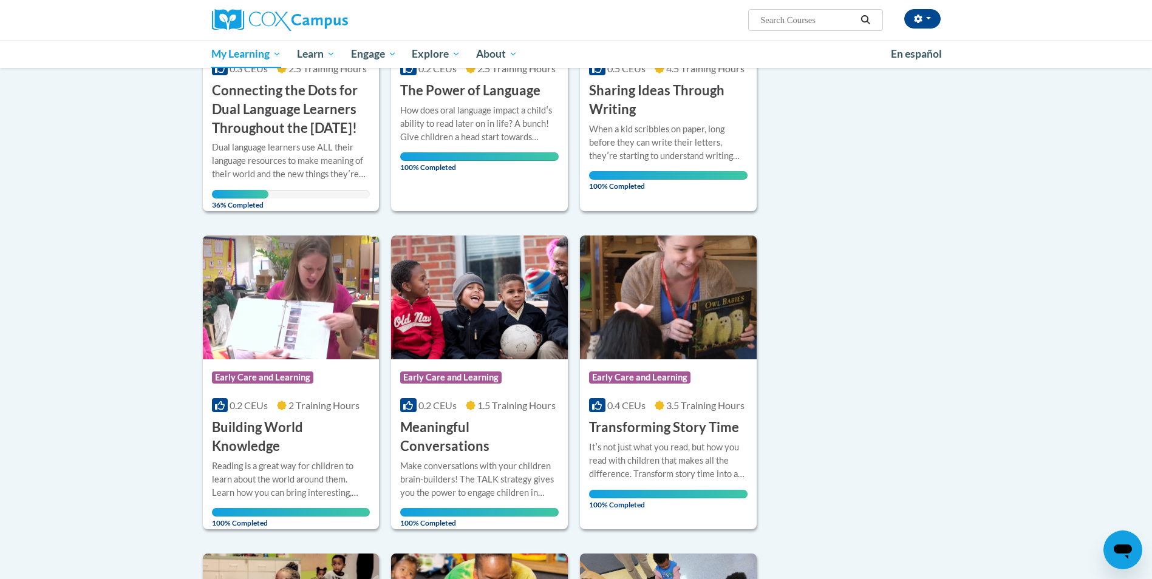
scroll to position [182, 0]
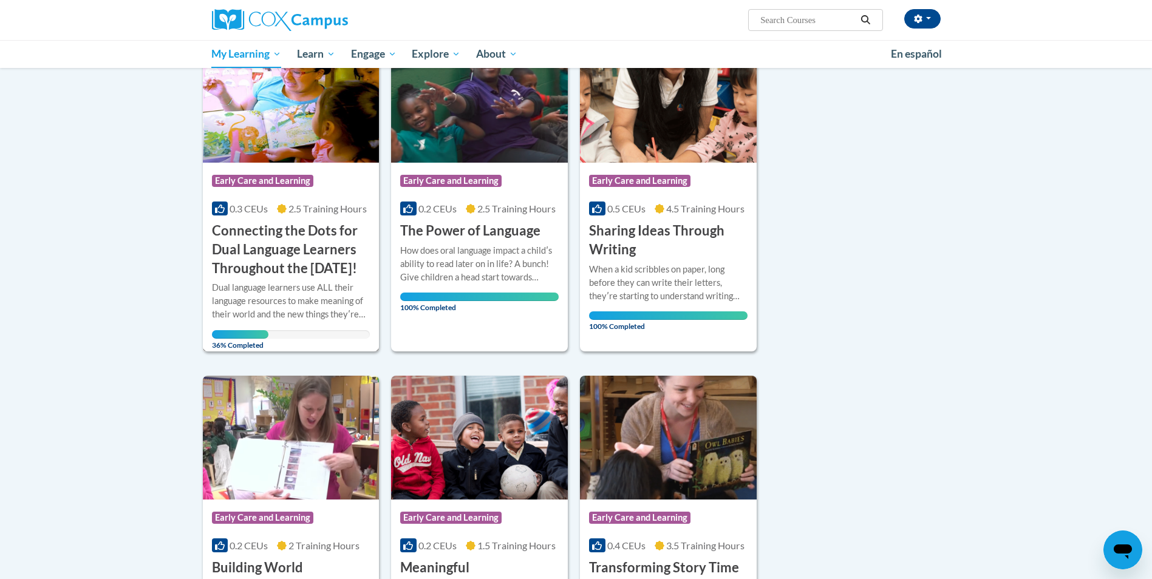
click at [295, 253] on h3 "Connecting the Dots for Dual Language Learners Throughout the [DATE]!" at bounding box center [291, 250] width 159 height 56
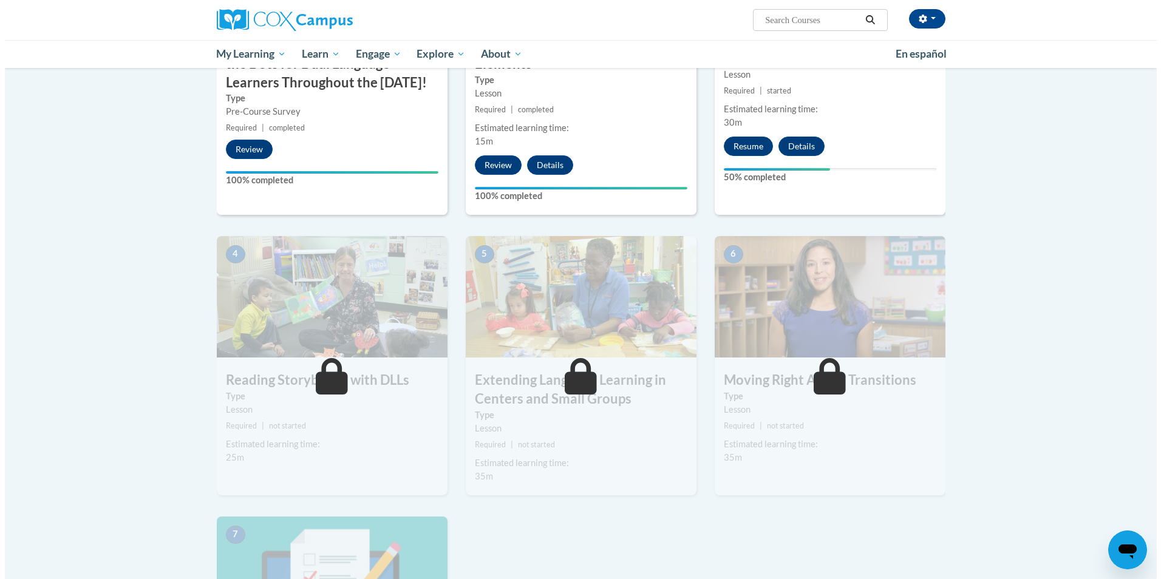
scroll to position [486, 0]
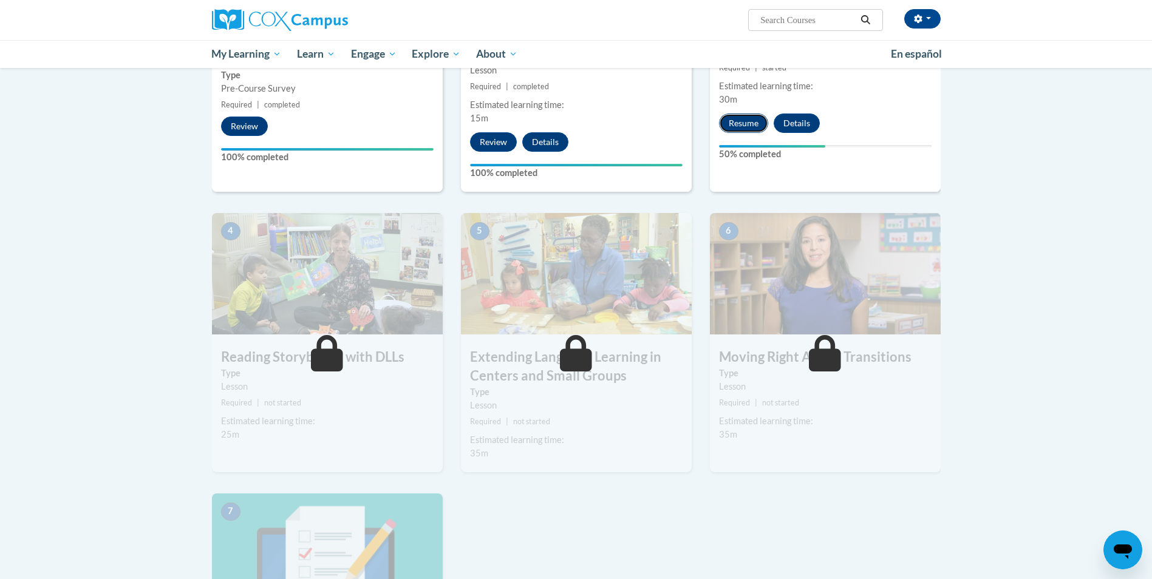
click at [720, 120] on button "Resume" at bounding box center [743, 123] width 49 height 19
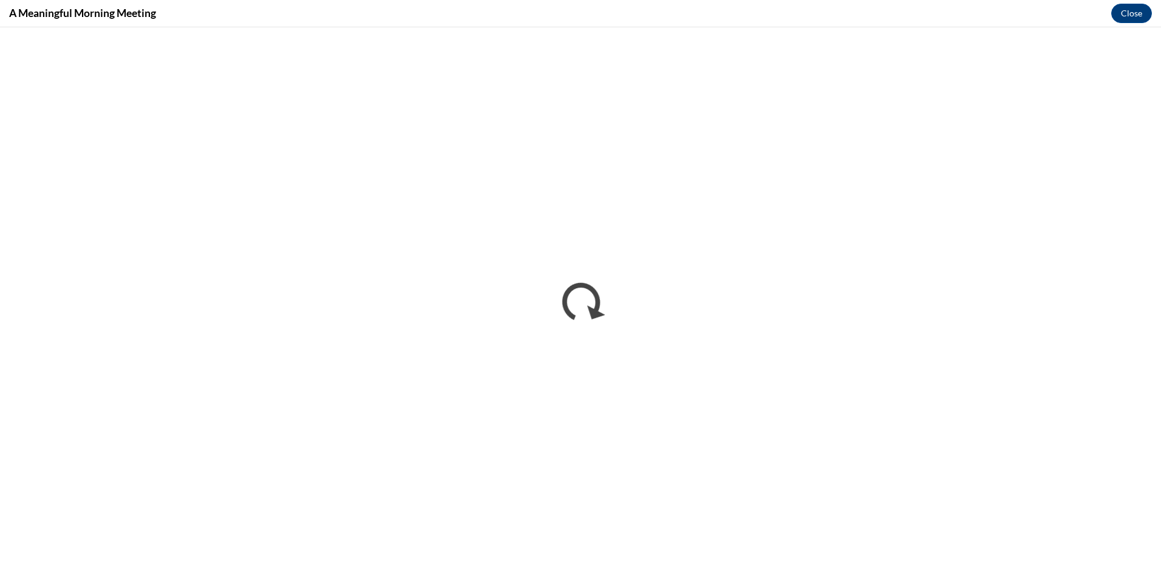
scroll to position [0, 0]
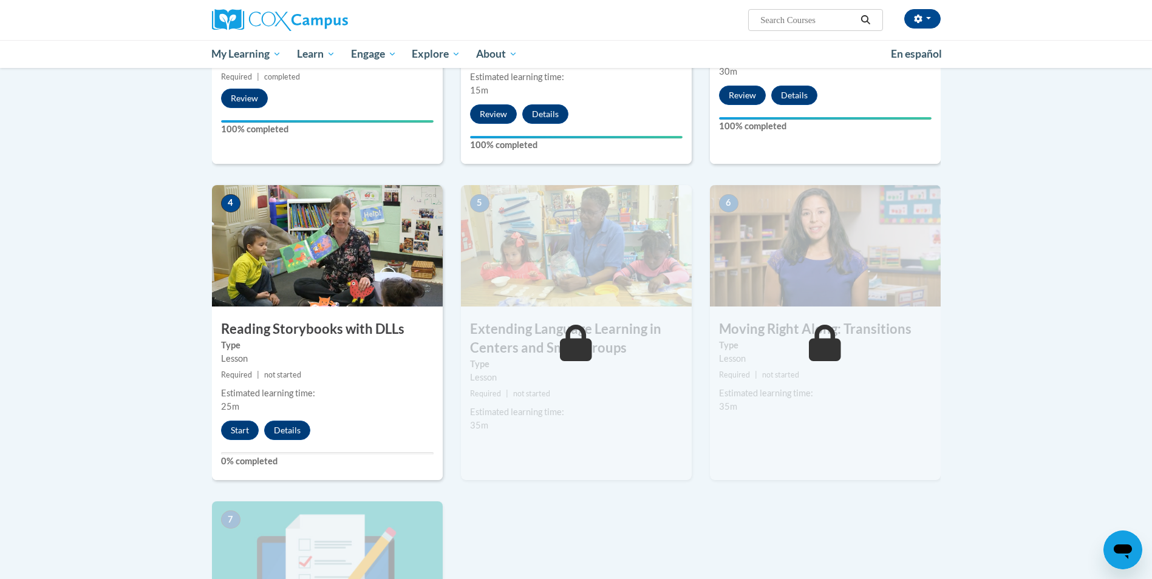
scroll to position [511, 0]
